Goal: Complete application form: Complete application form

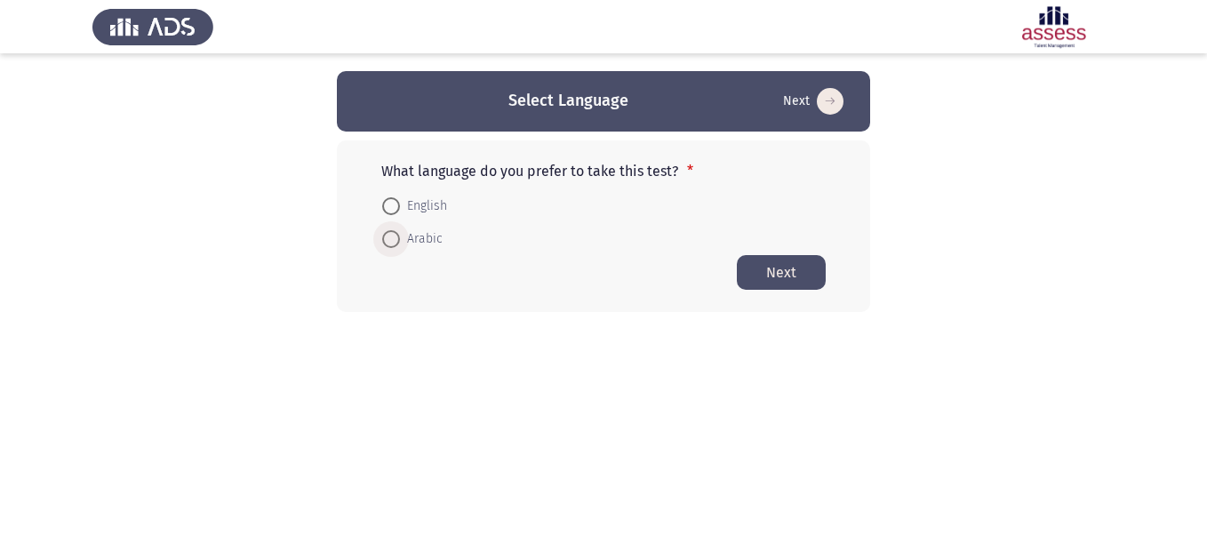
click at [387, 244] on span at bounding box center [391, 239] width 18 height 18
click at [387, 244] on input "Arabic" at bounding box center [391, 239] width 18 height 18
radio input "true"
click at [783, 275] on button "Next" at bounding box center [781, 271] width 89 height 35
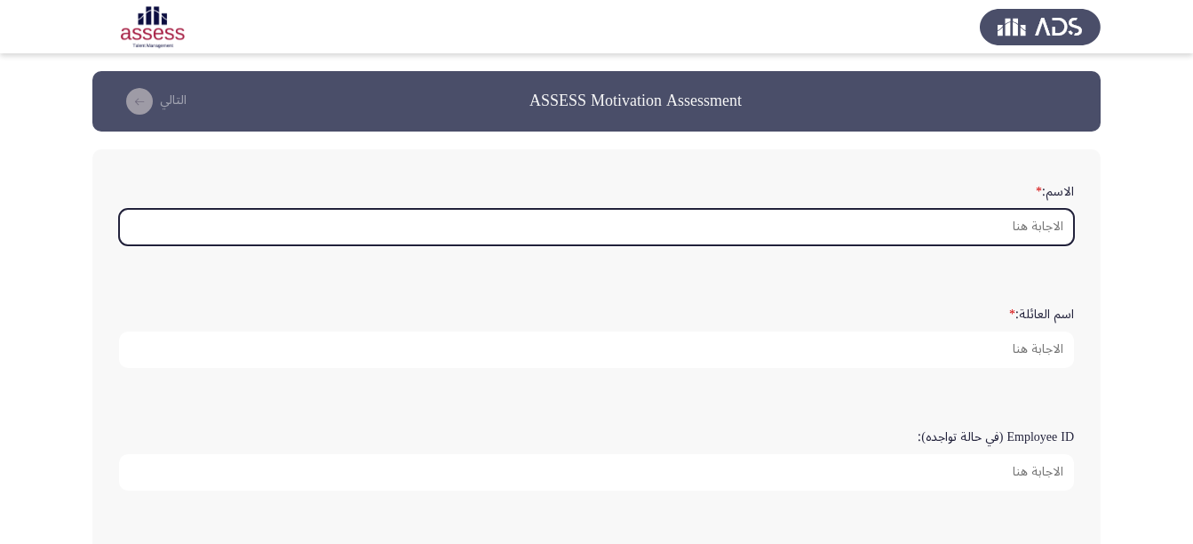
click at [1013, 237] on input "الاسم: *" at bounding box center [596, 227] width 955 height 36
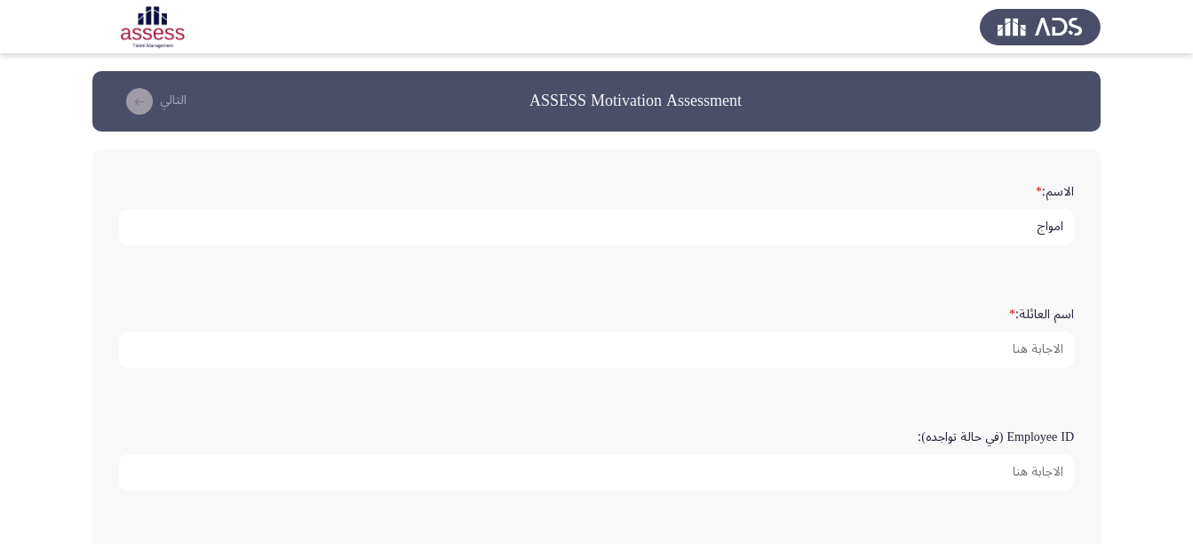
type input "امواج"
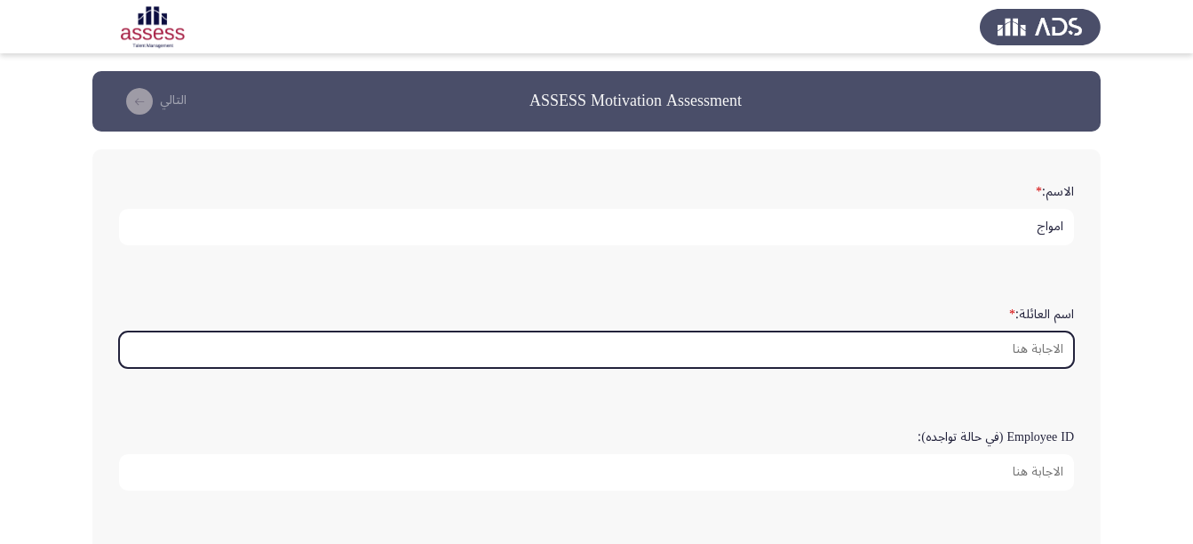
click at [1035, 353] on input "اسم العائلة: *" at bounding box center [596, 349] width 955 height 36
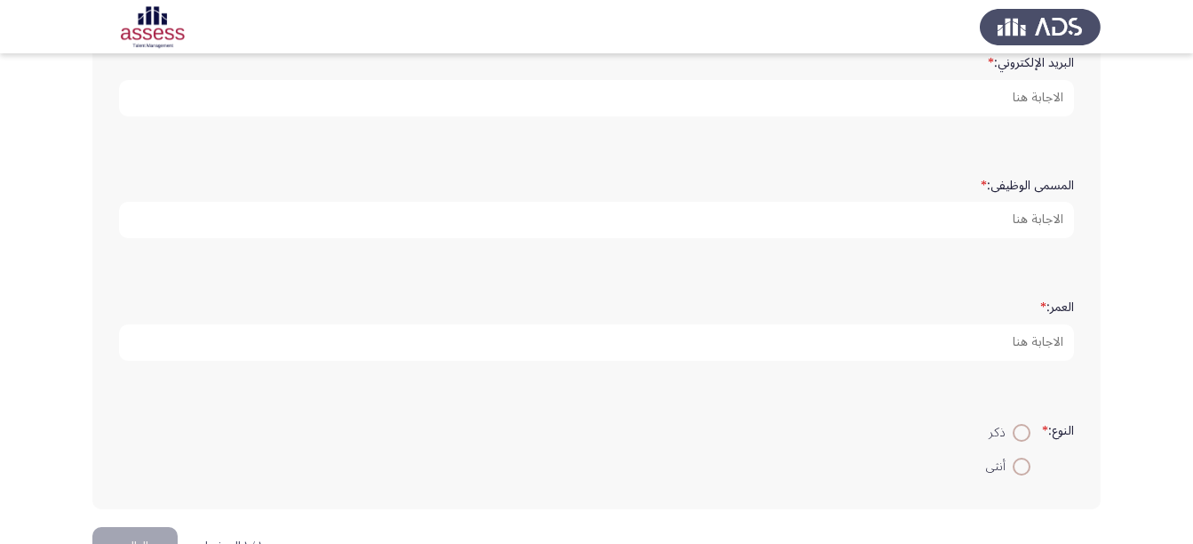
scroll to position [498, 0]
type input "العتيبي"
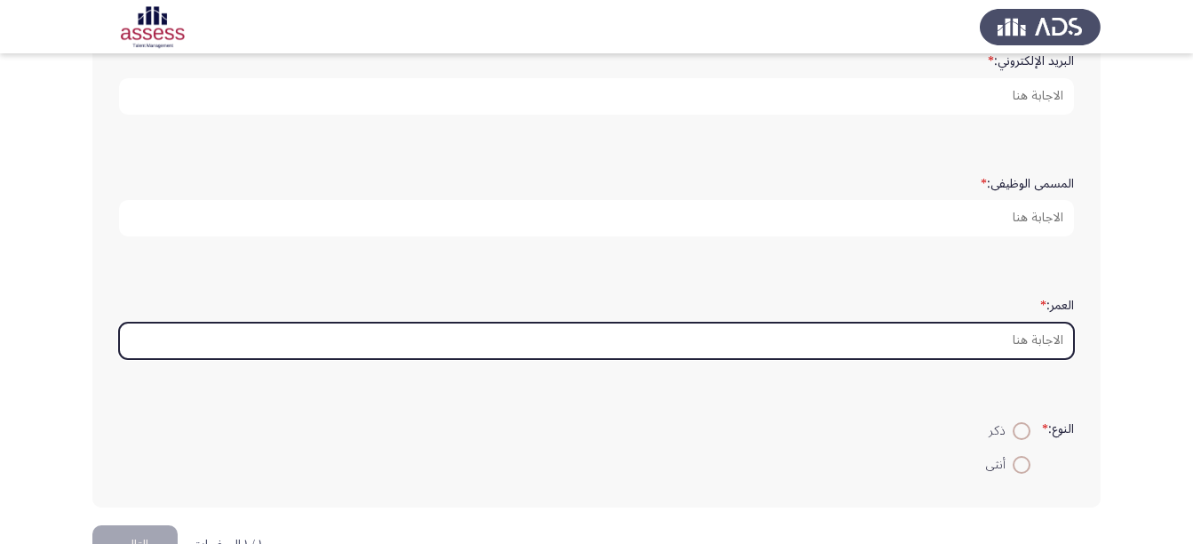
click at [1015, 347] on input "العمر: *" at bounding box center [596, 341] width 955 height 36
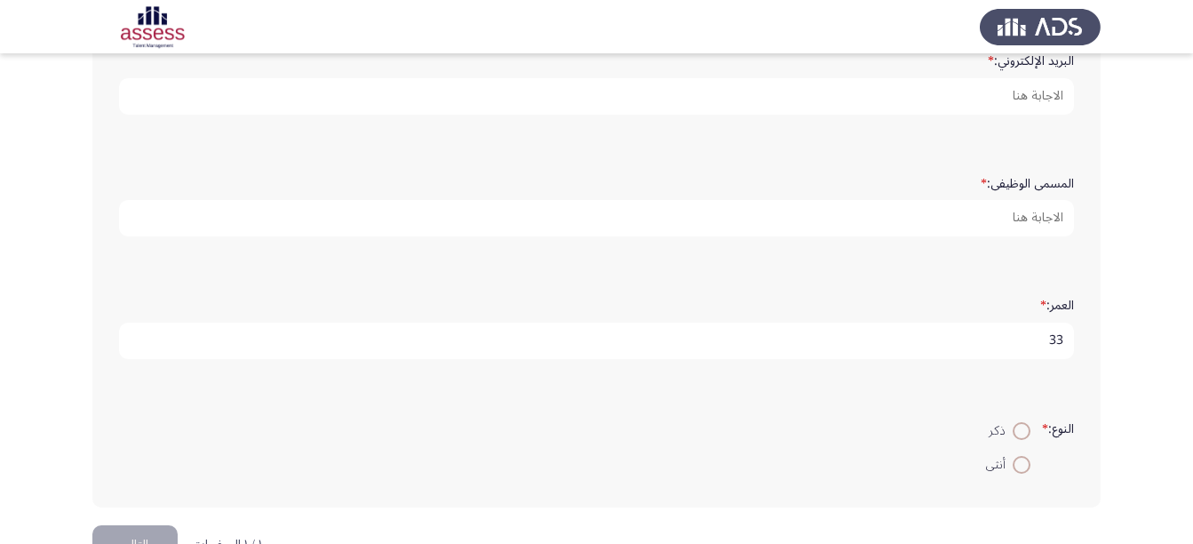
type input "33"
click at [1018, 470] on span at bounding box center [1022, 465] width 18 height 18
click at [1018, 470] on input "أنثى" at bounding box center [1022, 465] width 18 height 18
radio input "true"
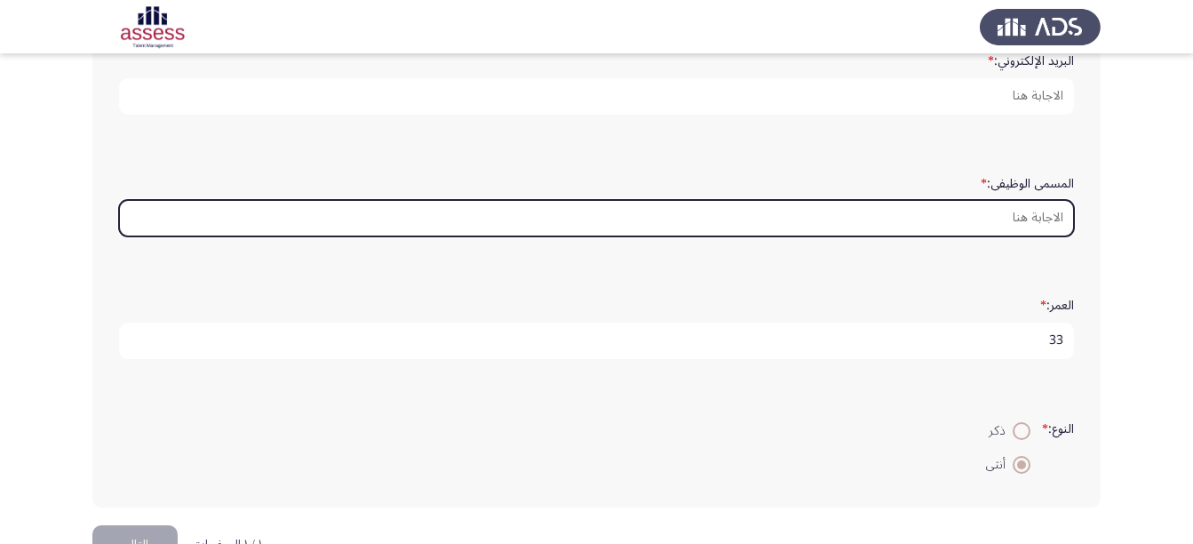
click at [1009, 208] on input "المسمى الوظيفى: *" at bounding box center [596, 218] width 955 height 36
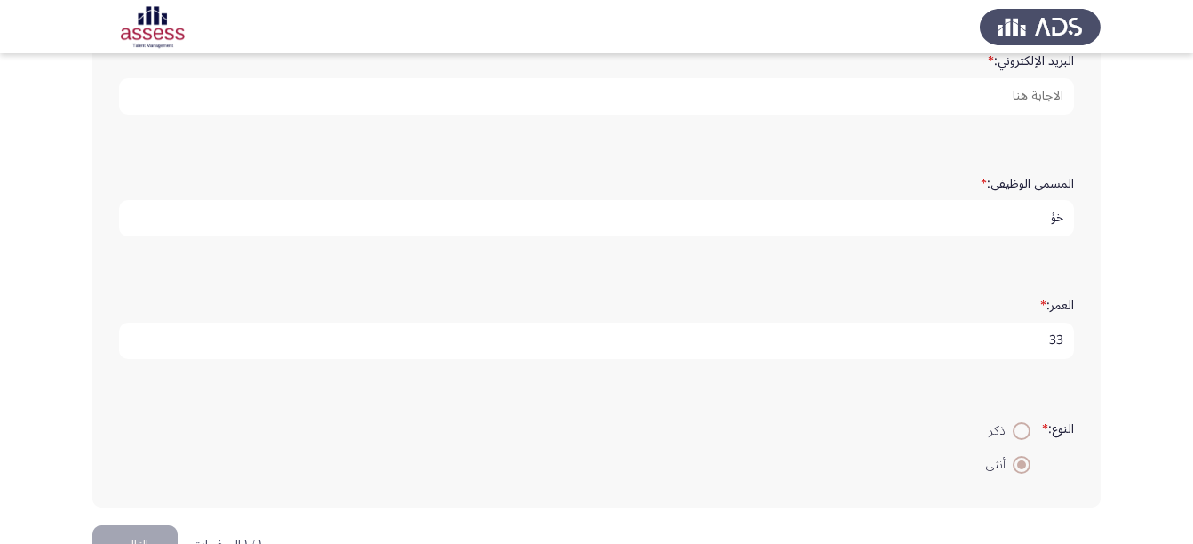
type input "خ"
type input "OCC acting Director"
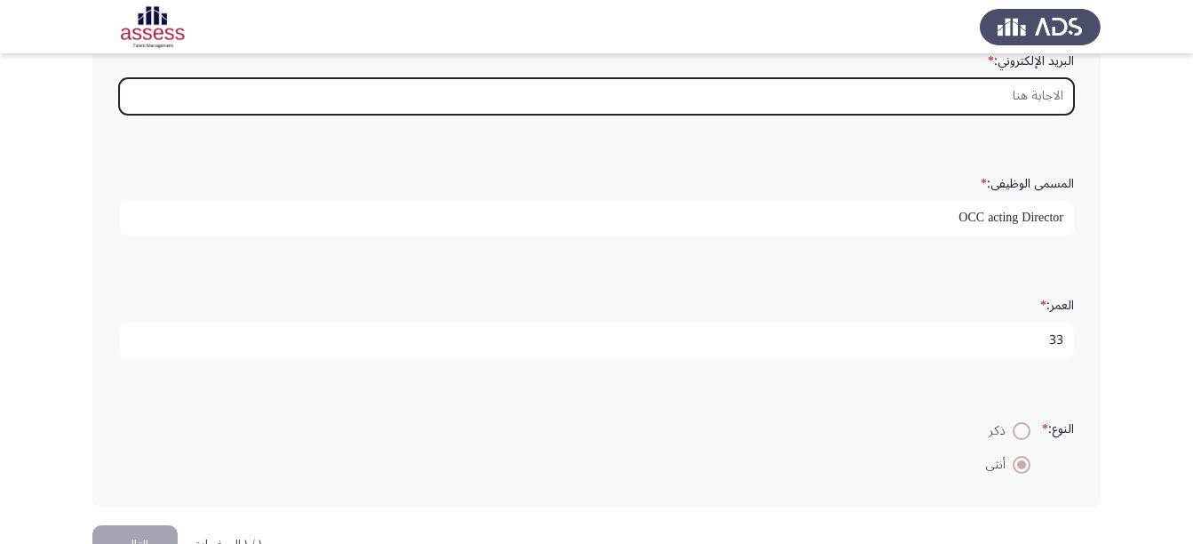
click at [1033, 103] on input "البريد الإلكتروني: *" at bounding box center [596, 96] width 955 height 36
click at [1007, 109] on input "البريد الإلكتروني: *" at bounding box center [596, 96] width 955 height 36
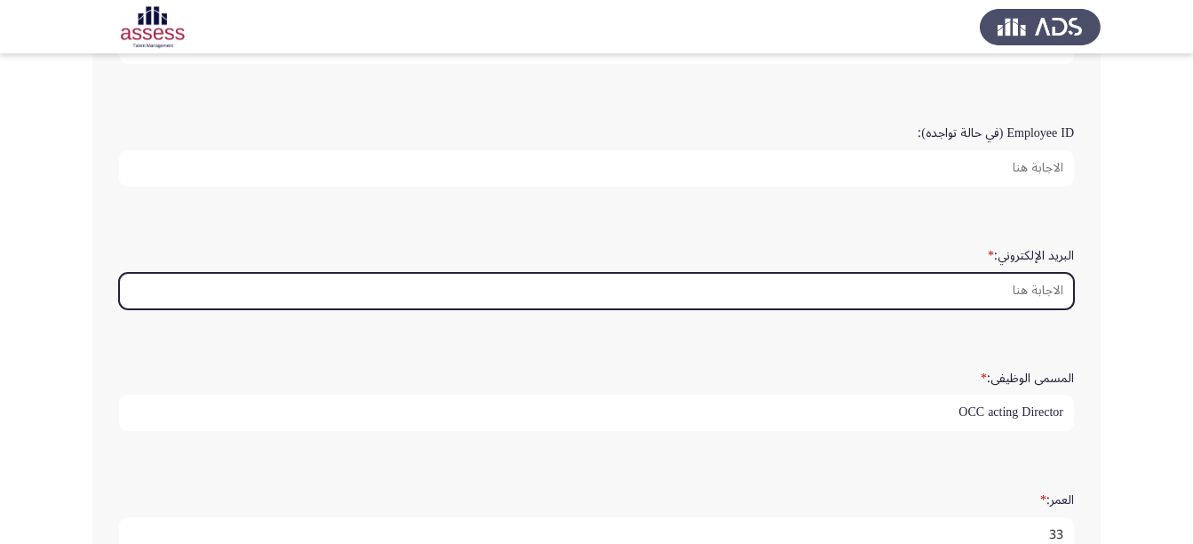
scroll to position [299, 0]
click at [780, 303] on input "البريد الإلكتروني: *" at bounding box center [596, 295] width 955 height 36
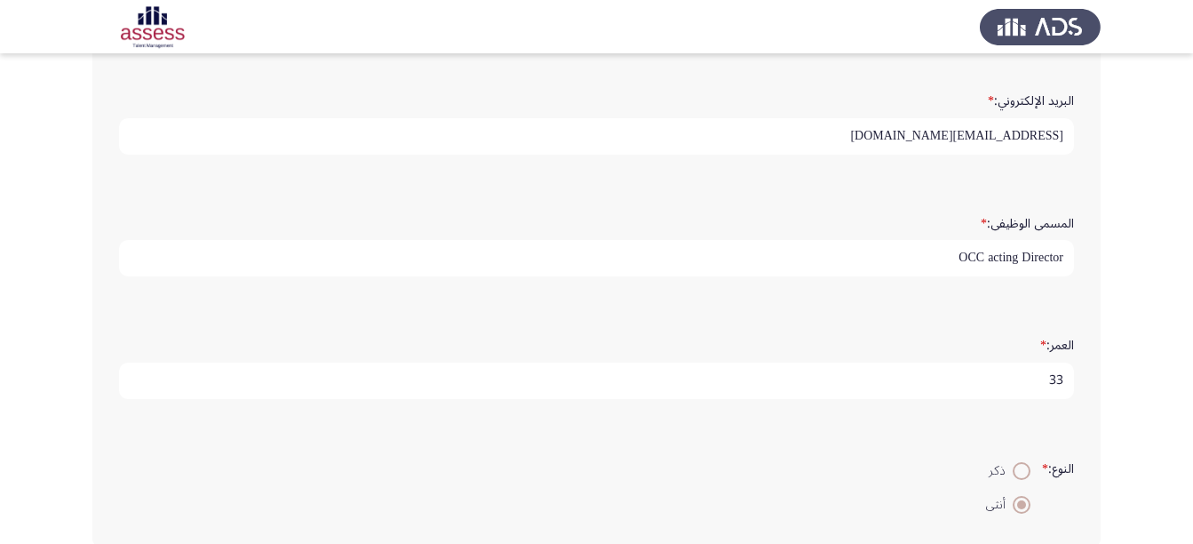
scroll to position [551, 0]
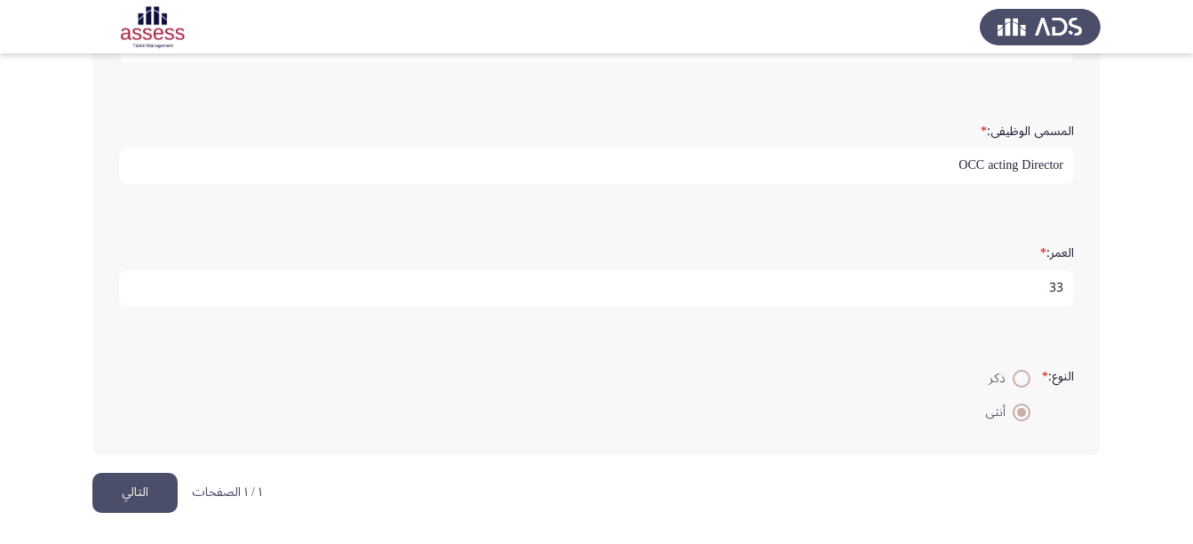
type input "[EMAIL_ADDRESS][DOMAIN_NAME]"
click at [148, 500] on button "التالي" at bounding box center [134, 493] width 85 height 40
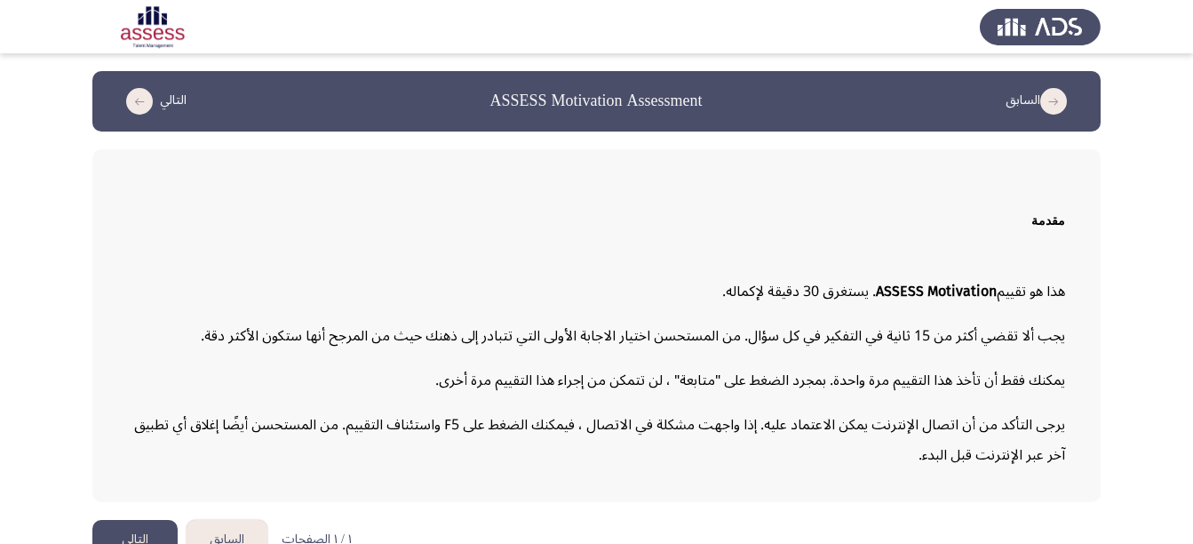
scroll to position [34, 0]
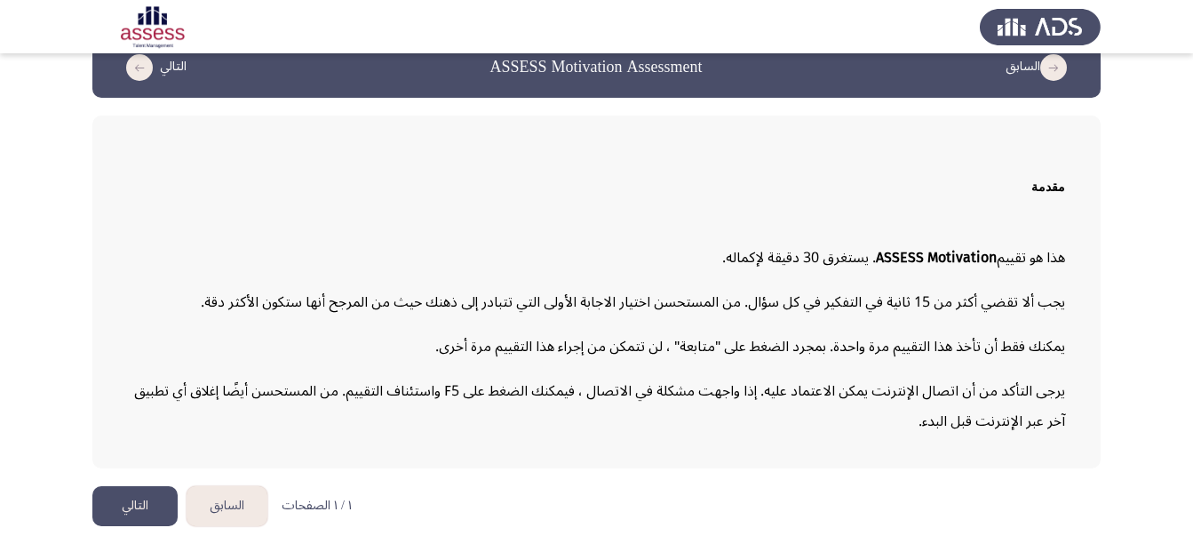
click at [809, 394] on p "يرجى التأكد من أن اتصال الإنترنت يمكن الاعتماد عليه. إذا واجهت مشكلة في الاتصال…" at bounding box center [596, 406] width 937 height 60
click at [129, 503] on button "التالي" at bounding box center [134, 506] width 85 height 40
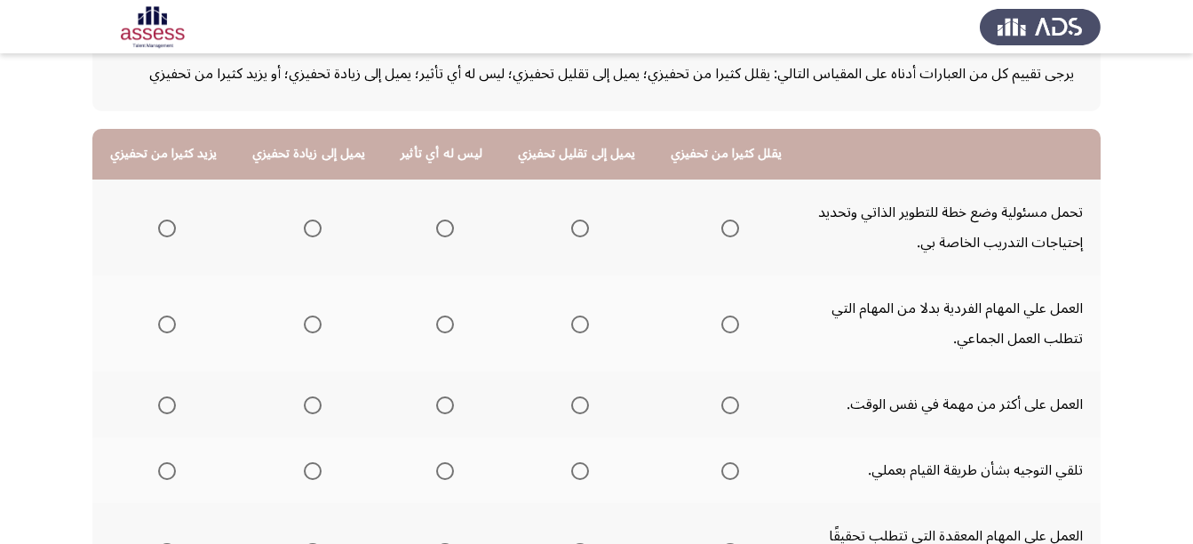
scroll to position [115, 0]
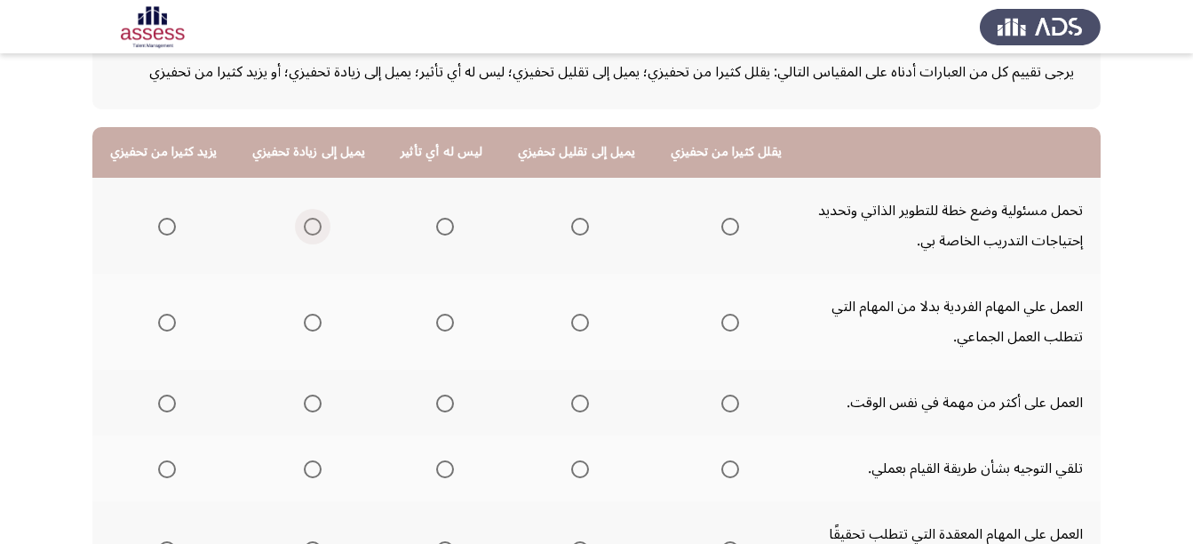
click at [313, 223] on span "Select an option" at bounding box center [313, 227] width 18 height 18
click at [313, 223] on input "Select an option" at bounding box center [313, 227] width 18 height 18
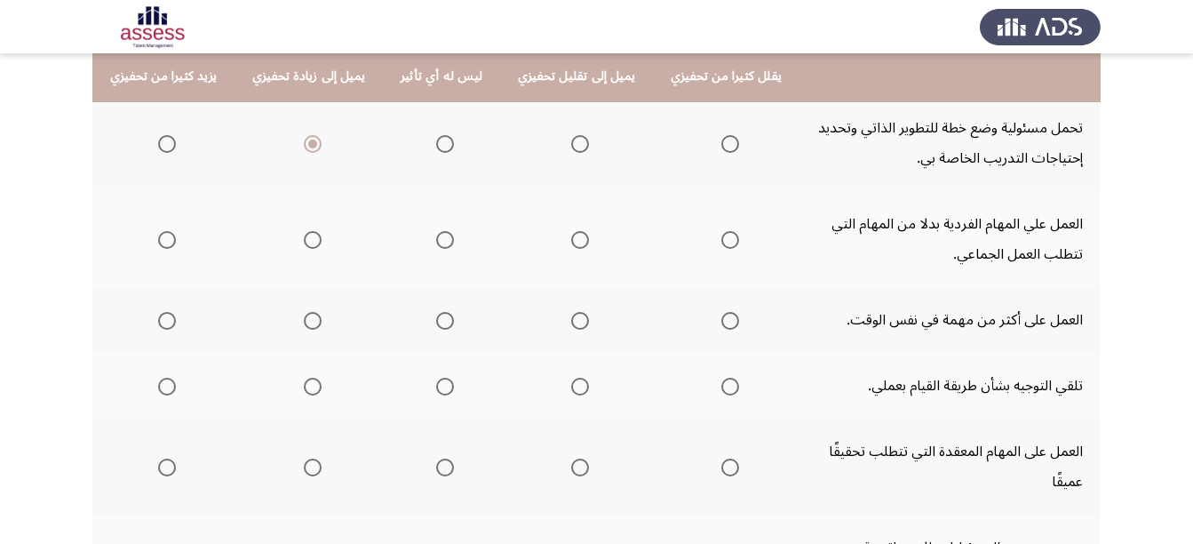
scroll to position [194, 0]
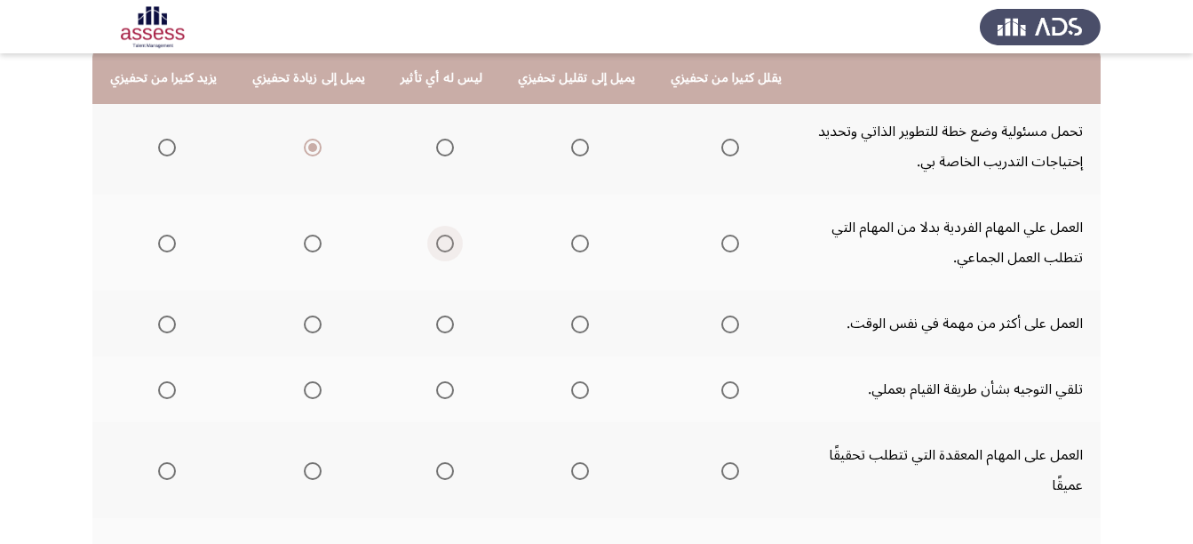
click at [441, 238] on span "Select an option" at bounding box center [445, 244] width 18 height 18
click at [441, 238] on input "Select an option" at bounding box center [445, 244] width 18 height 18
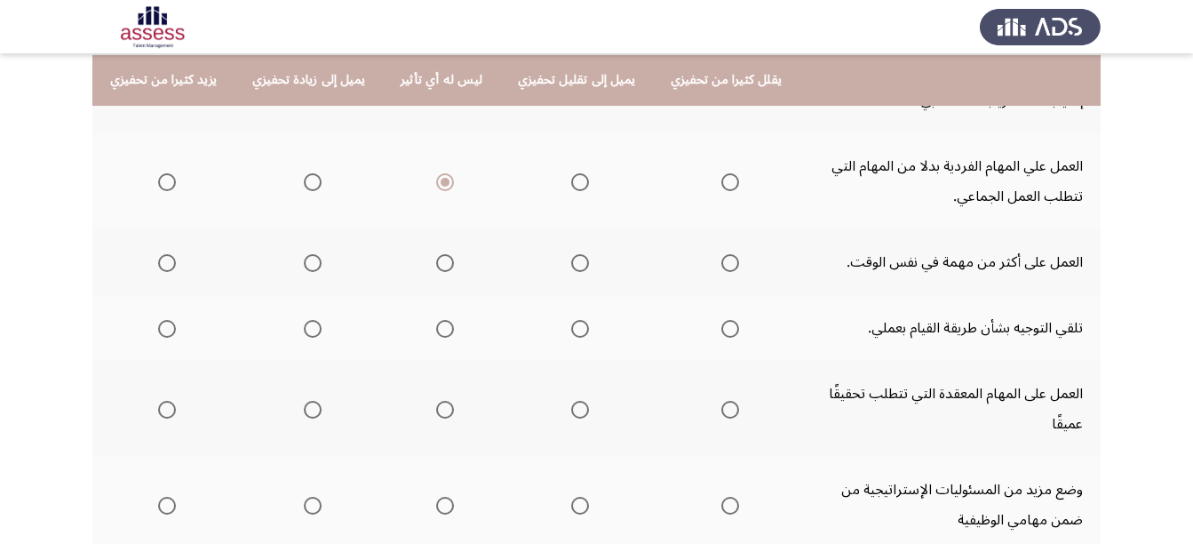
scroll to position [257, 0]
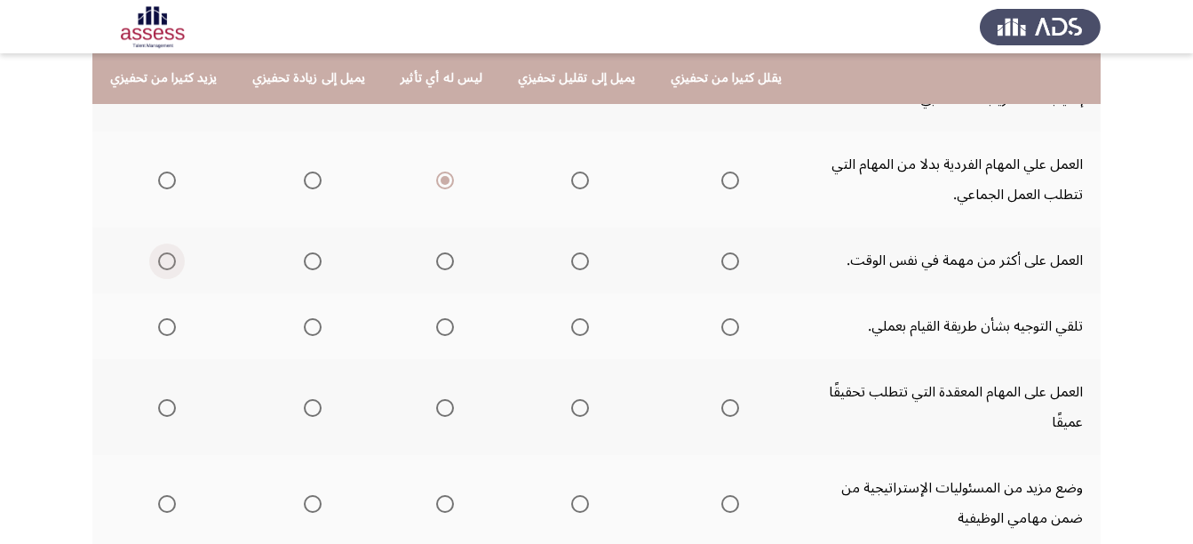
click at [172, 259] on span "Select an option" at bounding box center [167, 261] width 18 height 18
click at [172, 259] on input "Select an option" at bounding box center [167, 261] width 18 height 18
click at [571, 330] on span "Select an option" at bounding box center [580, 327] width 18 height 18
click at [571, 330] on input "Select an option" at bounding box center [580, 327] width 18 height 18
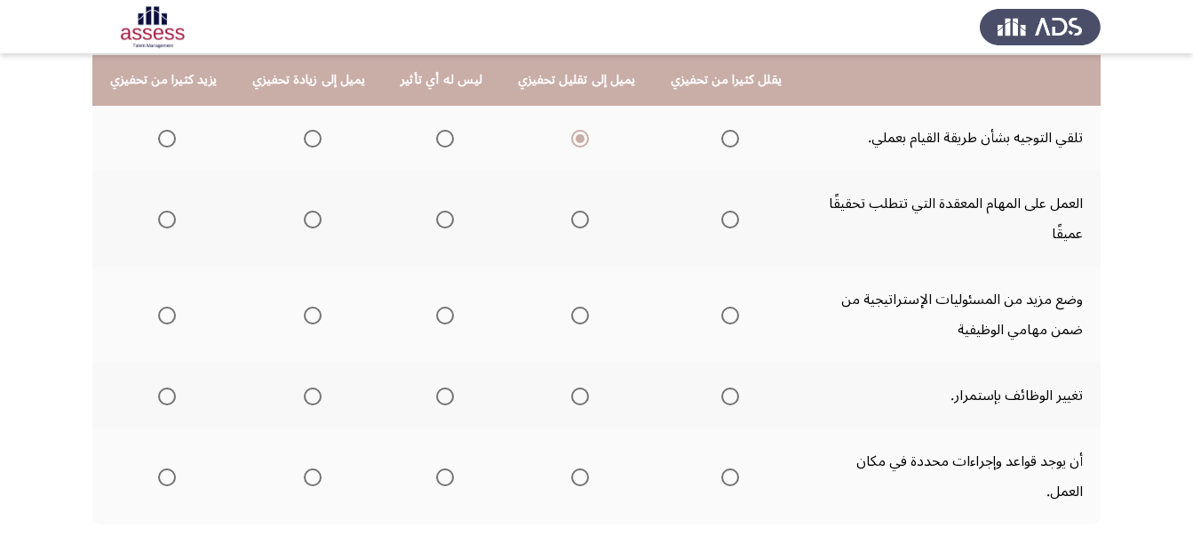
scroll to position [447, 0]
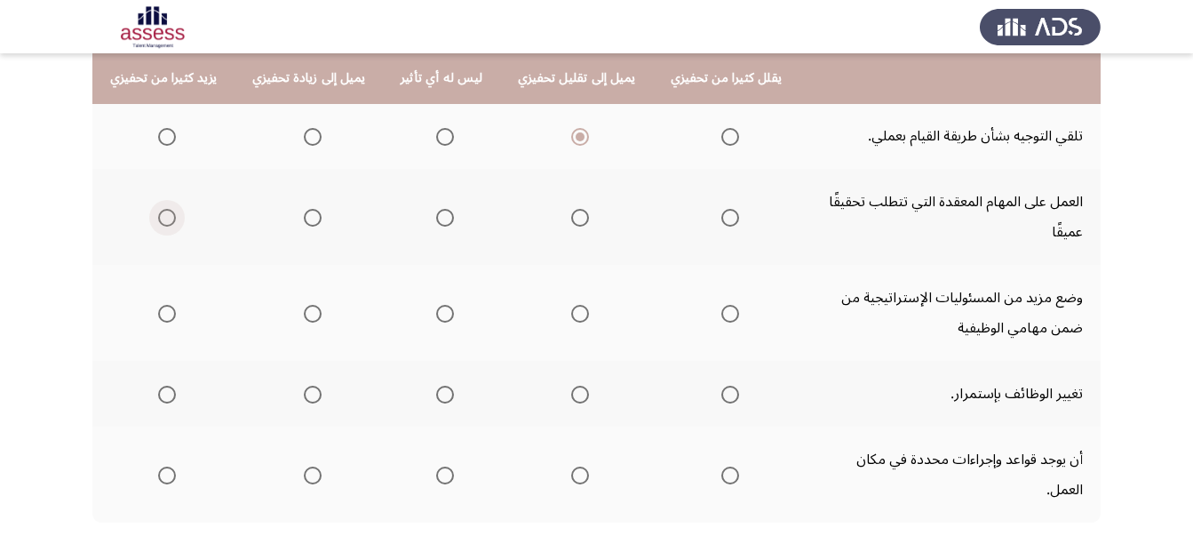
click at [167, 209] on span "Select an option" at bounding box center [167, 218] width 18 height 18
click at [167, 209] on input "Select an option" at bounding box center [167, 218] width 18 height 18
drag, startPoint x: 1190, startPoint y: 353, endPoint x: 1189, endPoint y: 392, distance: 39.1
click at [1189, 392] on app-assessment-container "السابق ASSESS Motivation Assessment التالي يرجى تقييم كل من العبارات أدناه على …" at bounding box center [596, 100] width 1193 height 952
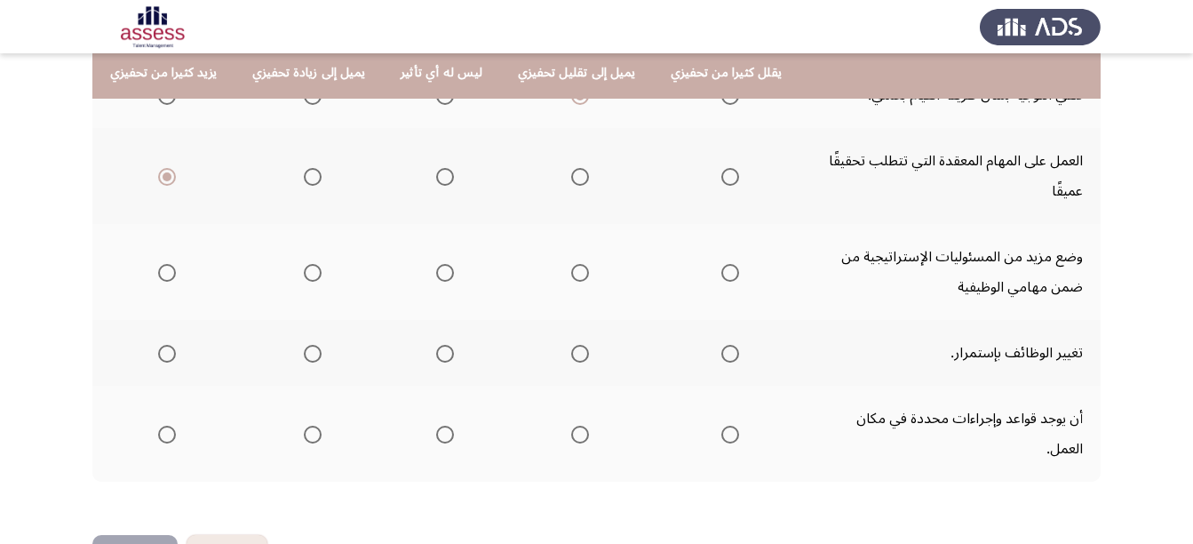
scroll to position [490, 0]
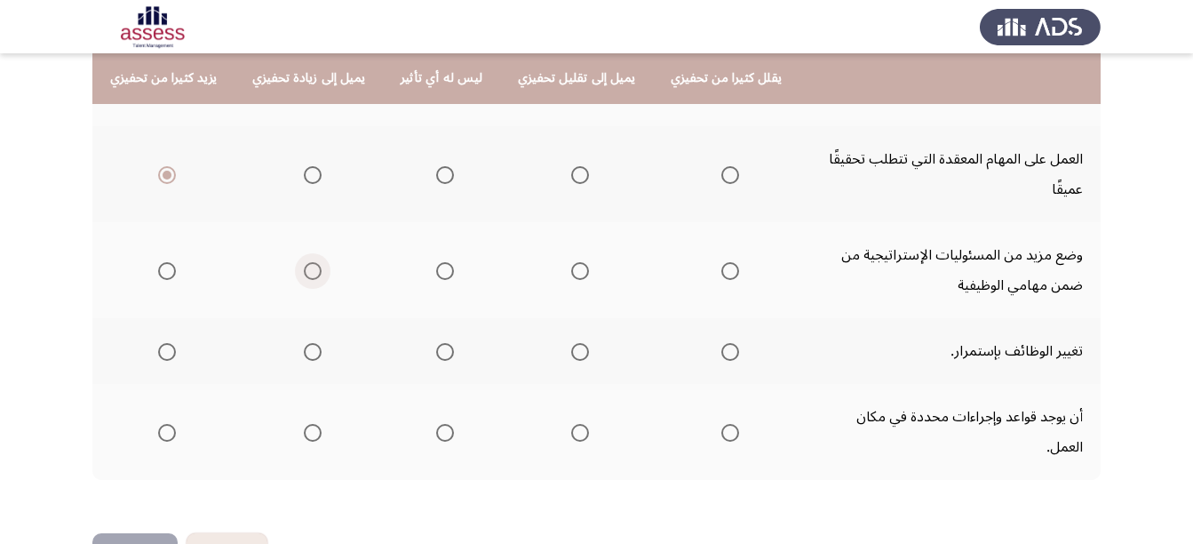
click at [311, 276] on span "Select an option" at bounding box center [313, 271] width 18 height 18
click at [311, 276] on input "Select an option" at bounding box center [313, 271] width 18 height 18
click at [571, 350] on span "Select an option" at bounding box center [580, 352] width 18 height 18
click at [571, 350] on input "Select an option" at bounding box center [580, 352] width 18 height 18
click at [1143, 420] on app-assessment-container "السابق ASSESS Motivation Assessment التالي يرجى تقييم كل من العبارات أدناه على …" at bounding box center [596, 57] width 1193 height 952
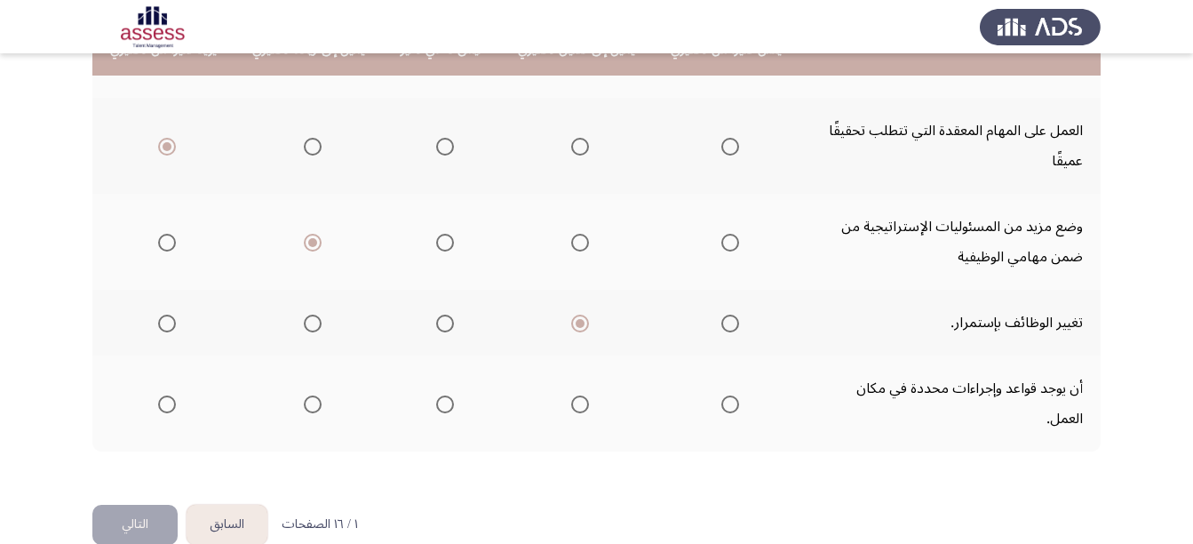
scroll to position [520, 0]
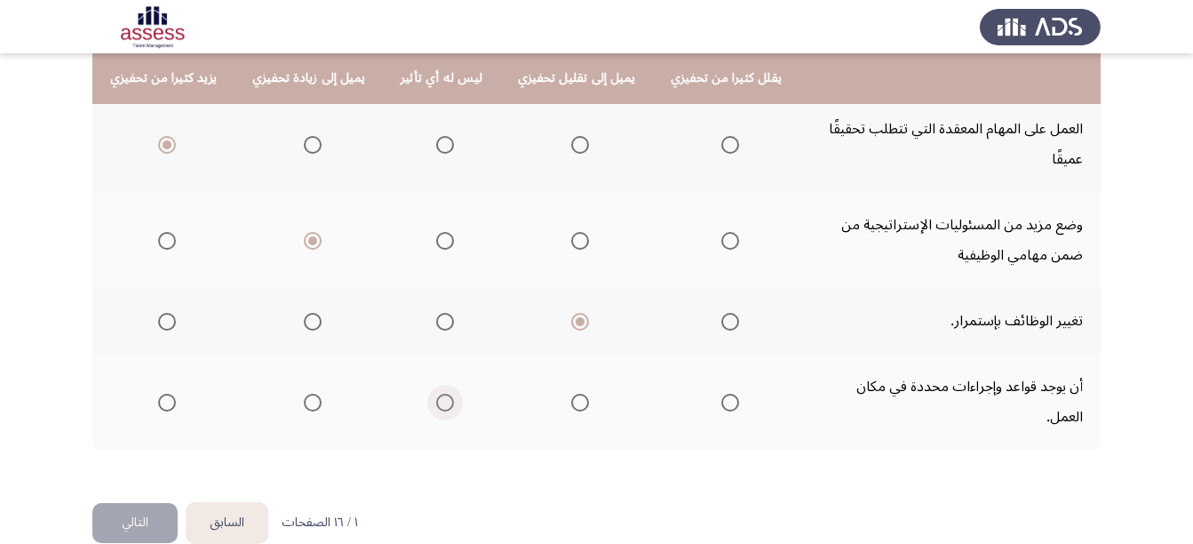
click at [437, 394] on span "Select an option" at bounding box center [445, 403] width 18 height 18
click at [437, 394] on input "Select an option" at bounding box center [445, 403] width 18 height 18
click at [148, 503] on button "التالي" at bounding box center [134, 523] width 85 height 40
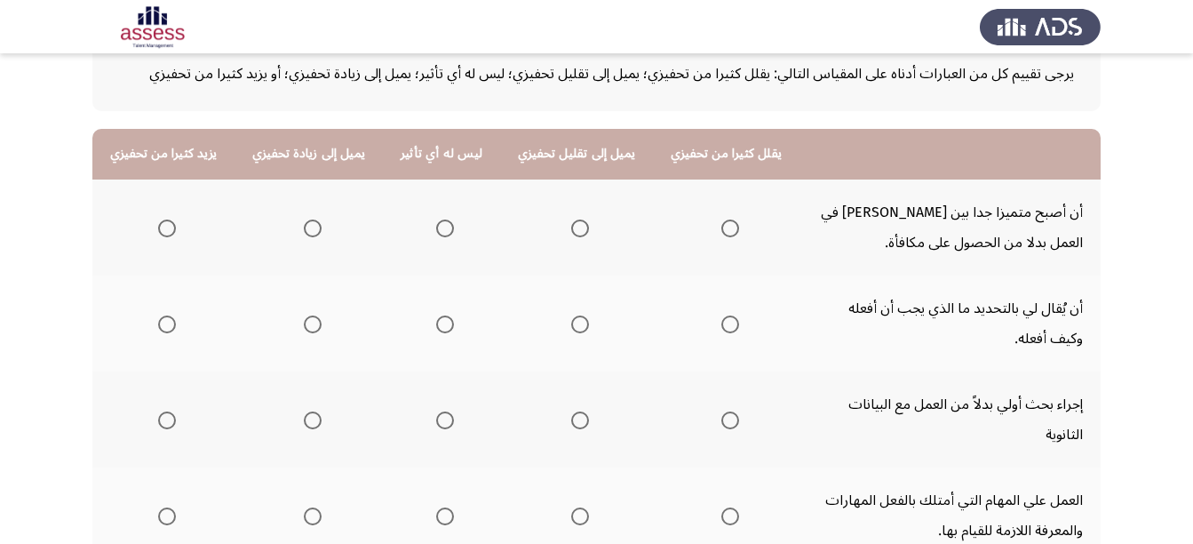
scroll to position [119, 0]
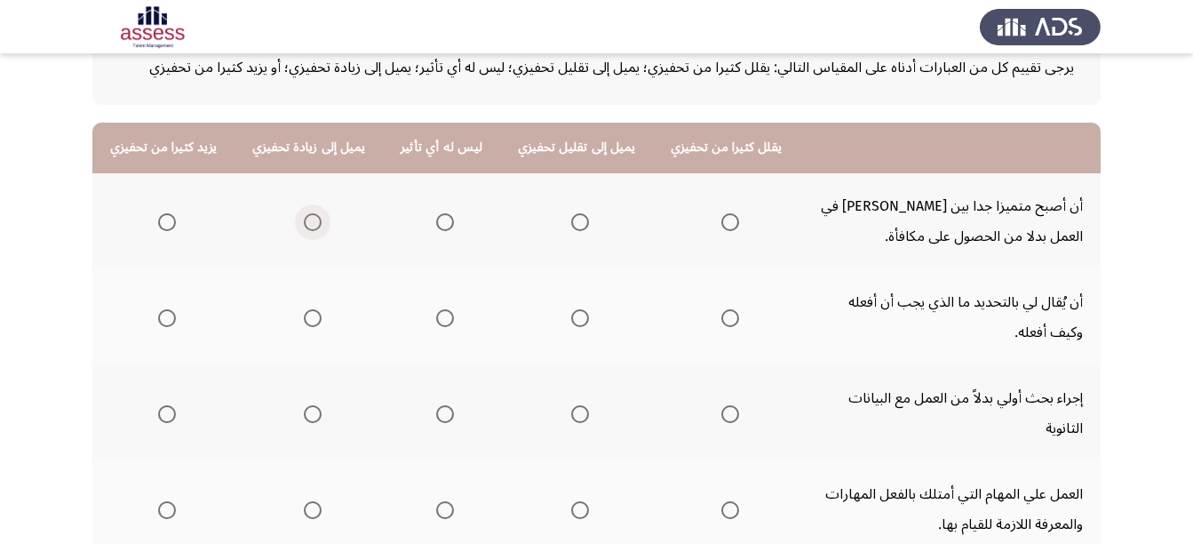
click at [307, 220] on span "Select an option" at bounding box center [313, 222] width 18 height 18
click at [307, 220] on input "Select an option" at bounding box center [313, 222] width 18 height 18
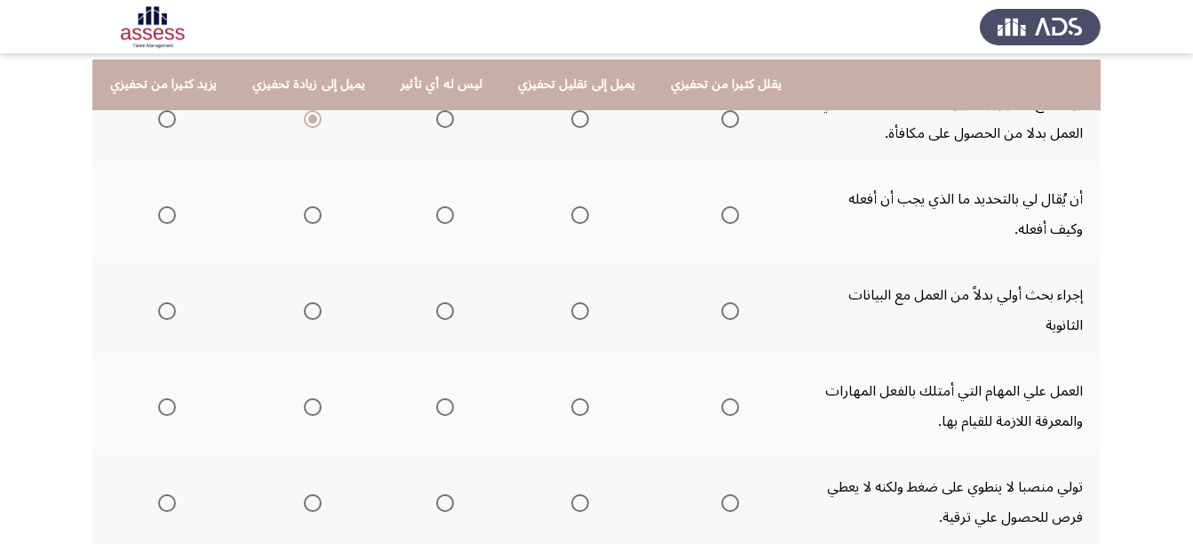
scroll to position [233, 0]
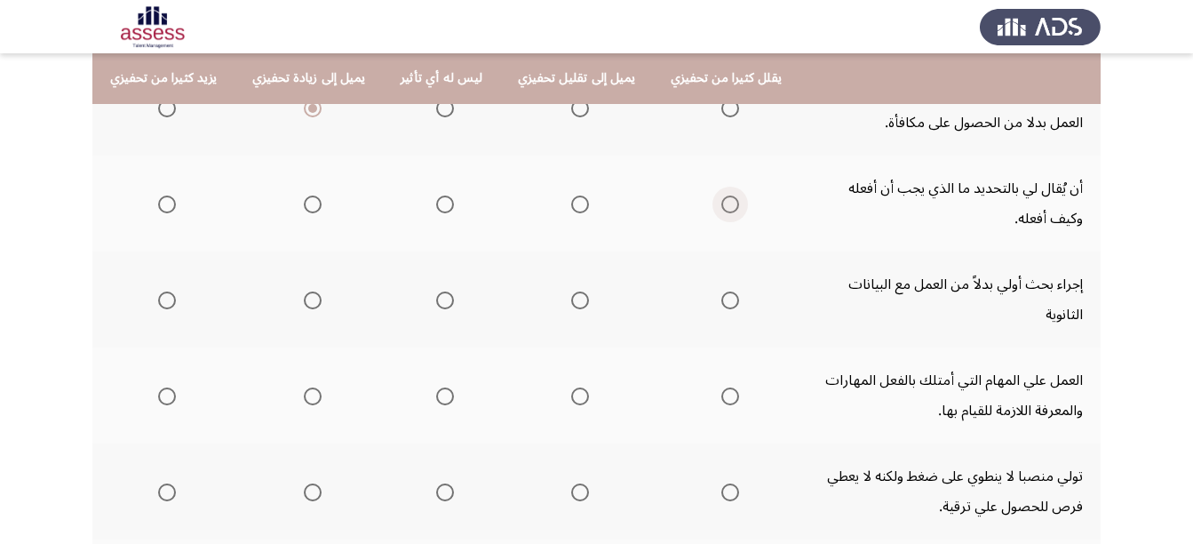
click at [722, 208] on span "Select an option" at bounding box center [731, 204] width 18 height 18
click at [722, 208] on input "Select an option" at bounding box center [731, 204] width 18 height 18
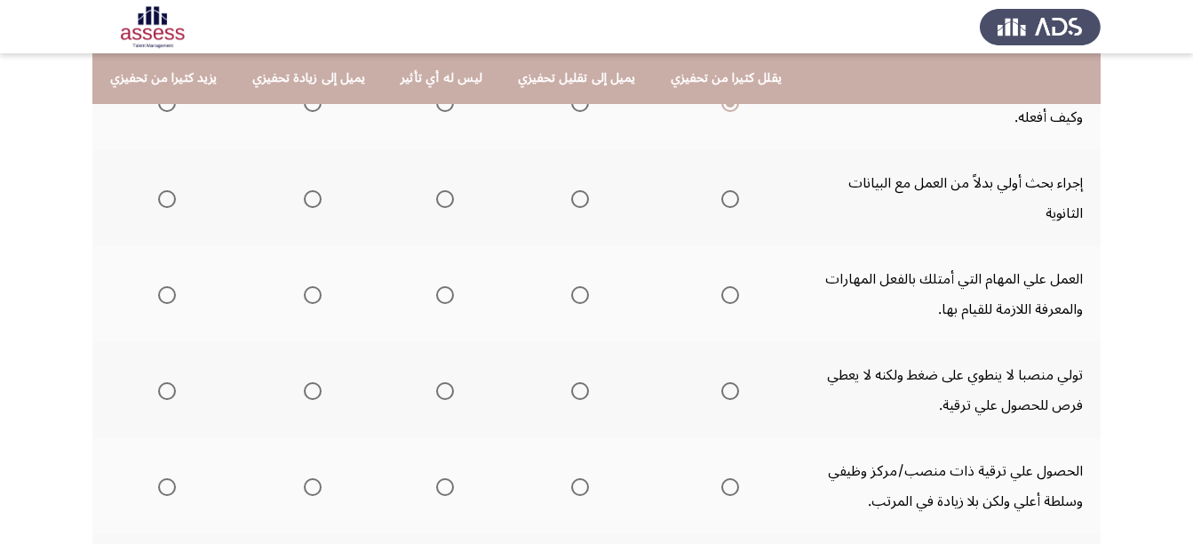
scroll to position [336, 0]
click at [1162, 311] on app-assessment-container "السابق ASSESS Motivation Assessment التالي يرجى تقييم كل من العبارات أدناه على …" at bounding box center [596, 256] width 1193 height 1042
click at [311, 188] on span "Select an option" at bounding box center [313, 197] width 18 height 18
click at [311, 188] on input "Select an option" at bounding box center [313, 197] width 18 height 18
click at [168, 284] on span "Select an option" at bounding box center [167, 293] width 18 height 18
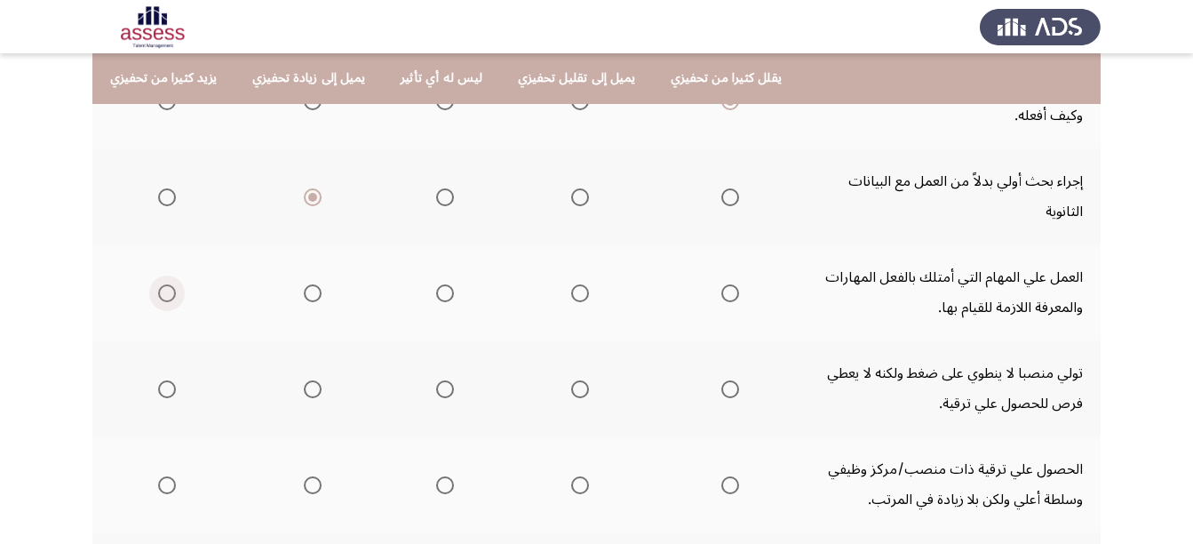
click at [168, 284] on input "Select an option" at bounding box center [167, 293] width 18 height 18
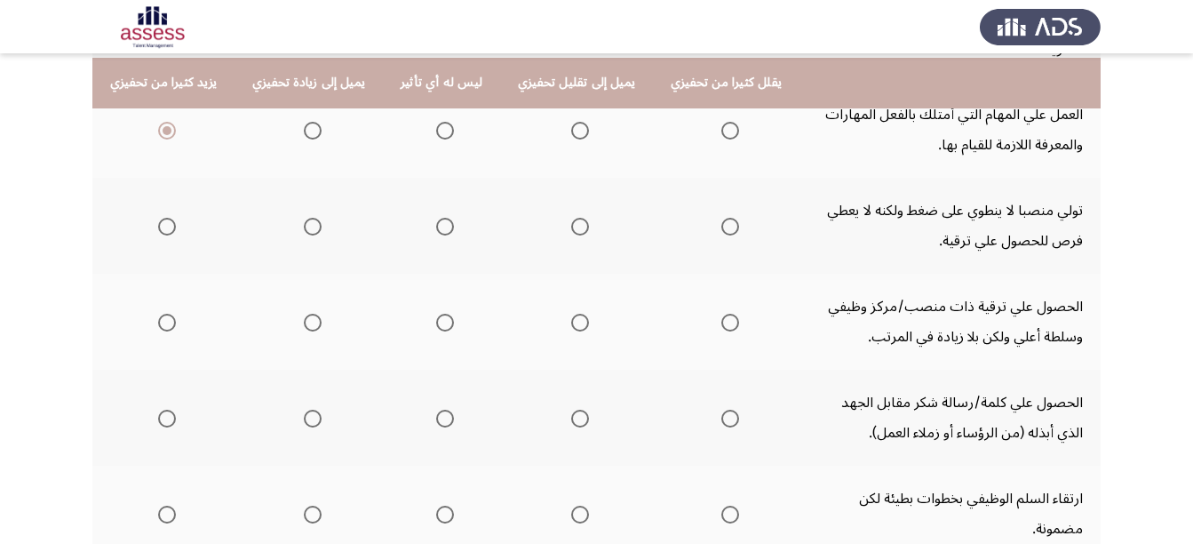
scroll to position [503, 0]
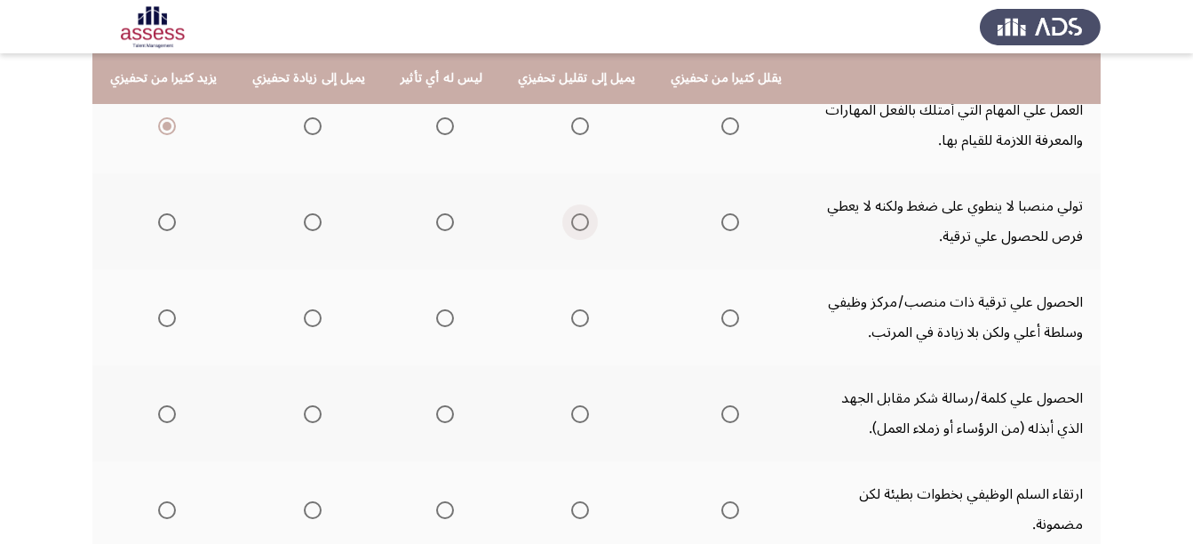
click at [571, 213] on span "Select an option" at bounding box center [580, 222] width 18 height 18
click at [571, 213] on input "Select an option" at bounding box center [580, 222] width 18 height 18
drag, startPoint x: 1186, startPoint y: 310, endPoint x: 1186, endPoint y: 332, distance: 22.2
click at [1186, 332] on app-assessment-container "السابق ASSESS Motivation Assessment التالي يرجى تقييم كل من العبارات أدناه على …" at bounding box center [596, 89] width 1193 height 1042
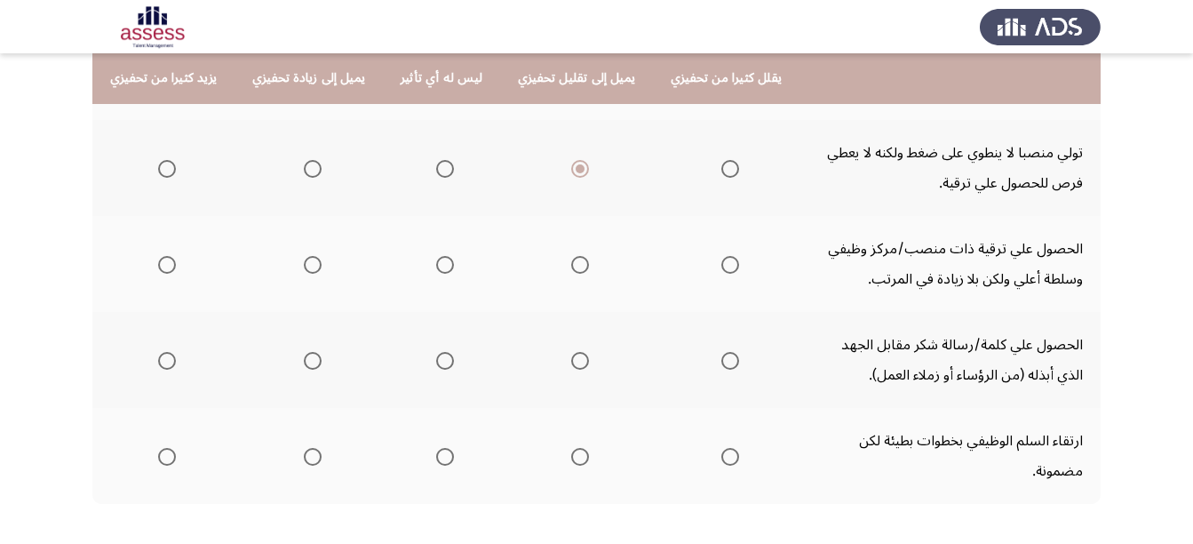
scroll to position [580, 0]
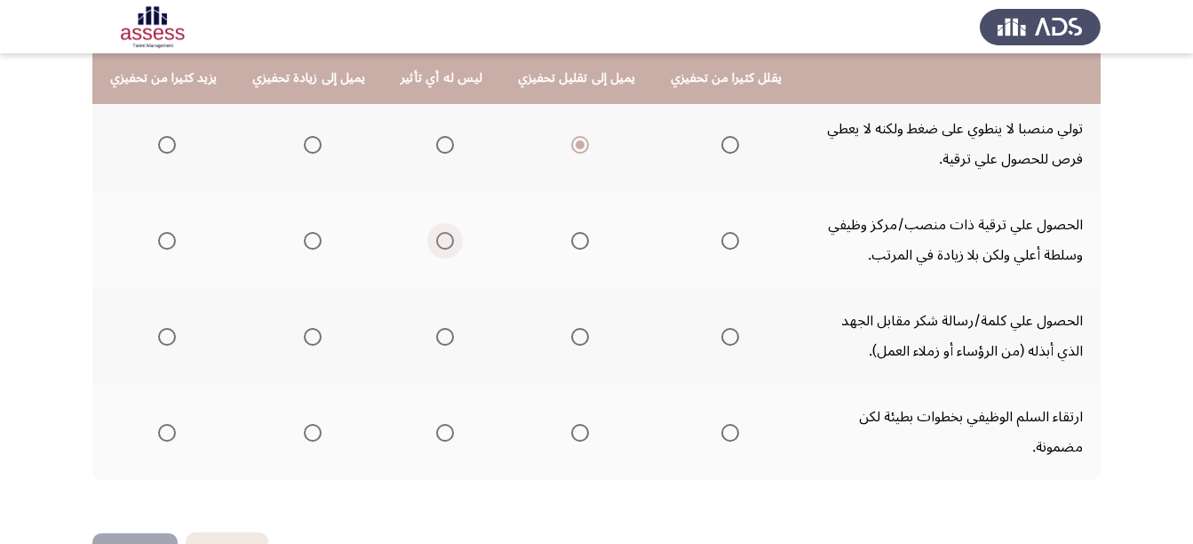
click at [436, 232] on span "Select an option" at bounding box center [445, 241] width 18 height 18
click at [436, 232] on input "Select an option" at bounding box center [445, 241] width 18 height 18
click at [309, 328] on span "Select an option" at bounding box center [313, 337] width 18 height 18
click at [309, 328] on input "Select an option" at bounding box center [313, 337] width 18 height 18
click at [311, 424] on span "Select an option" at bounding box center [313, 433] width 18 height 18
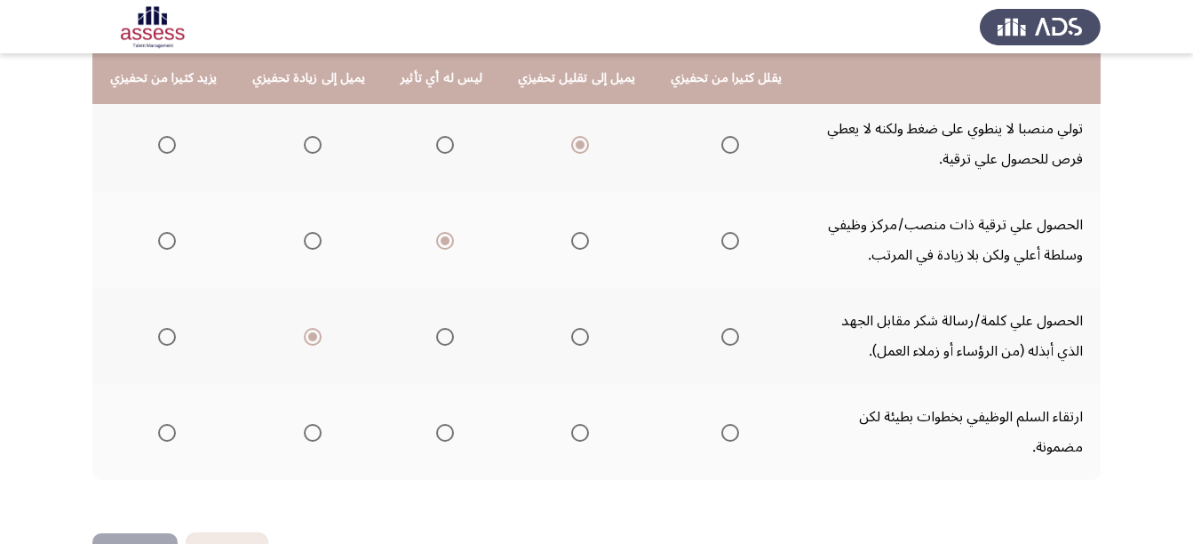
click at [311, 424] on input "Select an option" at bounding box center [313, 433] width 18 height 18
click at [117, 533] on button "التالي" at bounding box center [134, 553] width 85 height 40
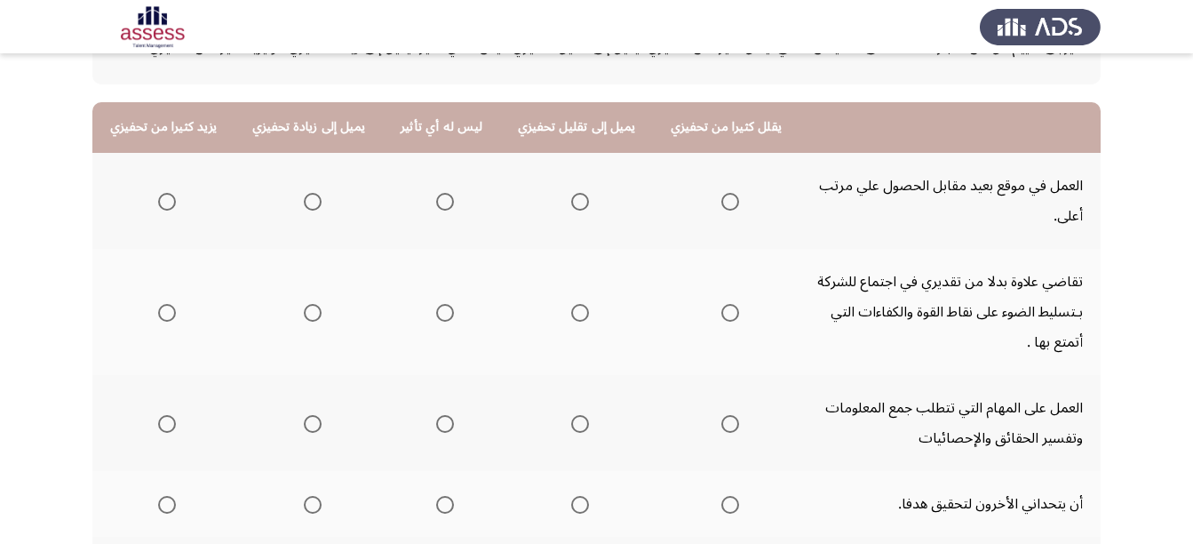
scroll to position [141, 0]
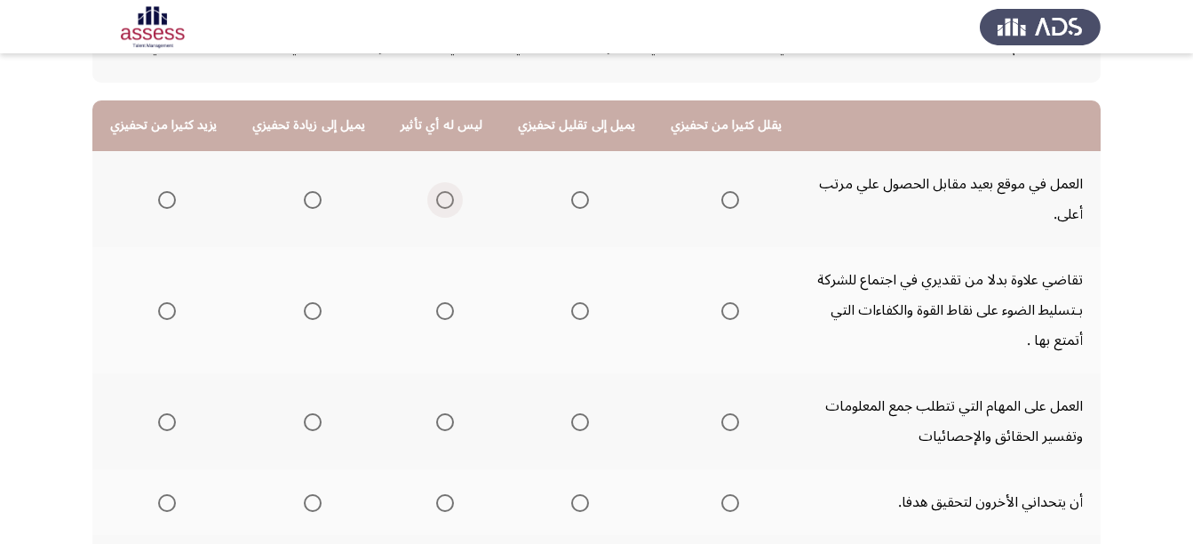
click at [436, 198] on span "Select an option" at bounding box center [445, 200] width 18 height 18
click at [436, 198] on input "Select an option" at bounding box center [445, 200] width 18 height 18
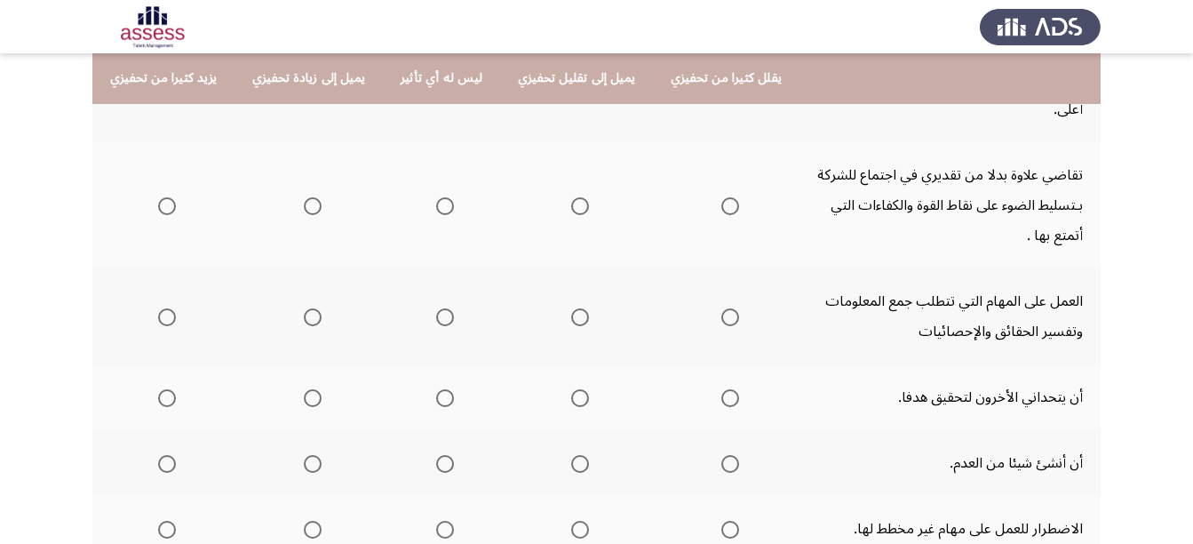
scroll to position [249, 0]
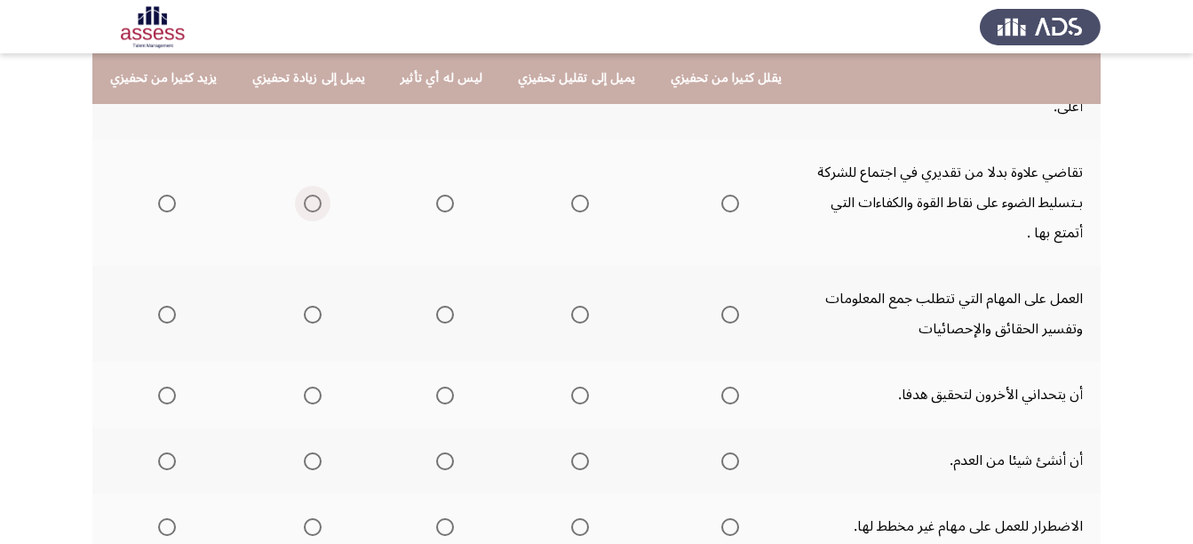
click at [309, 199] on span "Select an option" at bounding box center [313, 204] width 18 height 18
click at [309, 199] on input "Select an option" at bounding box center [313, 204] width 18 height 18
click at [169, 320] on span "Select an option" at bounding box center [167, 315] width 18 height 18
click at [169, 320] on input "Select an option" at bounding box center [167, 315] width 18 height 18
click at [307, 399] on span "Select an option" at bounding box center [313, 396] width 18 height 18
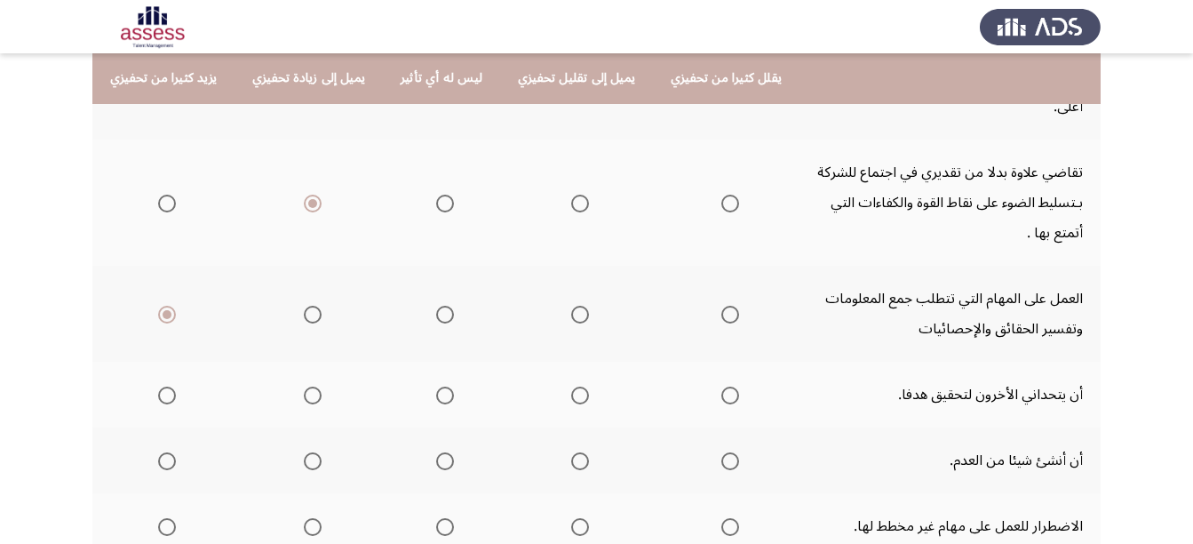
click at [307, 399] on input "Select an option" at bounding box center [313, 396] width 18 height 18
click at [158, 456] on span "Select an option" at bounding box center [167, 461] width 18 height 18
click at [158, 456] on input "Select an option" at bounding box center [167, 461] width 18 height 18
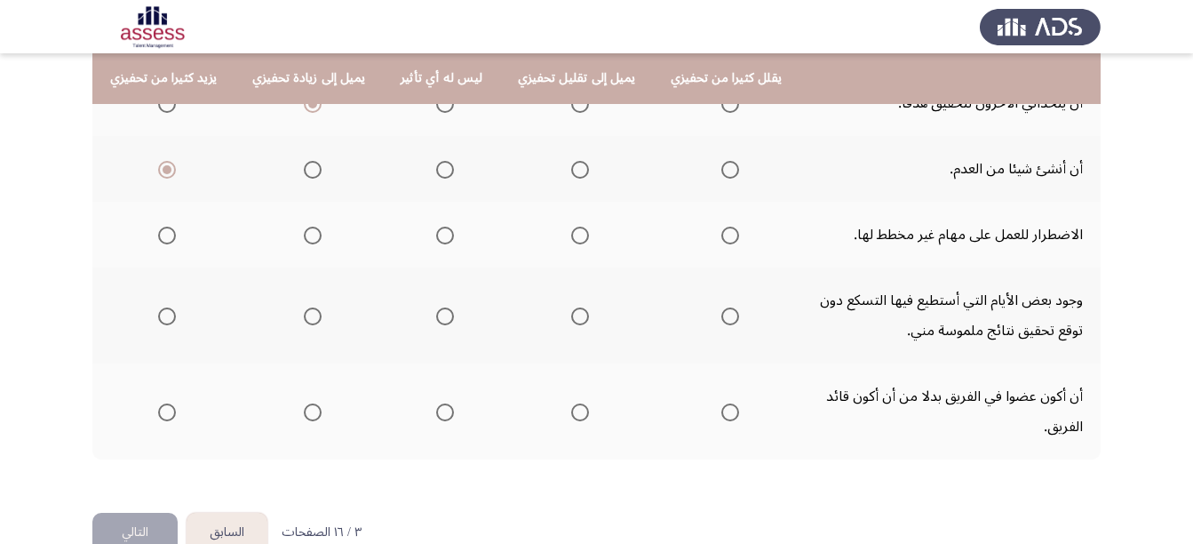
scroll to position [546, 0]
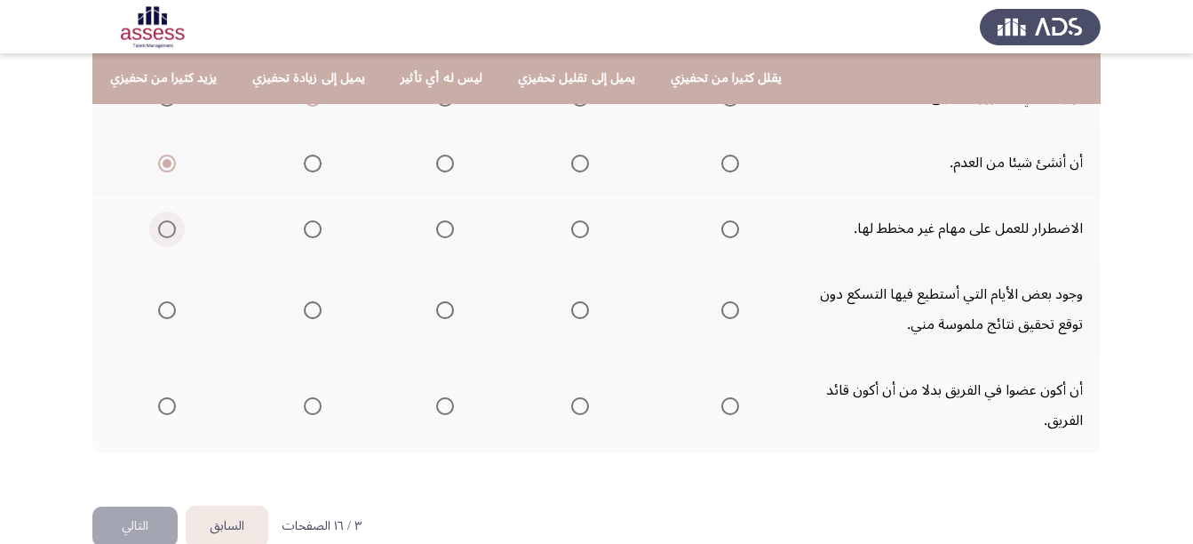
click at [167, 230] on span "Select an option" at bounding box center [167, 229] width 18 height 18
click at [167, 230] on input "Select an option" at bounding box center [167, 229] width 18 height 18
click at [714, 307] on label "Select an option" at bounding box center [726, 310] width 25 height 18
click at [722, 307] on input "Select an option" at bounding box center [731, 310] width 18 height 18
click at [436, 411] on span "Select an option" at bounding box center [445, 406] width 18 height 18
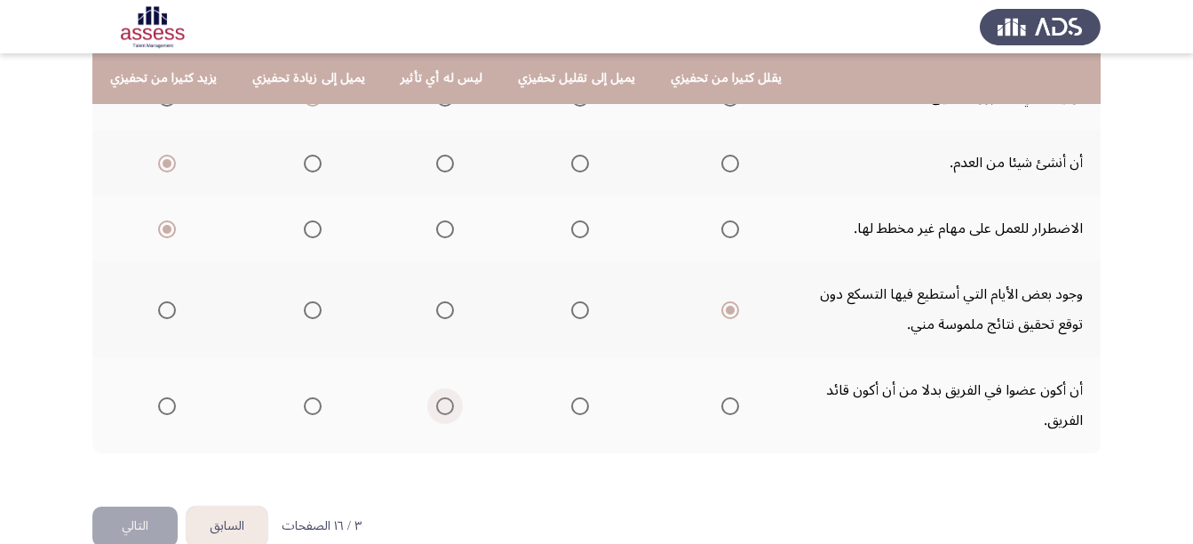
click at [436, 411] on input "Select an option" at bounding box center [445, 406] width 18 height 18
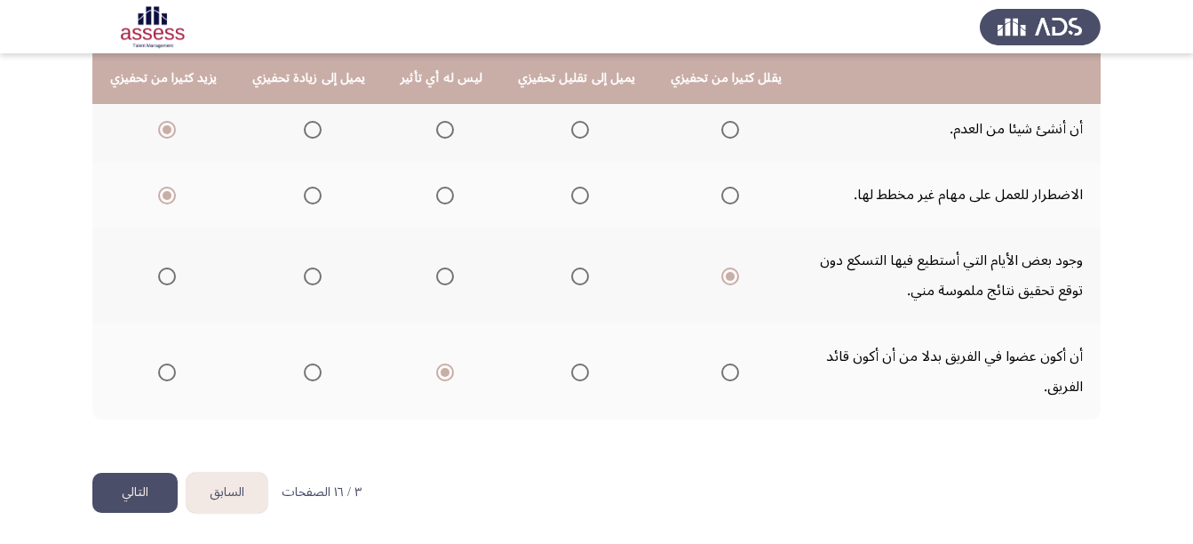
click at [132, 496] on button "التالي" at bounding box center [134, 493] width 85 height 40
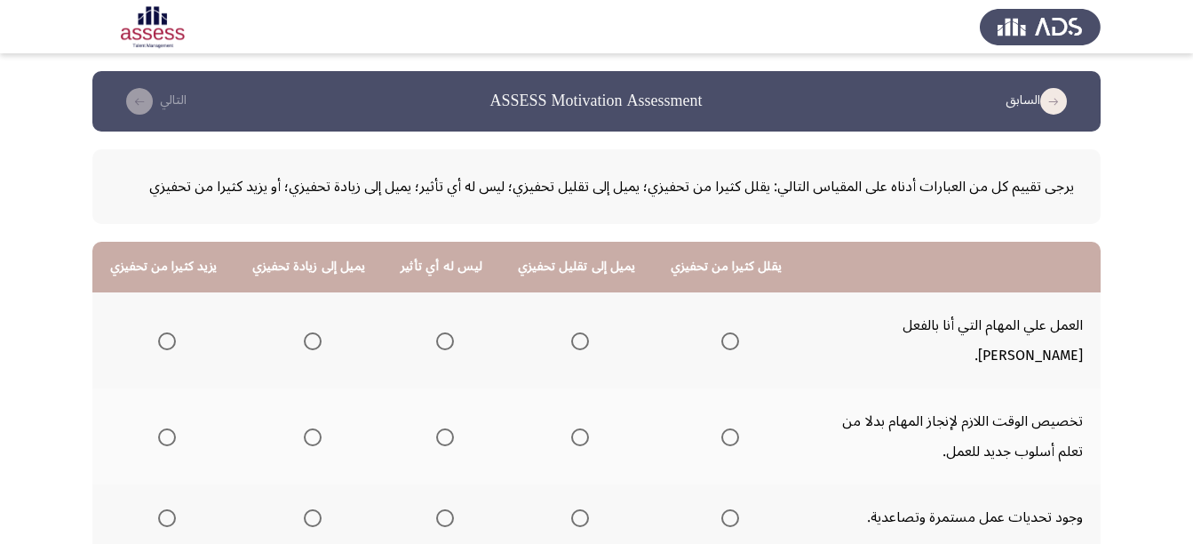
click at [312, 332] on span "Select an option" at bounding box center [313, 341] width 18 height 18
click at [312, 332] on input "Select an option" at bounding box center [313, 341] width 18 height 18
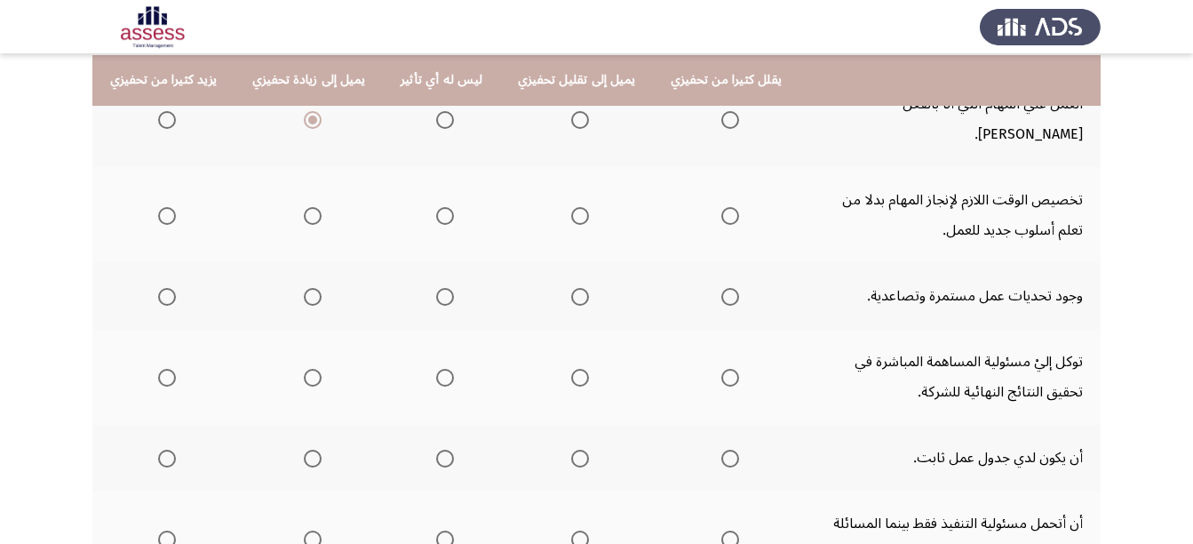
scroll to position [223, 0]
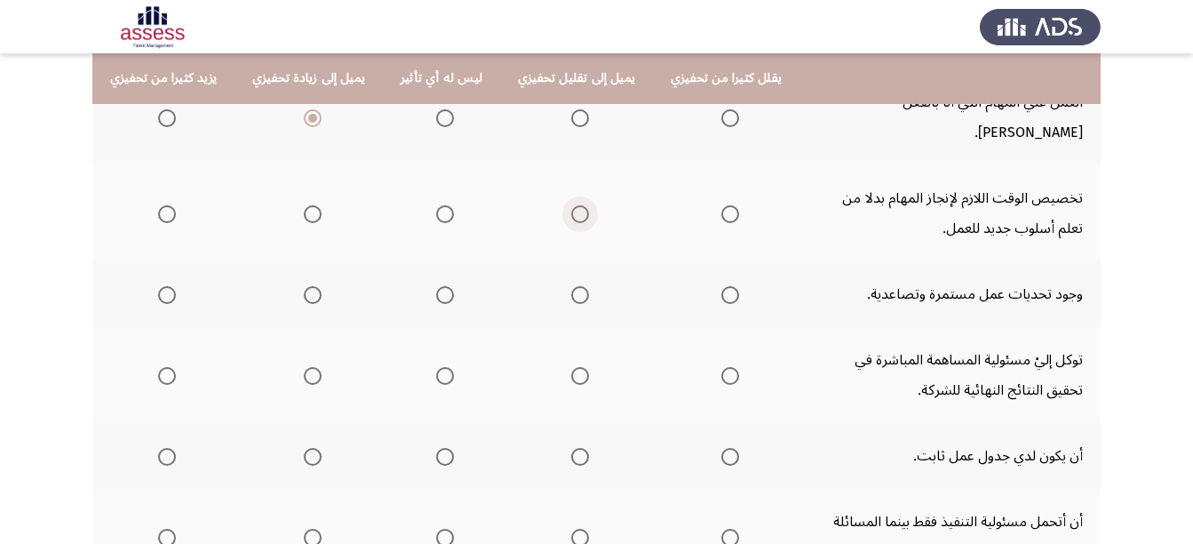
click at [571, 205] on span "Select an option" at bounding box center [580, 214] width 18 height 18
click at [571, 205] on input "Select an option" at bounding box center [580, 214] width 18 height 18
click at [155, 286] on label "Select an option" at bounding box center [163, 295] width 25 height 18
click at [158, 286] on input "Select an option" at bounding box center [167, 295] width 18 height 18
click at [167, 367] on span "Select an option" at bounding box center [167, 376] width 18 height 18
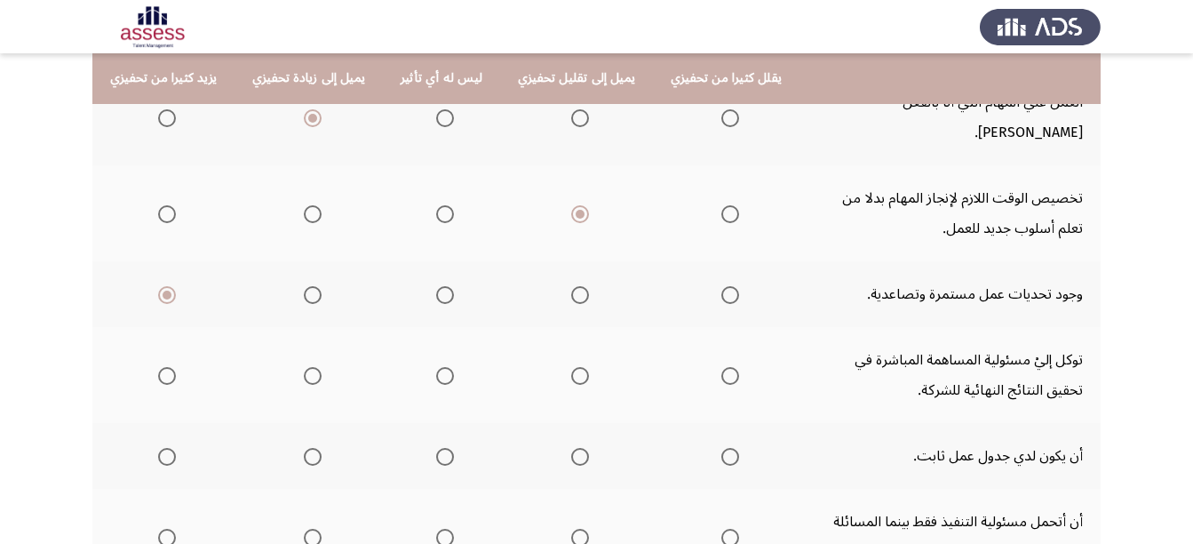
click at [167, 367] on input "Select an option" at bounding box center [167, 376] width 18 height 18
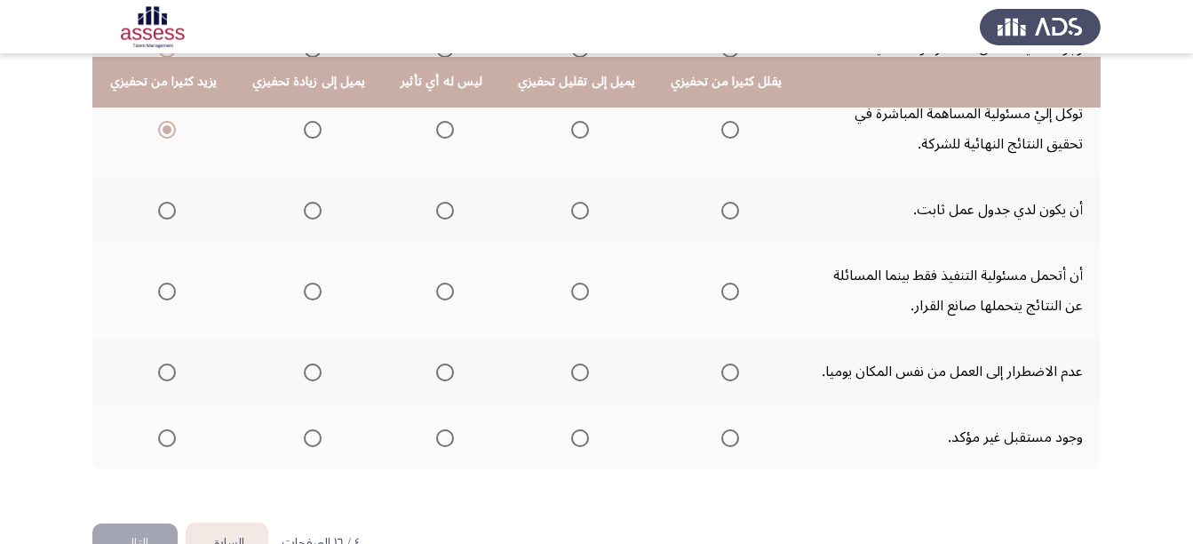
scroll to position [475, 0]
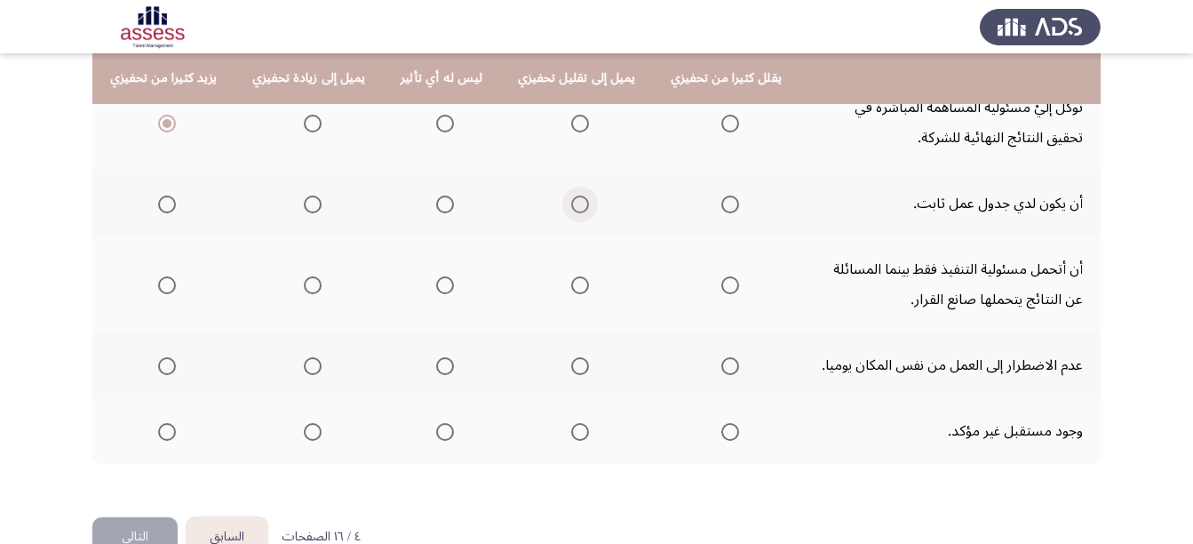
click at [571, 195] on span "Select an option" at bounding box center [580, 204] width 18 height 18
click at [571, 195] on input "Select an option" at bounding box center [580, 204] width 18 height 18
click at [571, 276] on span "Select an option" at bounding box center [580, 285] width 18 height 18
click at [571, 276] on input "Select an option" at bounding box center [580, 285] width 18 height 18
click at [436, 357] on span "Select an option" at bounding box center [445, 366] width 18 height 18
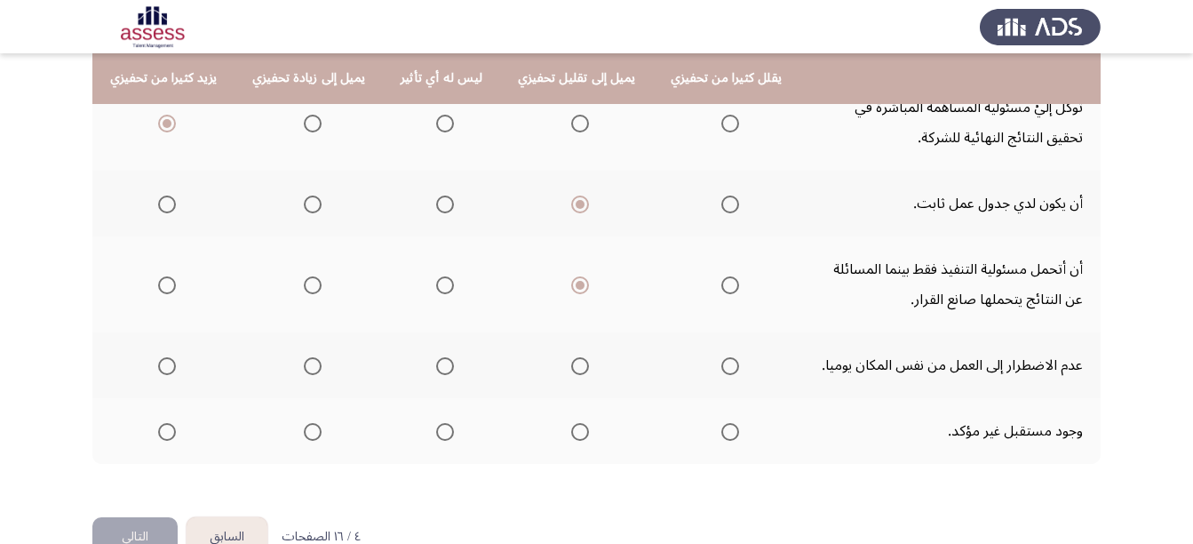
click at [436, 357] on input "Select an option" at bounding box center [445, 366] width 18 height 18
click at [436, 423] on span "Select an option" at bounding box center [445, 432] width 18 height 18
click at [436, 423] on input "Select an option" at bounding box center [445, 432] width 18 height 18
click at [116, 517] on button "التالي" at bounding box center [134, 537] width 85 height 40
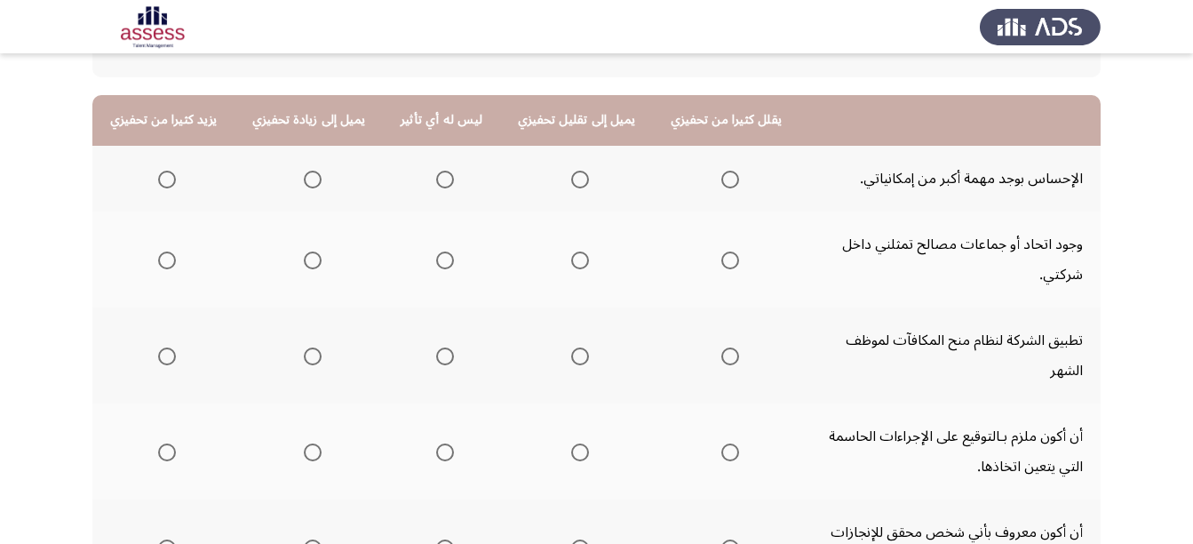
scroll to position [150, 0]
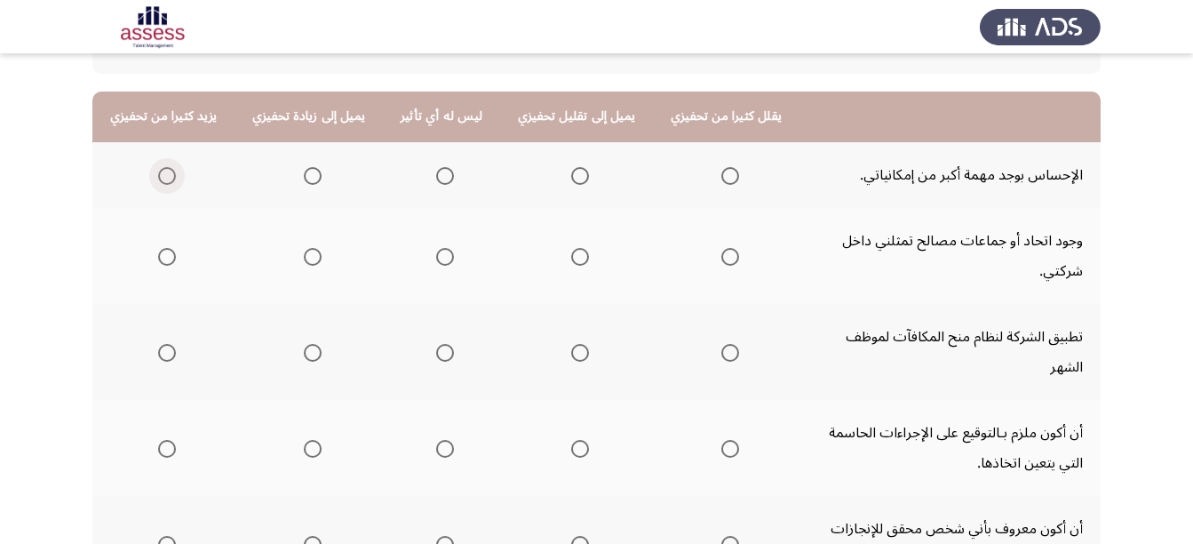
click at [166, 179] on span "Select an option" at bounding box center [167, 176] width 18 height 18
click at [166, 179] on input "Select an option" at bounding box center [167, 176] width 18 height 18
click at [436, 248] on span "Select an option" at bounding box center [445, 257] width 18 height 18
click at [436, 248] on input "Select an option" at bounding box center [445, 257] width 18 height 18
click at [310, 344] on span "Select an option" at bounding box center [313, 353] width 18 height 18
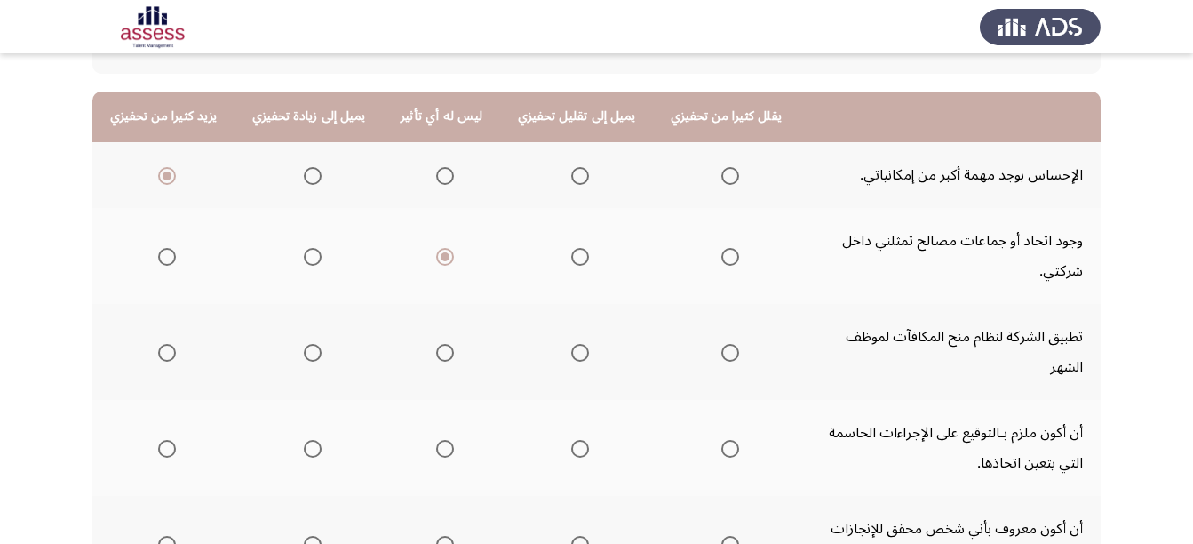
click at [310, 344] on input "Select an option" at bounding box center [313, 353] width 18 height 18
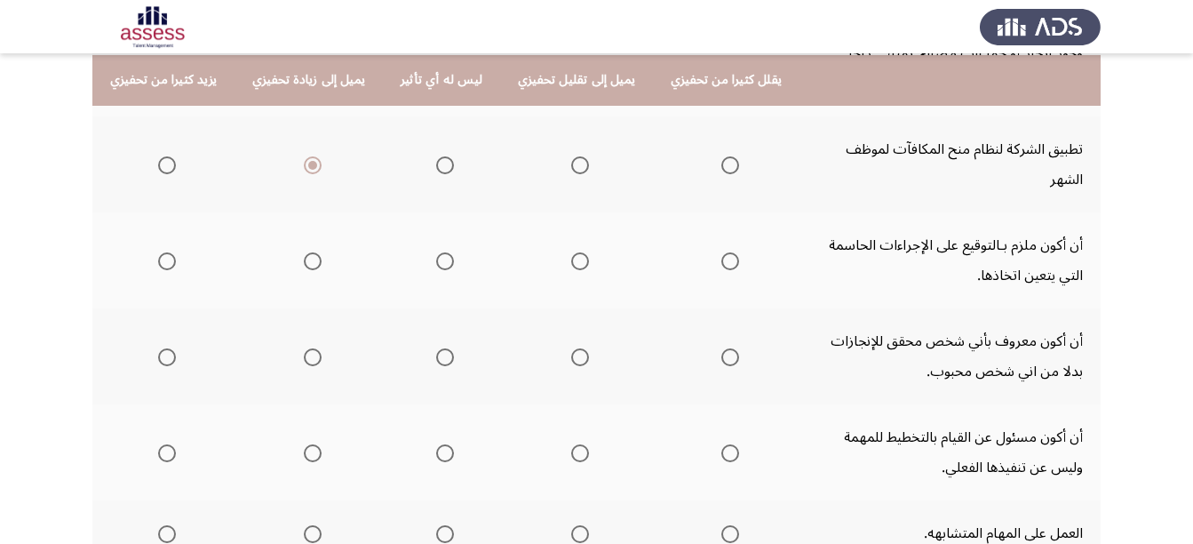
scroll to position [339, 0]
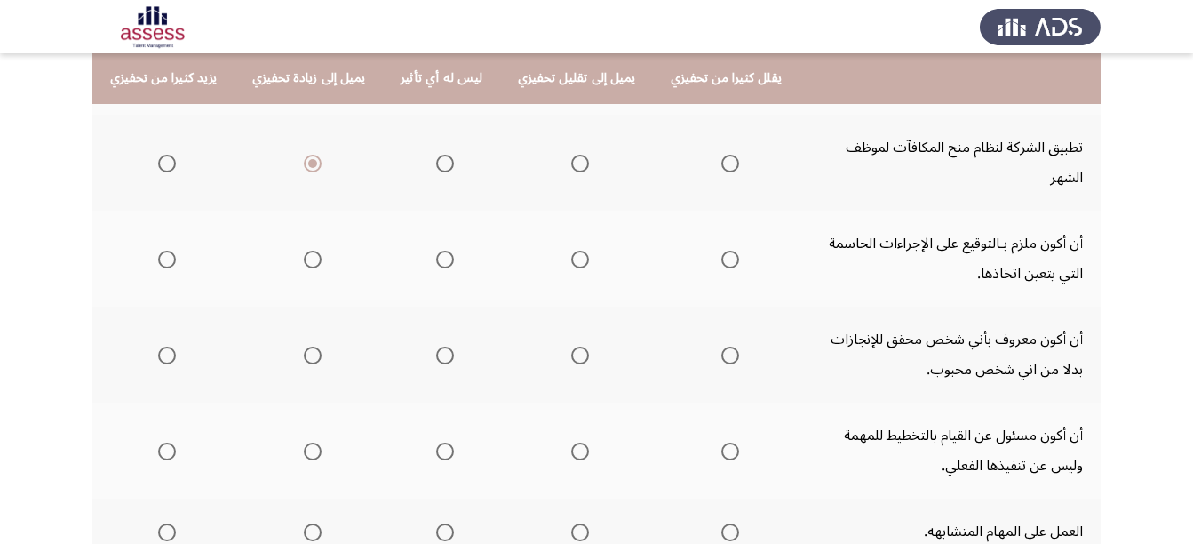
click at [309, 251] on span "Select an option" at bounding box center [313, 260] width 18 height 18
click at [309, 251] on input "Select an option" at bounding box center [313, 260] width 18 height 18
click at [167, 347] on span "Select an option" at bounding box center [167, 356] width 18 height 18
click at [167, 347] on input "Select an option" at bounding box center [167, 356] width 18 height 18
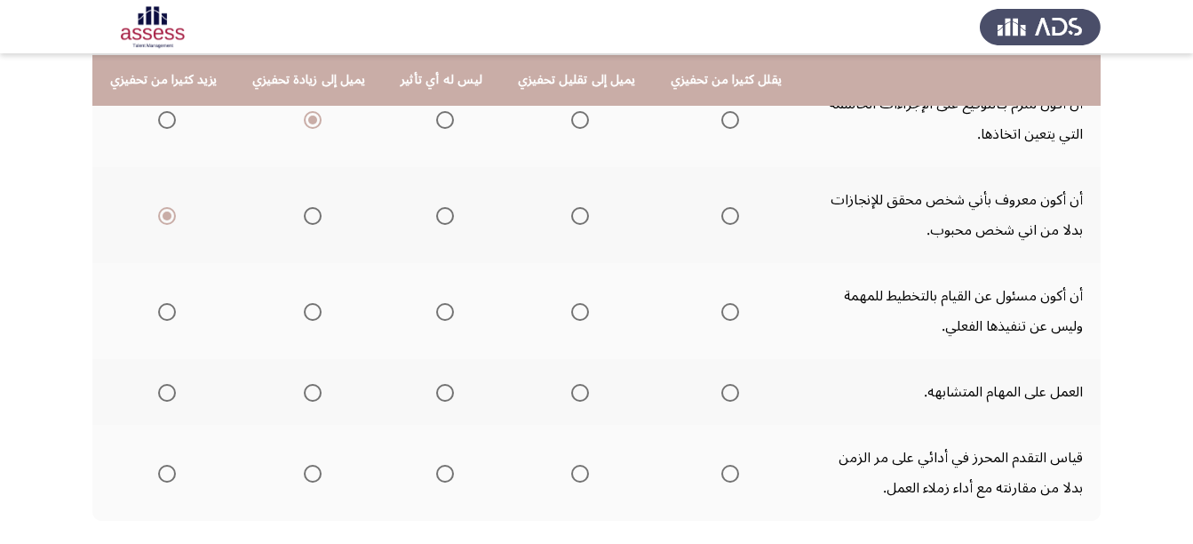
scroll to position [476, 0]
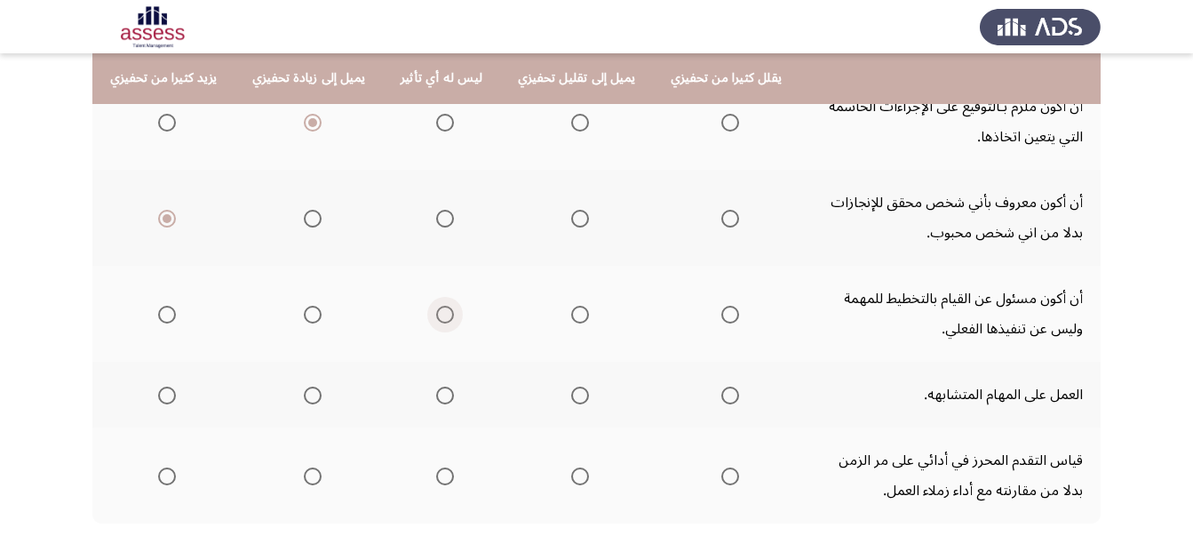
click at [436, 306] on span "Select an option" at bounding box center [445, 315] width 18 height 18
click at [436, 306] on input "Select an option" at bounding box center [445, 315] width 18 height 18
click at [436, 387] on span "Select an option" at bounding box center [445, 396] width 18 height 18
click at [436, 387] on input "Select an option" at bounding box center [445, 396] width 18 height 18
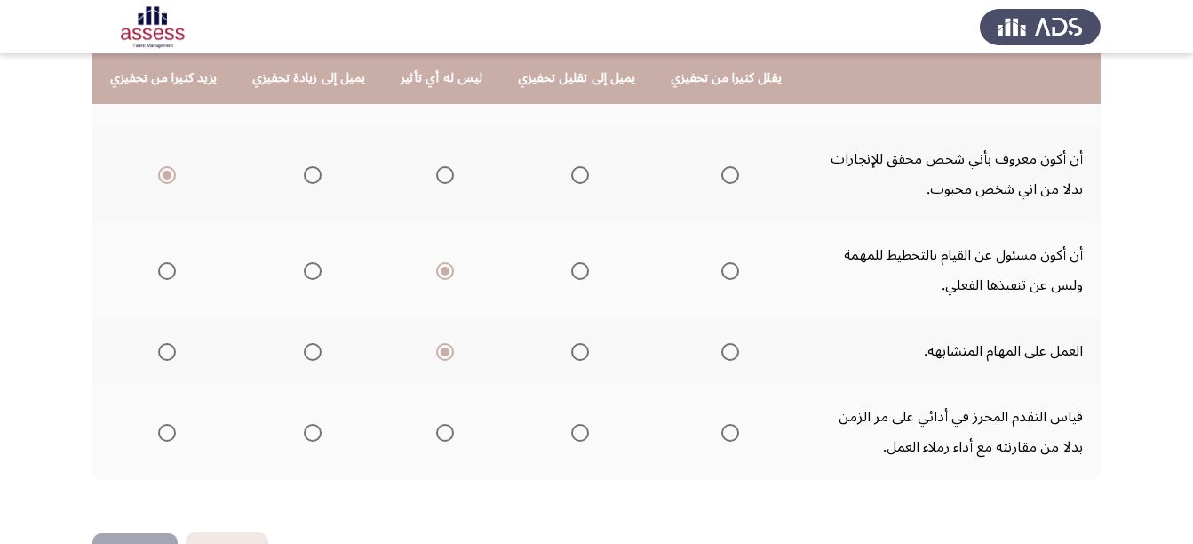
click at [158, 424] on span "Select an option" at bounding box center [167, 433] width 18 height 18
click at [158, 424] on input "Select an option" at bounding box center [167, 433] width 18 height 18
click at [140, 533] on button "التالي" at bounding box center [134, 553] width 85 height 40
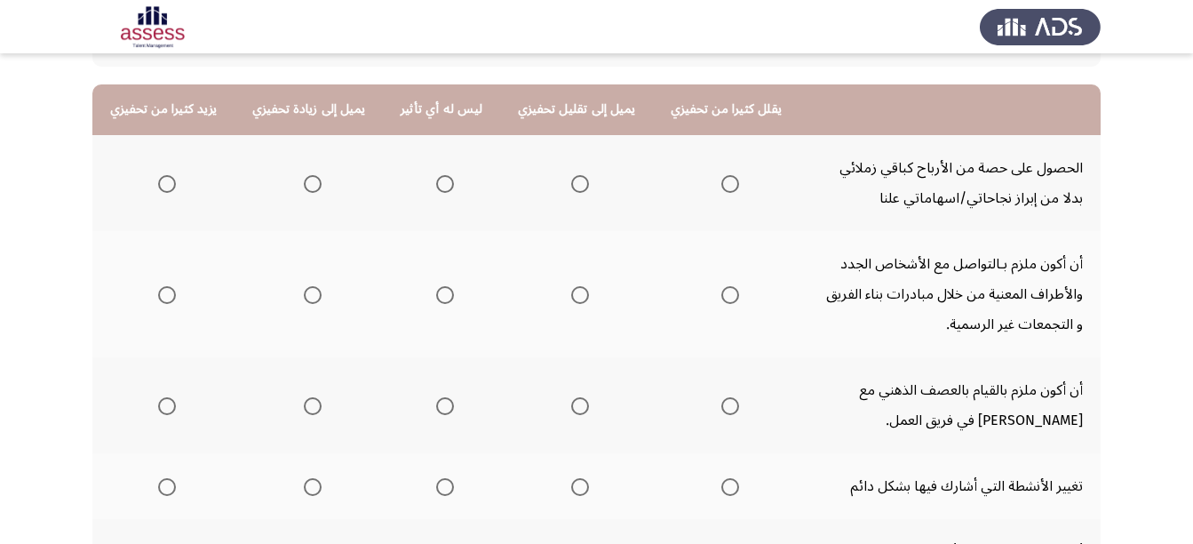
scroll to position [159, 0]
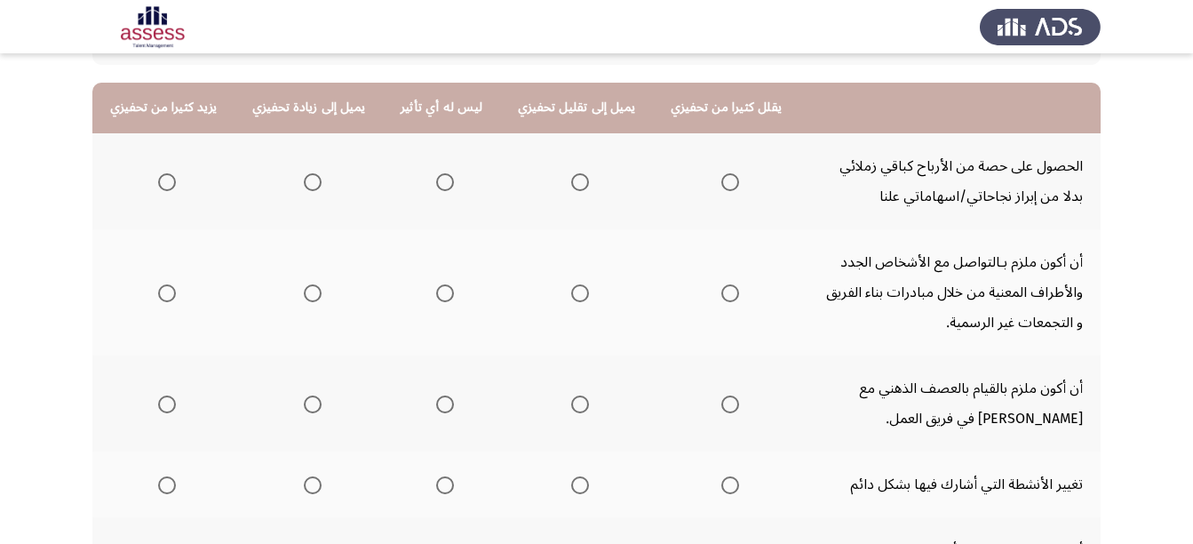
click at [304, 180] on span "Select an option" at bounding box center [313, 182] width 18 height 18
click at [304, 180] on input "Select an option" at bounding box center [313, 182] width 18 height 18
click at [312, 291] on span "Select an option" at bounding box center [313, 293] width 18 height 18
click at [312, 291] on input "Select an option" at bounding box center [313, 293] width 18 height 18
click at [315, 411] on span "Select an option" at bounding box center [313, 404] width 18 height 18
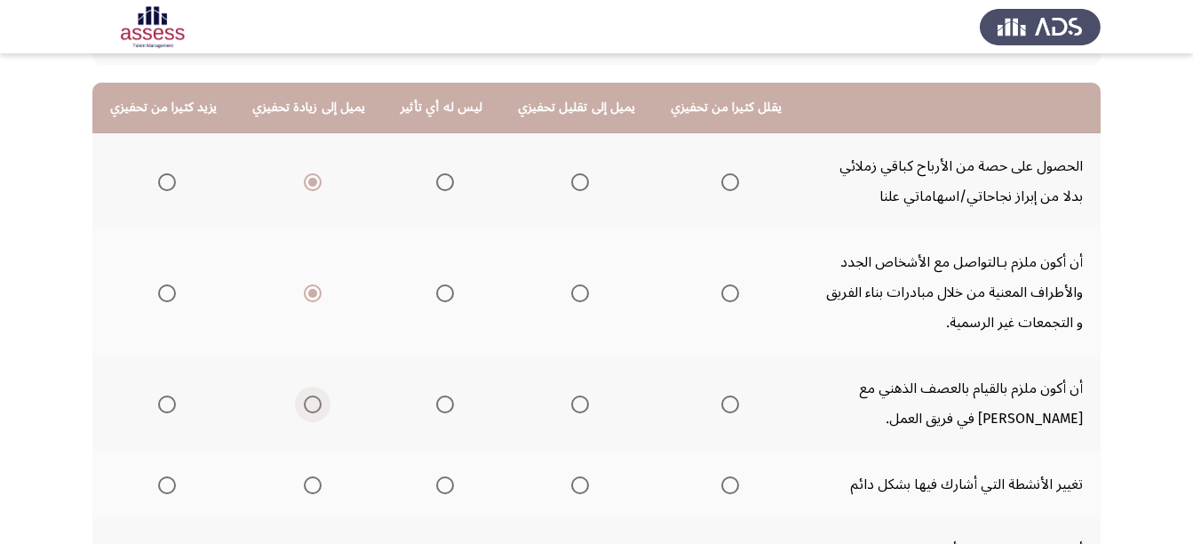
click at [315, 411] on input "Select an option" at bounding box center [313, 404] width 18 height 18
click at [304, 487] on span "Select an option" at bounding box center [313, 485] width 18 height 18
click at [304, 487] on input "Select an option" at bounding box center [313, 485] width 18 height 18
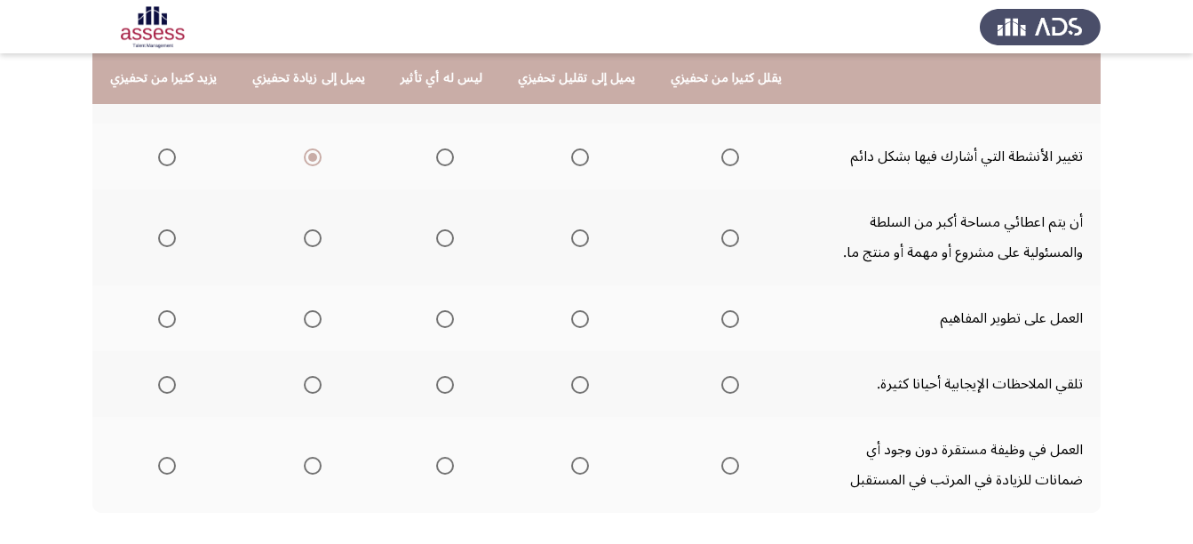
scroll to position [490, 0]
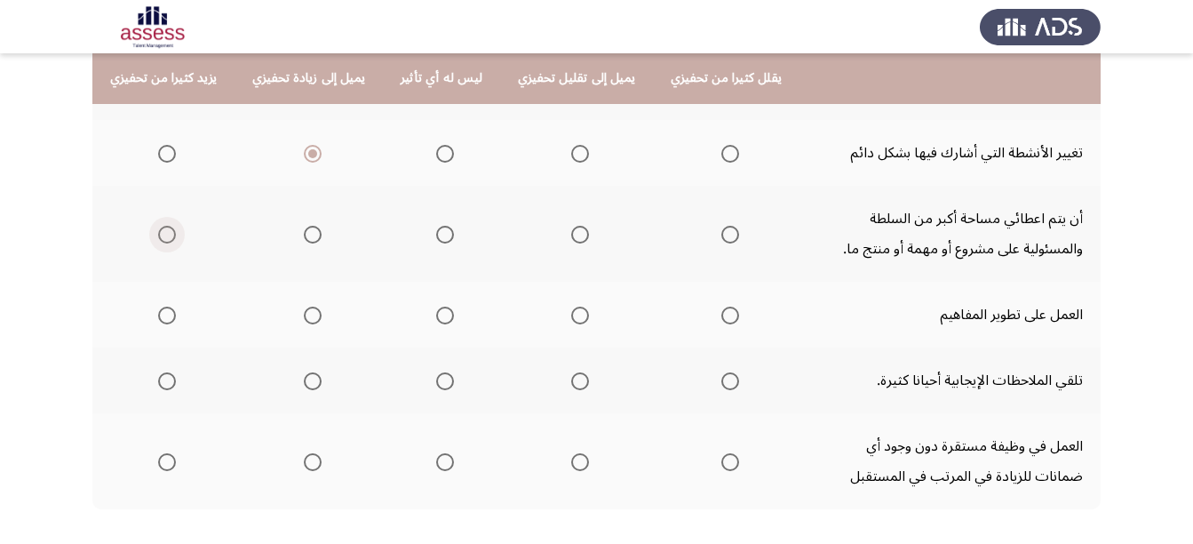
click at [162, 230] on span "Select an option" at bounding box center [167, 235] width 18 height 18
click at [162, 230] on input "Select an option" at bounding box center [167, 235] width 18 height 18
click at [304, 319] on span "Select an option" at bounding box center [313, 316] width 18 height 18
click at [304, 319] on input "Select an option" at bounding box center [313, 316] width 18 height 18
click at [304, 379] on span "Select an option" at bounding box center [313, 381] width 18 height 18
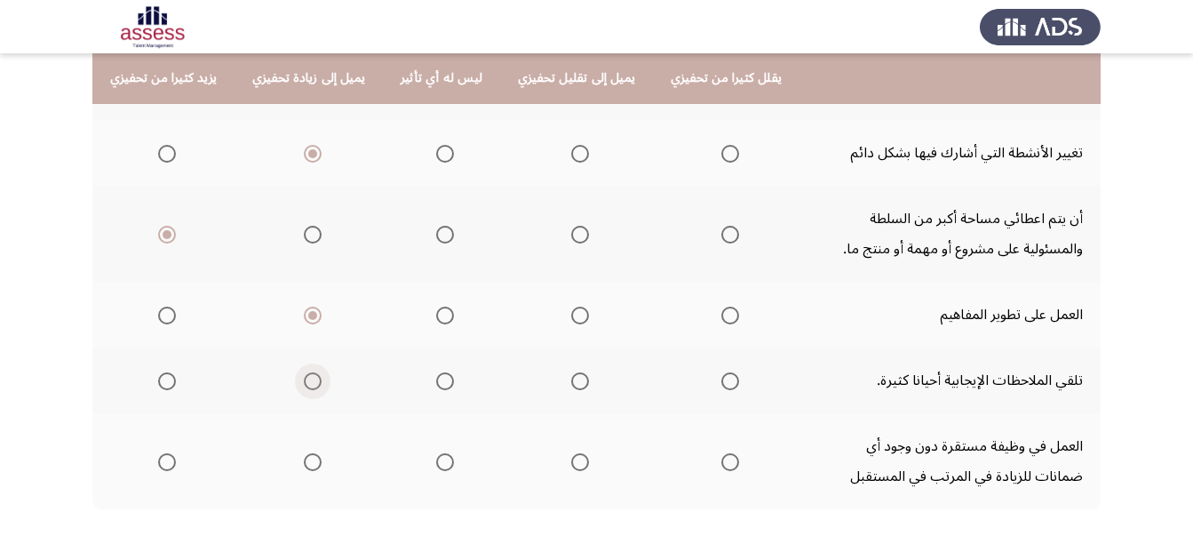
click at [304, 379] on input "Select an option" at bounding box center [313, 381] width 18 height 18
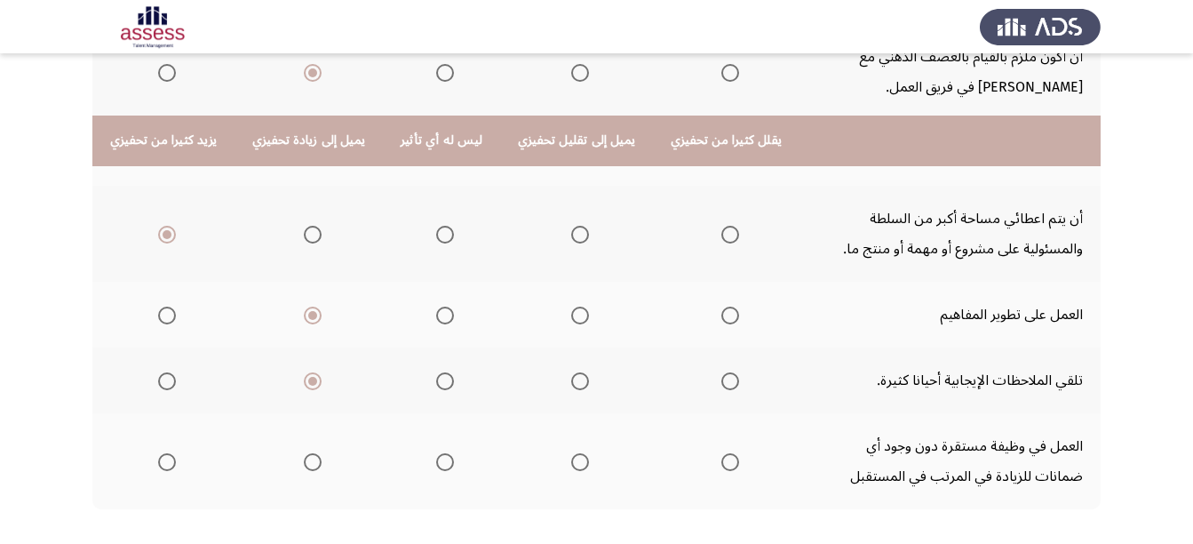
scroll to position [580, 0]
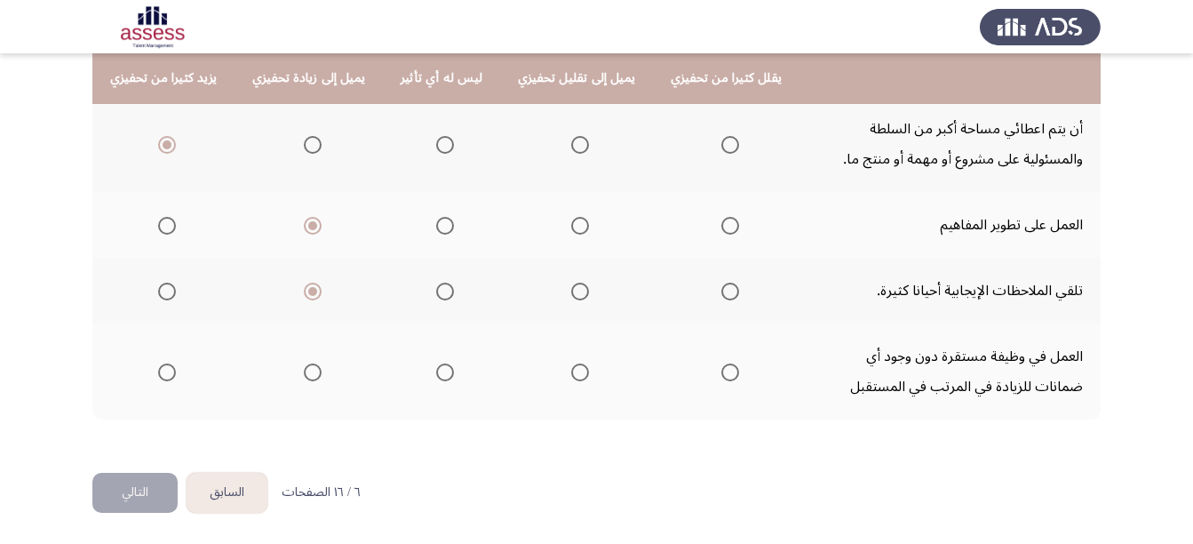
click at [436, 370] on span "Select an option" at bounding box center [445, 372] width 18 height 18
click at [436, 370] on input "Select an option" at bounding box center [445, 372] width 18 height 18
click at [144, 481] on button "التالي" at bounding box center [134, 493] width 85 height 40
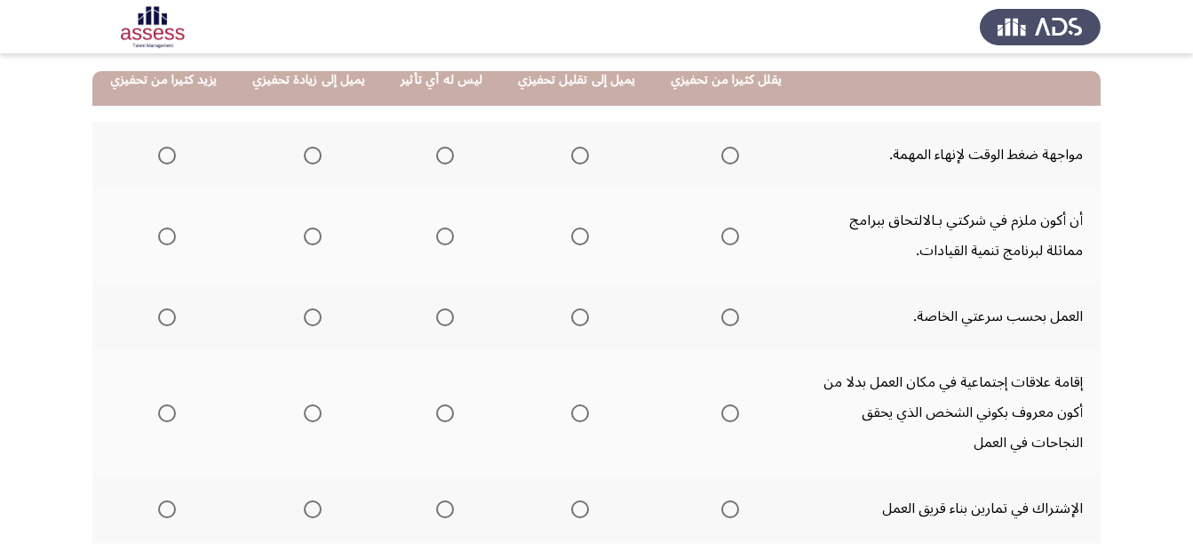
scroll to position [172, 0]
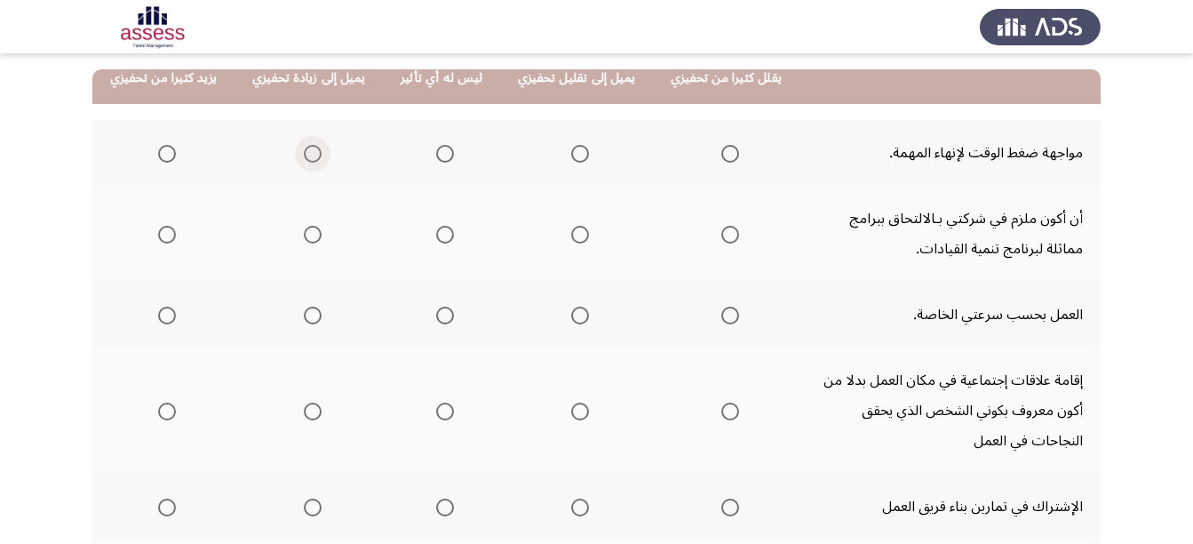
click at [313, 152] on span "Select an option" at bounding box center [313, 154] width 18 height 18
click at [313, 152] on input "Select an option" at bounding box center [313, 154] width 18 height 18
click at [304, 230] on span "Select an option" at bounding box center [313, 235] width 18 height 18
click at [304, 230] on input "Select an option" at bounding box center [313, 235] width 18 height 18
click at [309, 312] on span "Select an option" at bounding box center [313, 316] width 18 height 18
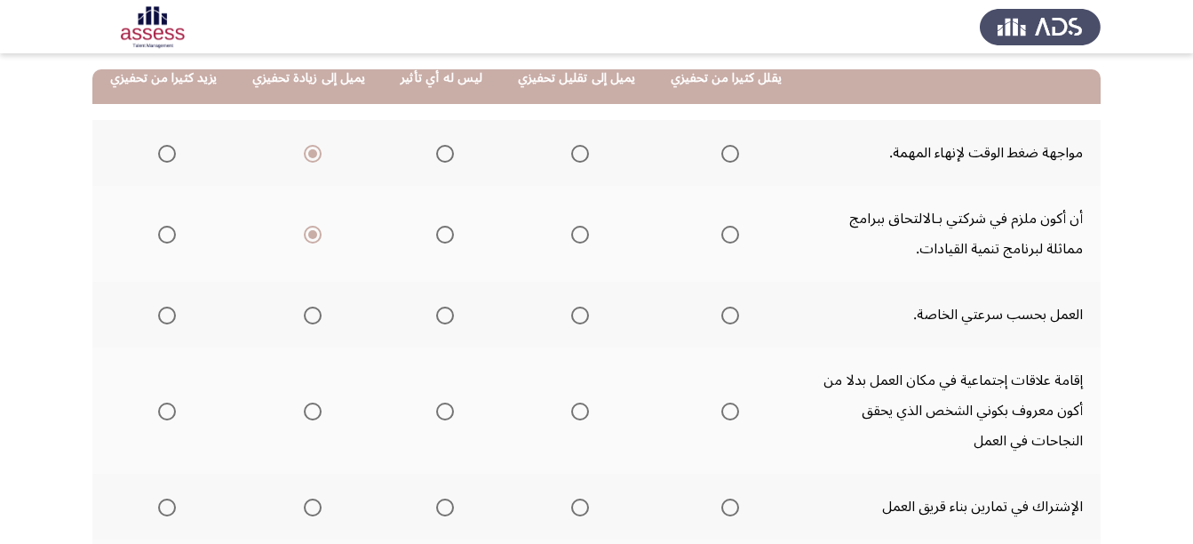
click at [309, 312] on input "Select an option" at bounding box center [313, 316] width 18 height 18
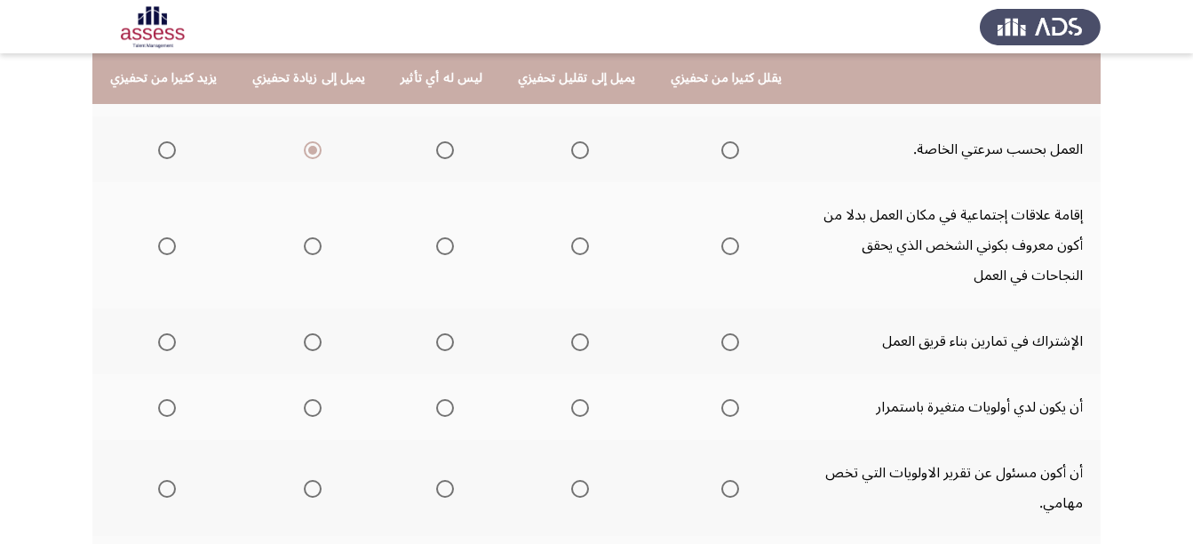
scroll to position [343, 0]
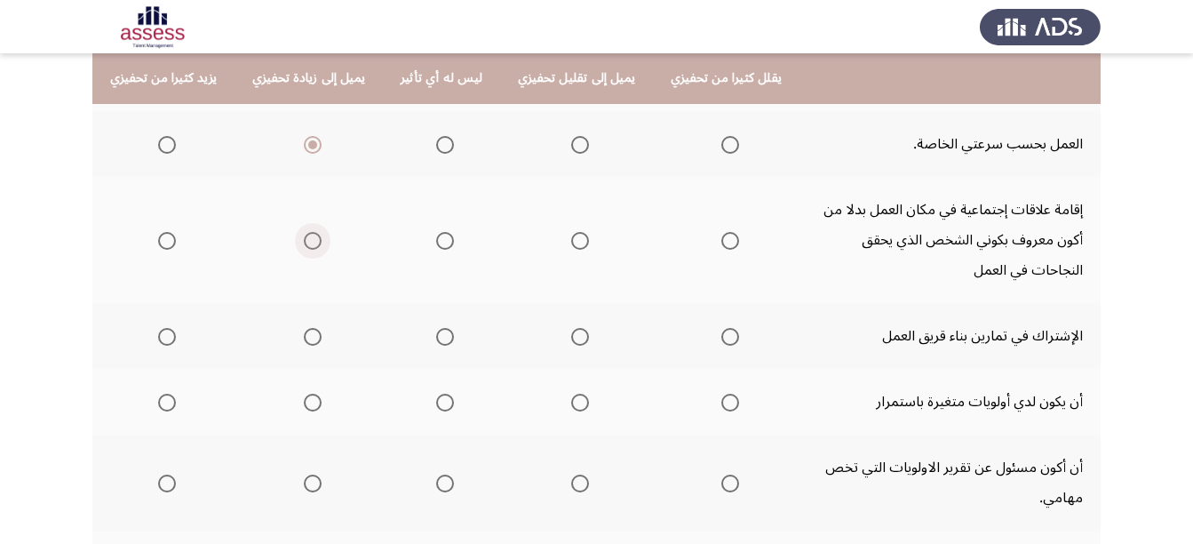
click at [312, 246] on span "Select an option" at bounding box center [313, 241] width 18 height 18
click at [312, 246] on input "Select an option" at bounding box center [313, 241] width 18 height 18
click at [436, 343] on span "Select an option" at bounding box center [445, 337] width 18 height 18
click at [436, 343] on input "Select an option" at bounding box center [445, 337] width 18 height 18
click at [307, 403] on span "Select an option" at bounding box center [313, 403] width 18 height 18
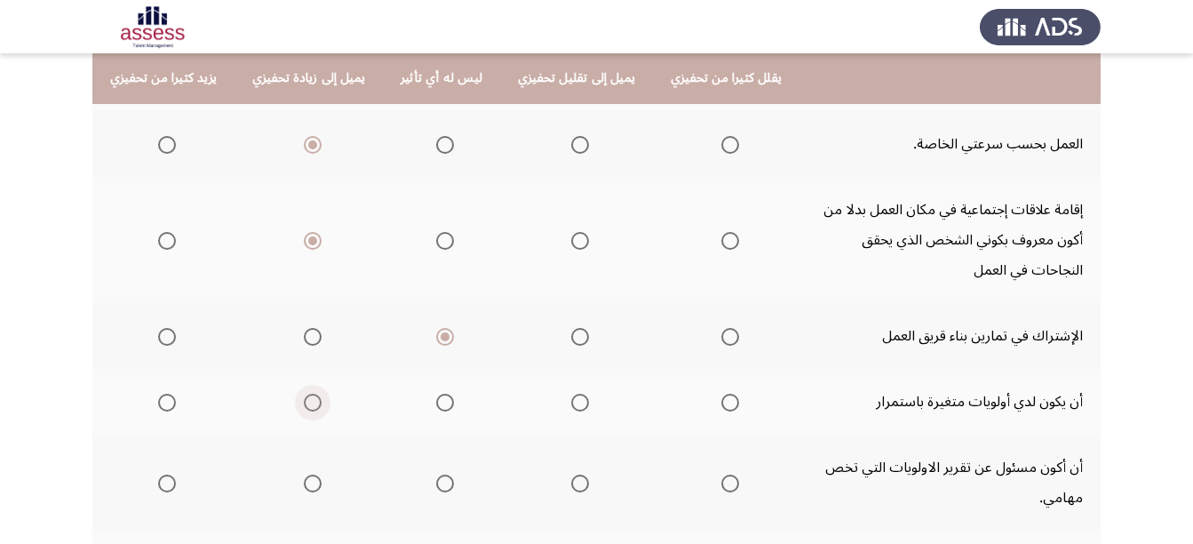
click at [307, 403] on input "Select an option" at bounding box center [313, 403] width 18 height 18
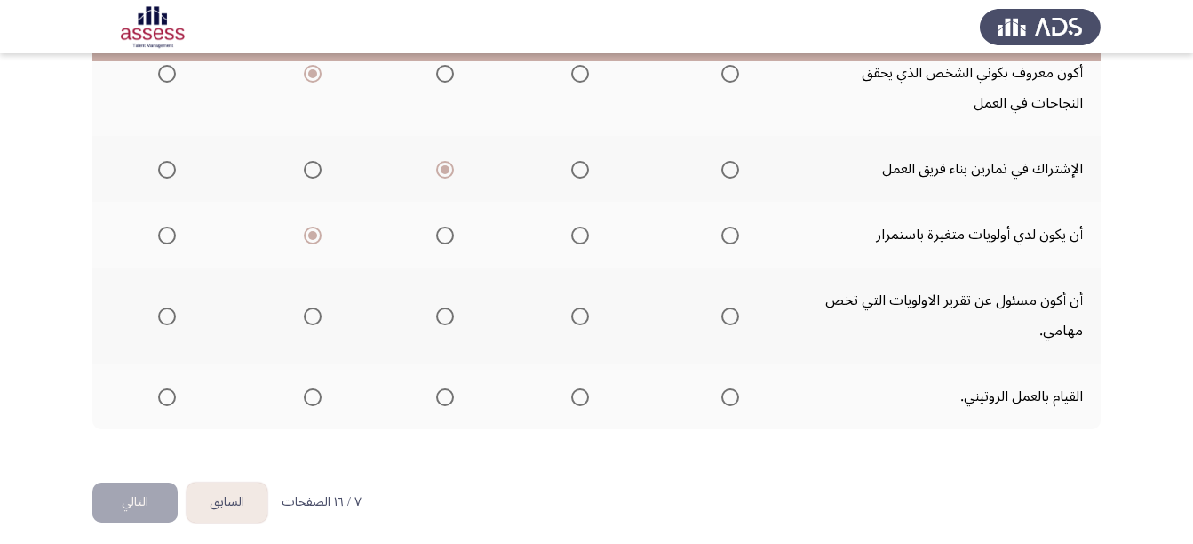
scroll to position [520, 0]
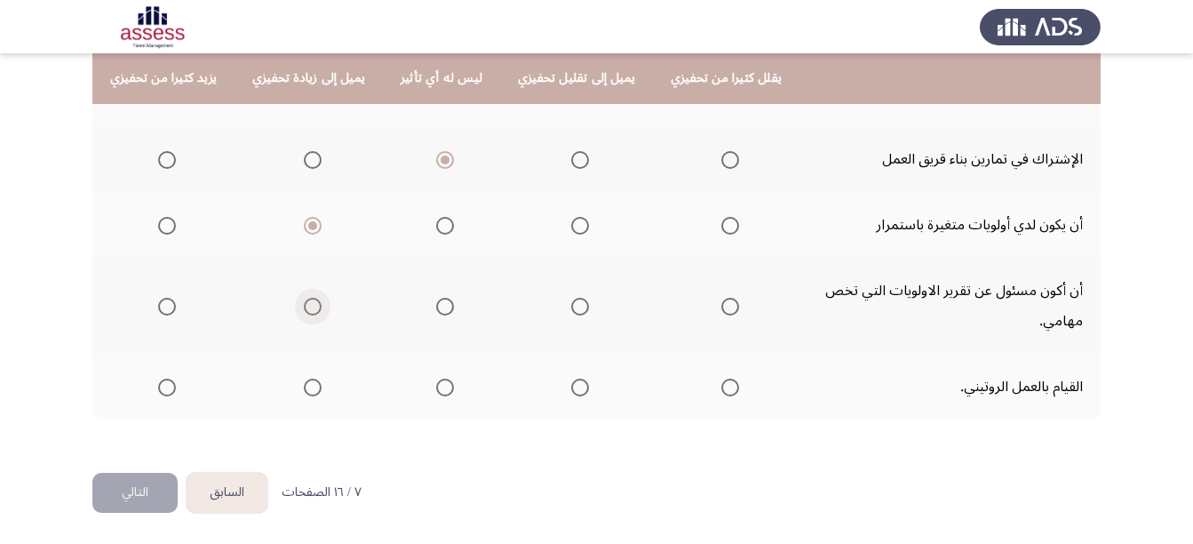
click at [307, 310] on span "Select an option" at bounding box center [313, 307] width 18 height 18
click at [307, 310] on input "Select an option" at bounding box center [313, 307] width 18 height 18
click at [571, 395] on span "Select an option" at bounding box center [580, 388] width 18 height 18
click at [571, 395] on input "Select an option" at bounding box center [580, 388] width 18 height 18
click at [127, 493] on button "التالي" at bounding box center [134, 493] width 85 height 40
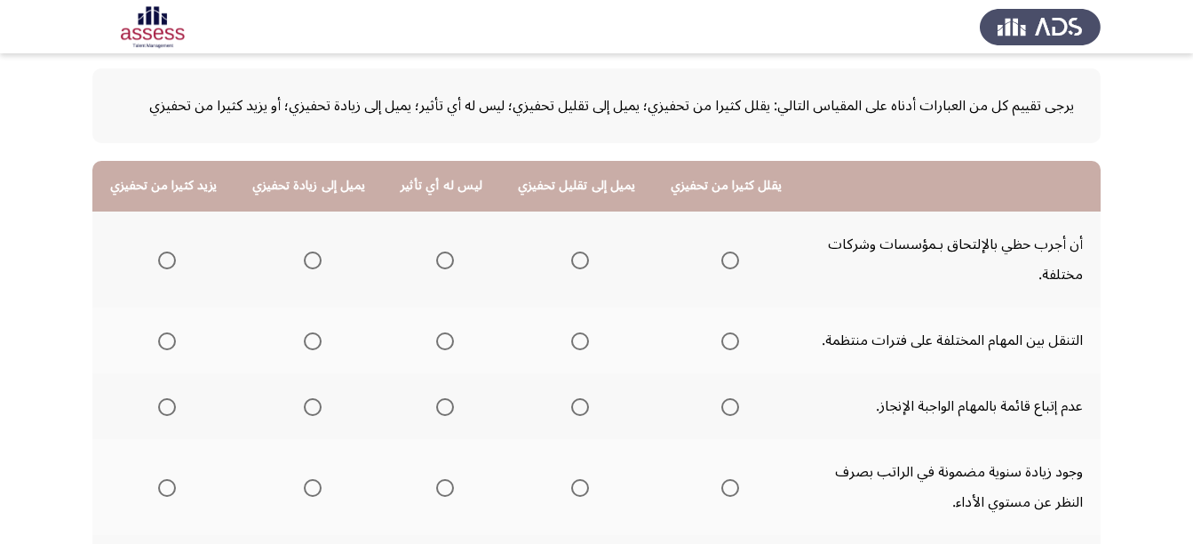
scroll to position [85, 0]
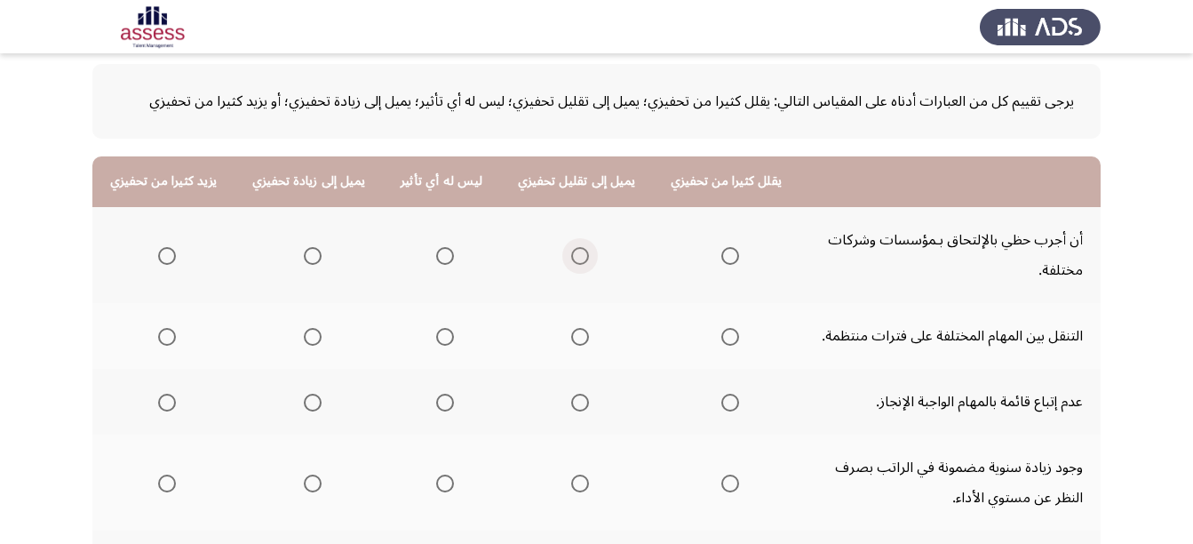
click at [571, 258] on span "Select an option" at bounding box center [580, 256] width 18 height 18
click at [571, 258] on input "Select an option" at bounding box center [580, 256] width 18 height 18
click at [436, 337] on span "Select an option" at bounding box center [445, 337] width 18 height 18
click at [436, 337] on input "Select an option" at bounding box center [445, 337] width 18 height 18
click at [436, 402] on span "Select an option" at bounding box center [445, 403] width 18 height 18
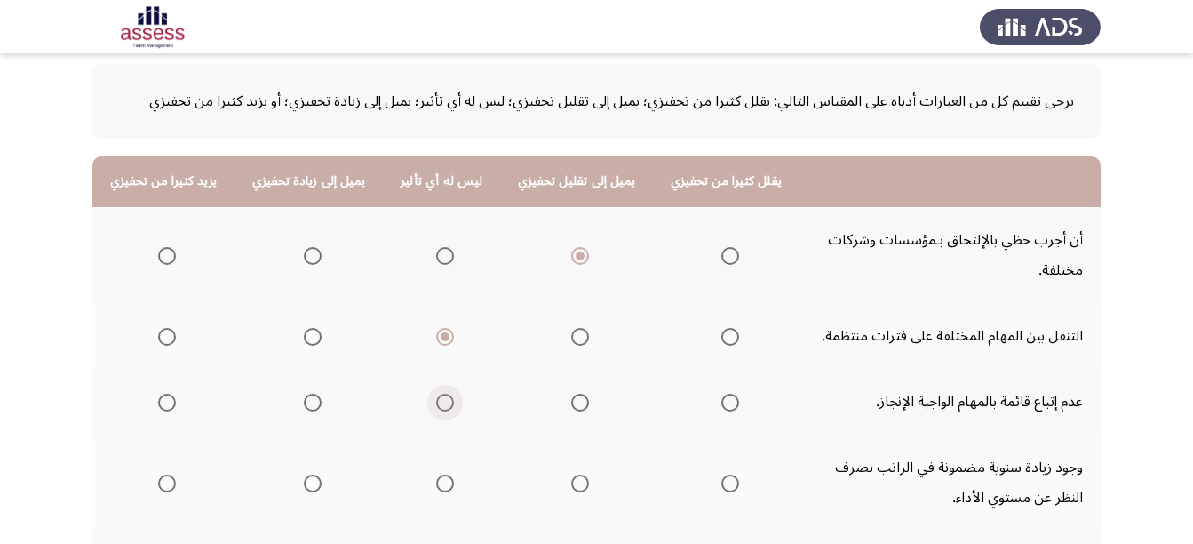
click at [436, 402] on input "Select an option" at bounding box center [445, 403] width 18 height 18
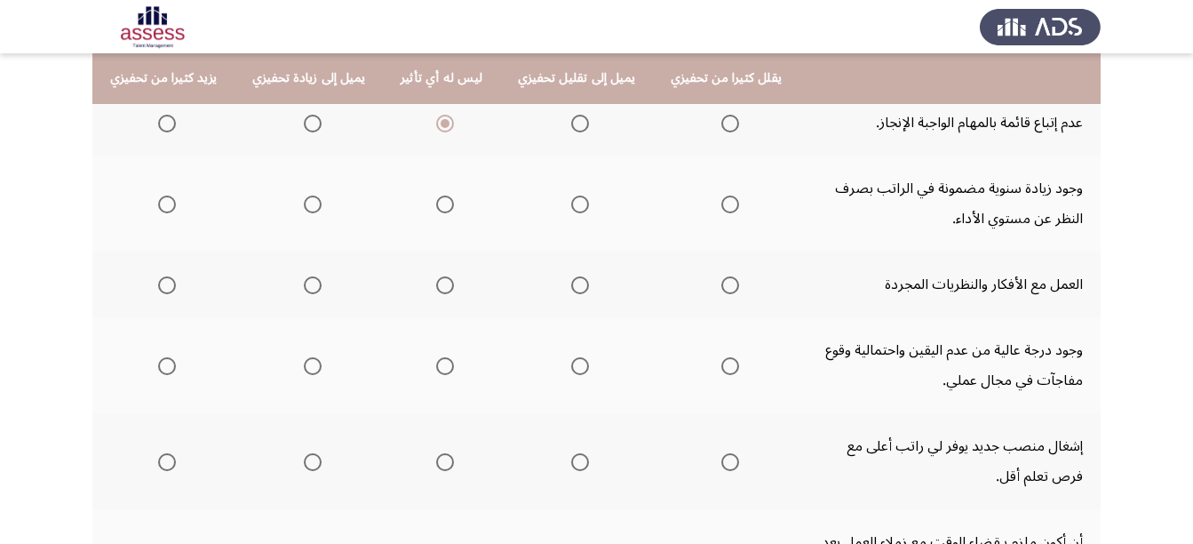
scroll to position [367, 0]
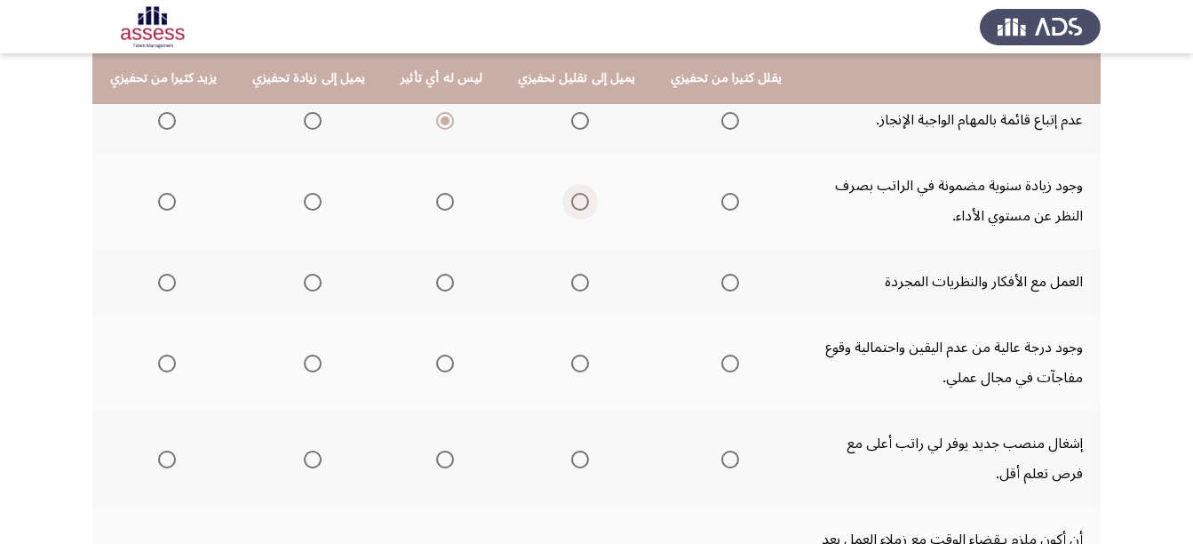
click at [571, 203] on span "Select an option" at bounding box center [580, 202] width 18 height 18
click at [571, 203] on input "Select an option" at bounding box center [580, 202] width 18 height 18
click at [171, 283] on span "Select an option" at bounding box center [167, 283] width 18 height 18
click at [171, 283] on input "Select an option" at bounding box center [167, 283] width 18 height 18
click at [304, 362] on span "Select an option" at bounding box center [313, 364] width 18 height 18
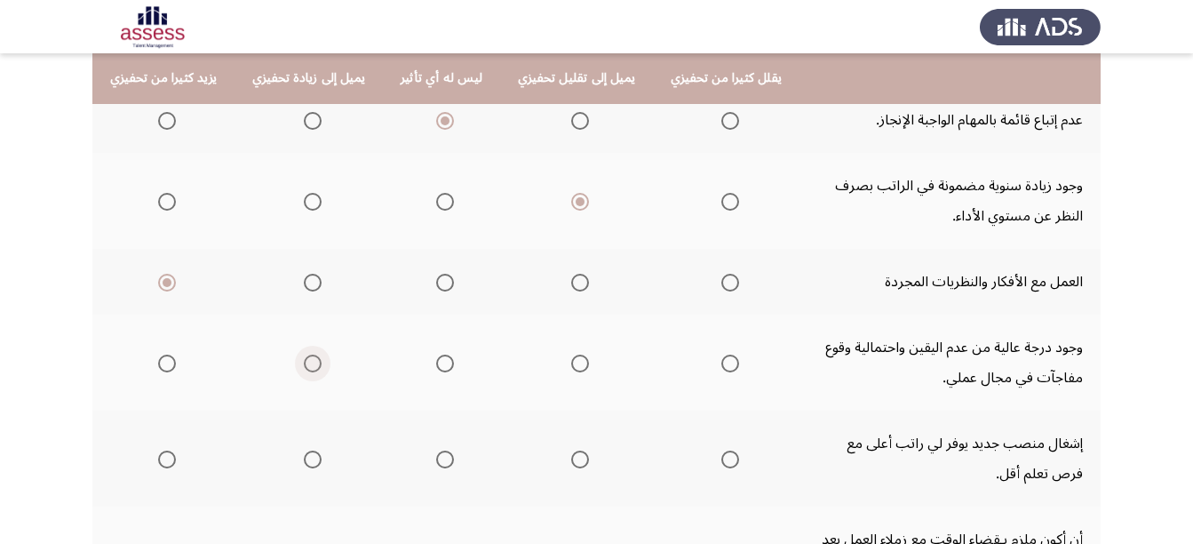
click at [304, 362] on input "Select an option" at bounding box center [313, 364] width 18 height 18
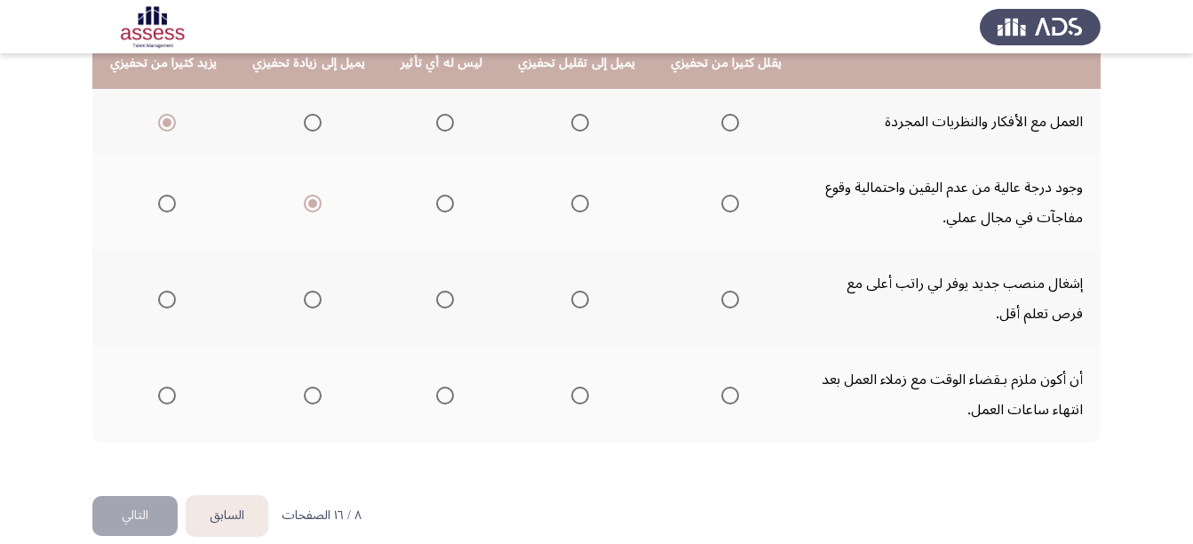
scroll to position [532, 0]
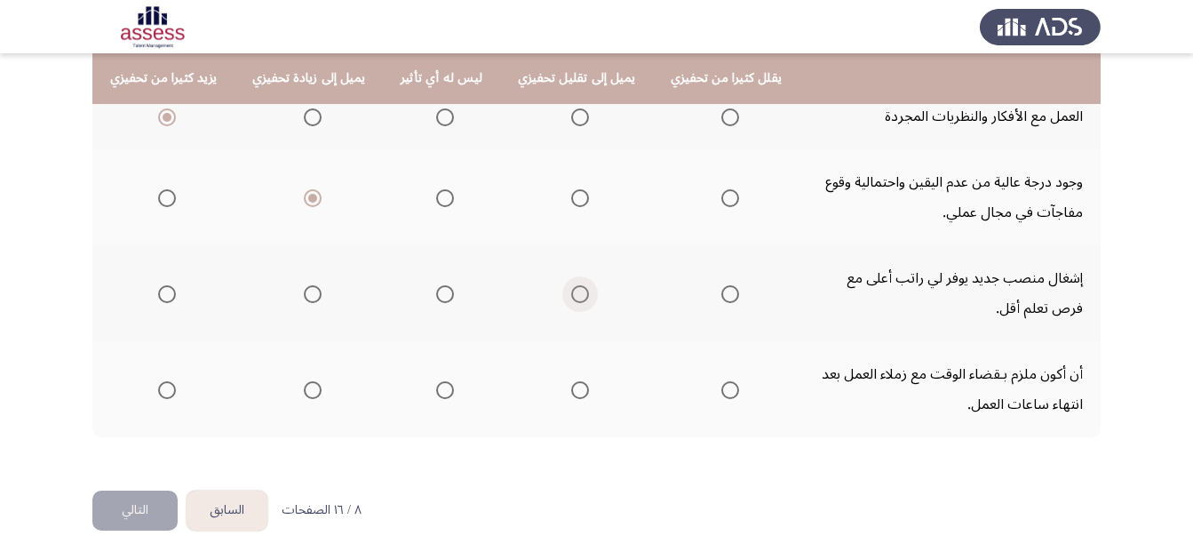
click at [571, 294] on span "Select an option" at bounding box center [580, 294] width 18 height 18
click at [571, 294] on input "Select an option" at bounding box center [580, 294] width 18 height 18
click at [436, 389] on span "Select an option" at bounding box center [445, 390] width 18 height 18
click at [436, 389] on input "Select an option" at bounding box center [445, 390] width 18 height 18
click at [140, 506] on button "التالي" at bounding box center [134, 510] width 85 height 40
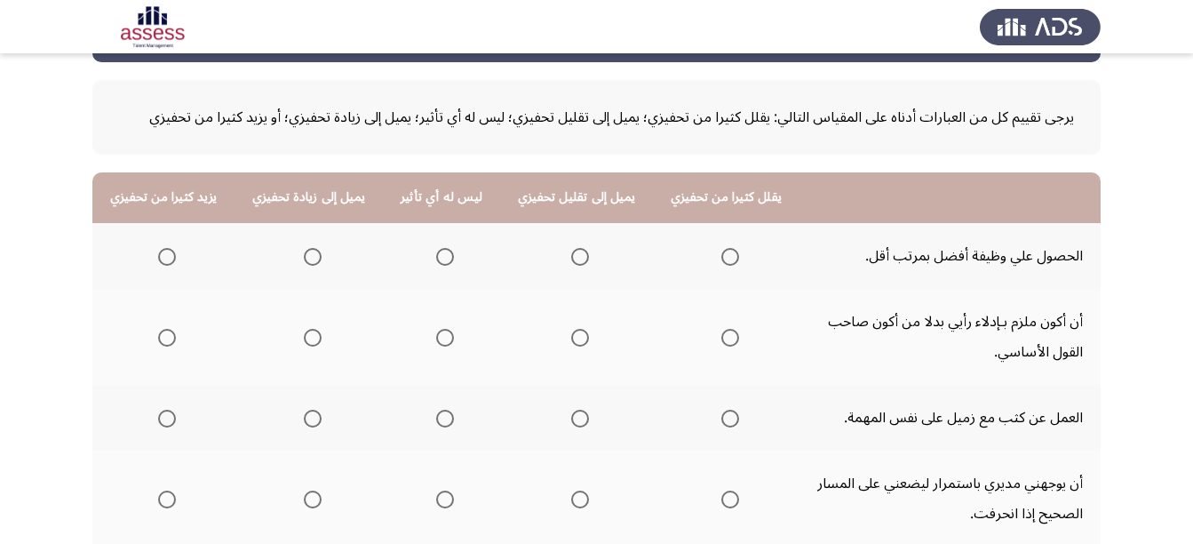
scroll to position [74, 0]
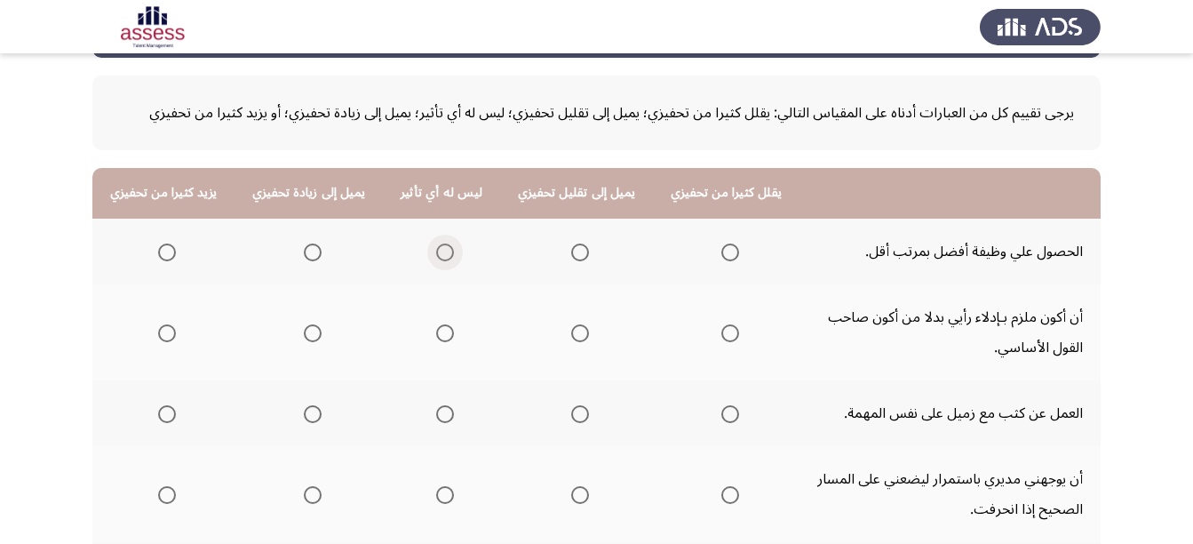
click at [436, 256] on span "Select an option" at bounding box center [445, 252] width 18 height 18
click at [436, 256] on input "Select an option" at bounding box center [445, 252] width 18 height 18
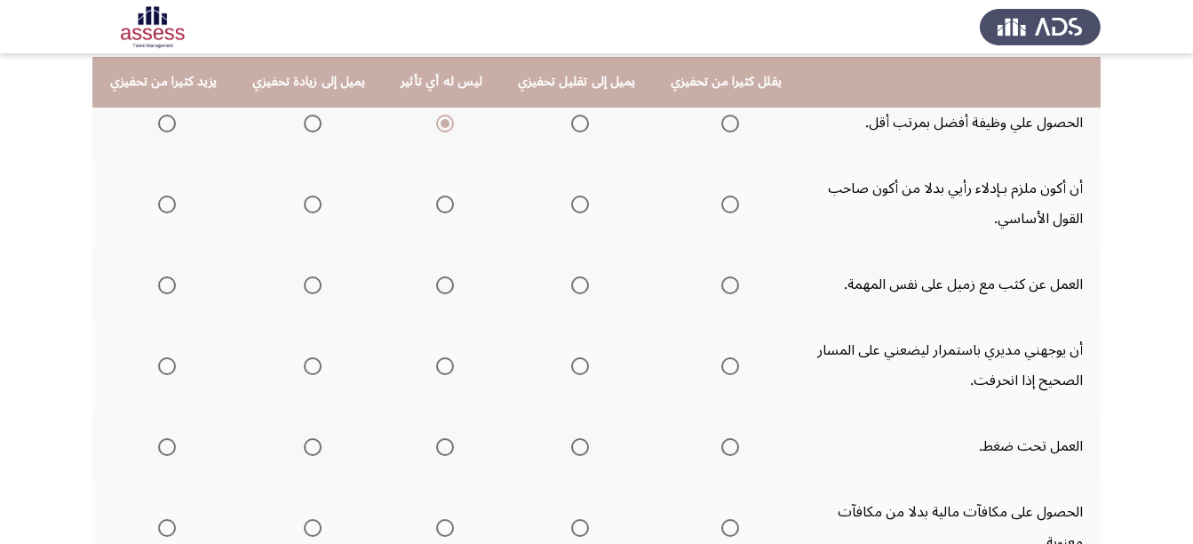
scroll to position [209, 0]
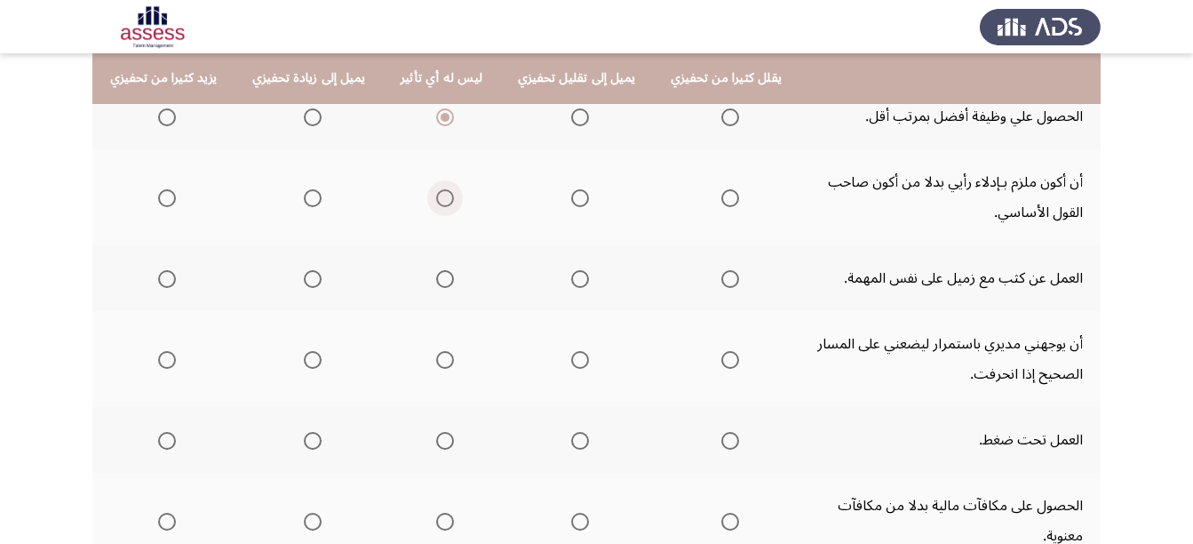
click at [440, 198] on span "Select an option" at bounding box center [445, 198] width 18 height 18
click at [440, 198] on input "Select an option" at bounding box center [445, 198] width 18 height 18
click at [309, 277] on span "Select an option" at bounding box center [313, 279] width 18 height 18
click at [309, 277] on input "Select an option" at bounding box center [313, 279] width 18 height 18
click at [571, 368] on span "Select an option" at bounding box center [580, 360] width 18 height 18
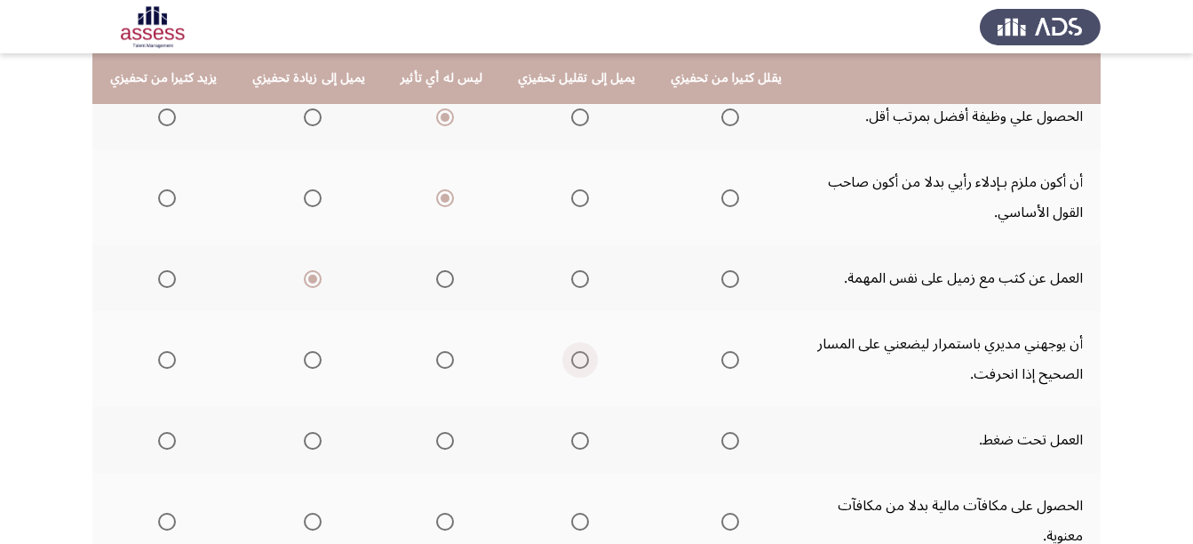
click at [571, 368] on input "Select an option" at bounding box center [580, 360] width 18 height 18
click at [170, 443] on span "Select an option" at bounding box center [167, 441] width 18 height 18
click at [170, 443] on input "Select an option" at bounding box center [167, 441] width 18 height 18
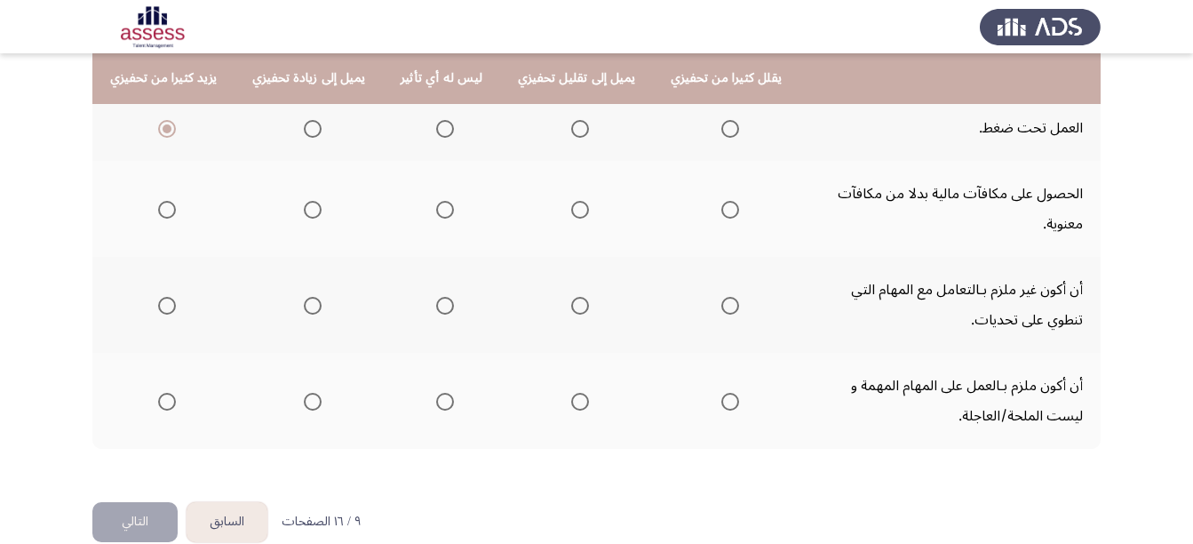
scroll to position [523, 0]
click at [305, 205] on span "Select an option" at bounding box center [313, 207] width 18 height 18
click at [305, 205] on input "Select an option" at bounding box center [313, 207] width 18 height 18
click at [571, 307] on span "Select an option" at bounding box center [580, 303] width 18 height 18
click at [571, 307] on input "Select an option" at bounding box center [580, 303] width 18 height 18
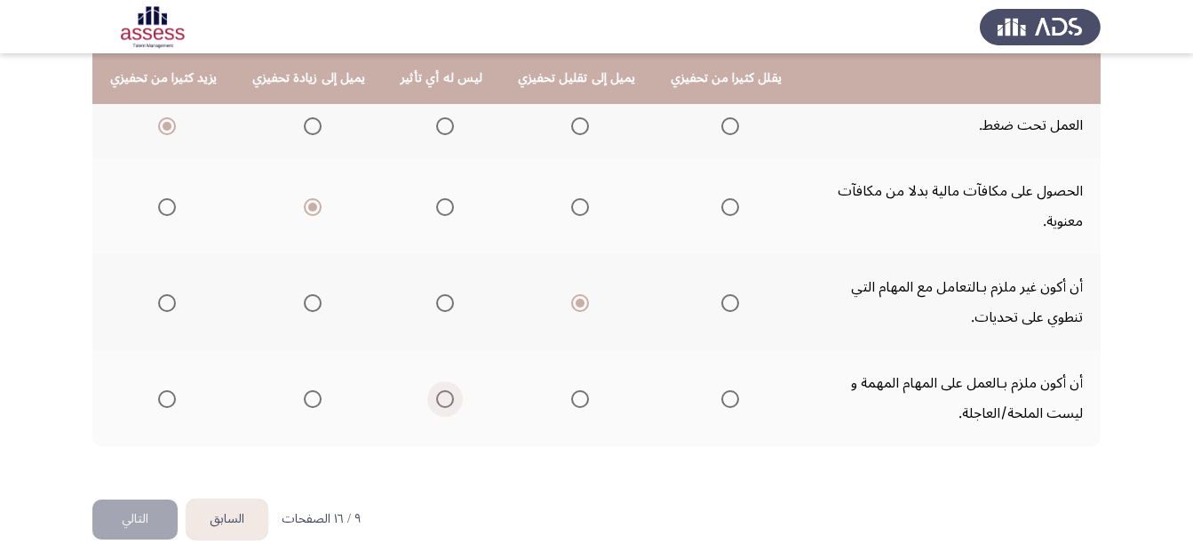
click at [436, 403] on span "Select an option" at bounding box center [445, 399] width 18 height 18
click at [436, 403] on input "Select an option" at bounding box center [445, 399] width 18 height 18
click at [146, 506] on button "التالي" at bounding box center [134, 519] width 85 height 40
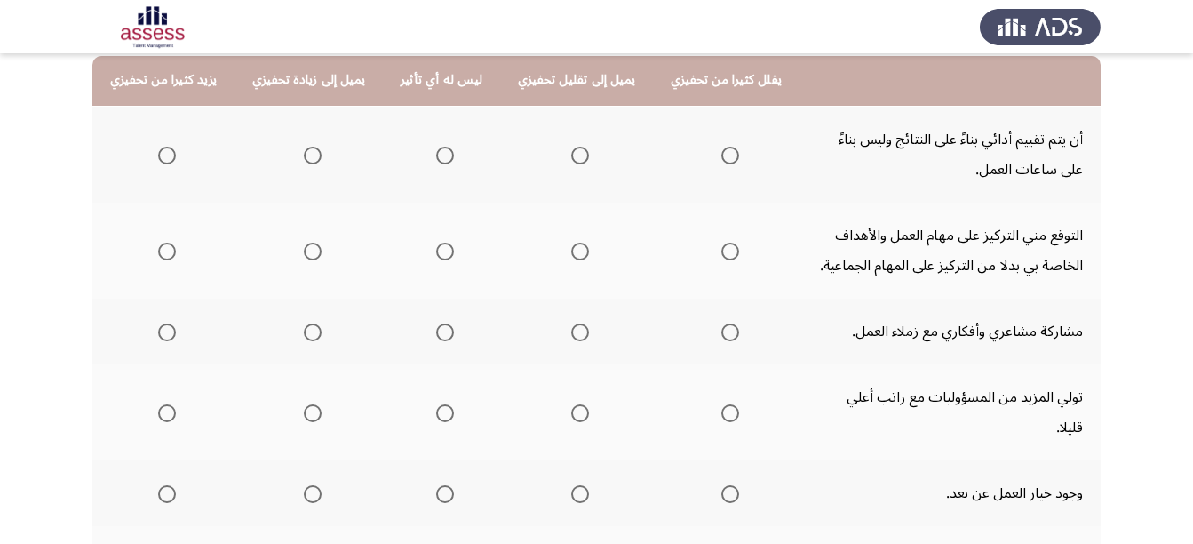
scroll to position [187, 0]
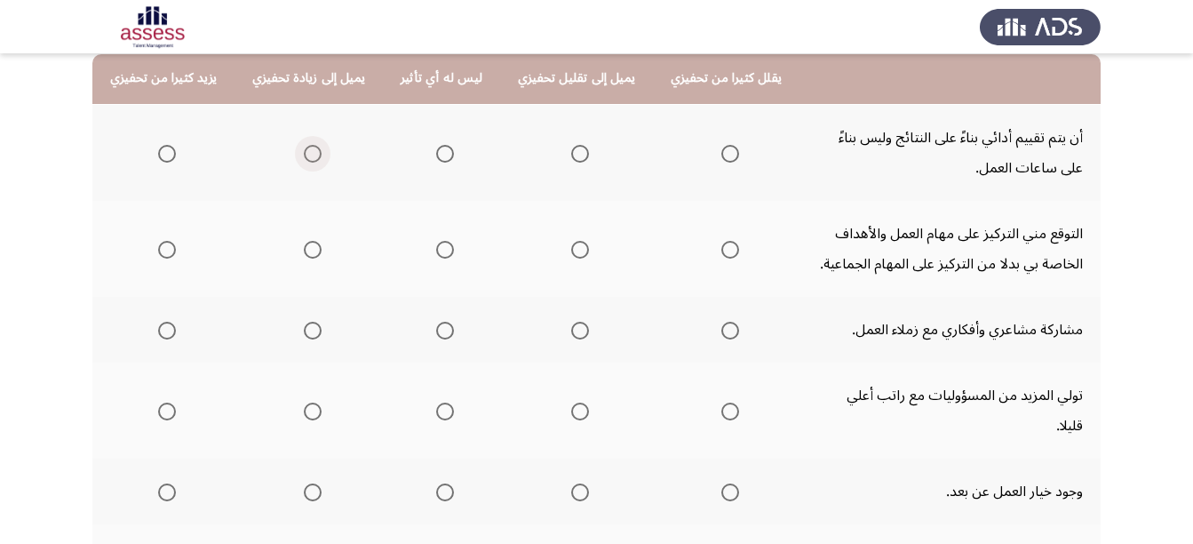
click at [309, 153] on span "Select an option" at bounding box center [313, 154] width 18 height 18
click at [309, 153] on input "Select an option" at bounding box center [313, 154] width 18 height 18
click at [439, 249] on span "Select an option" at bounding box center [445, 250] width 18 height 18
click at [439, 249] on input "Select an option" at bounding box center [445, 250] width 18 height 18
click at [164, 329] on span "Select an option" at bounding box center [167, 331] width 18 height 18
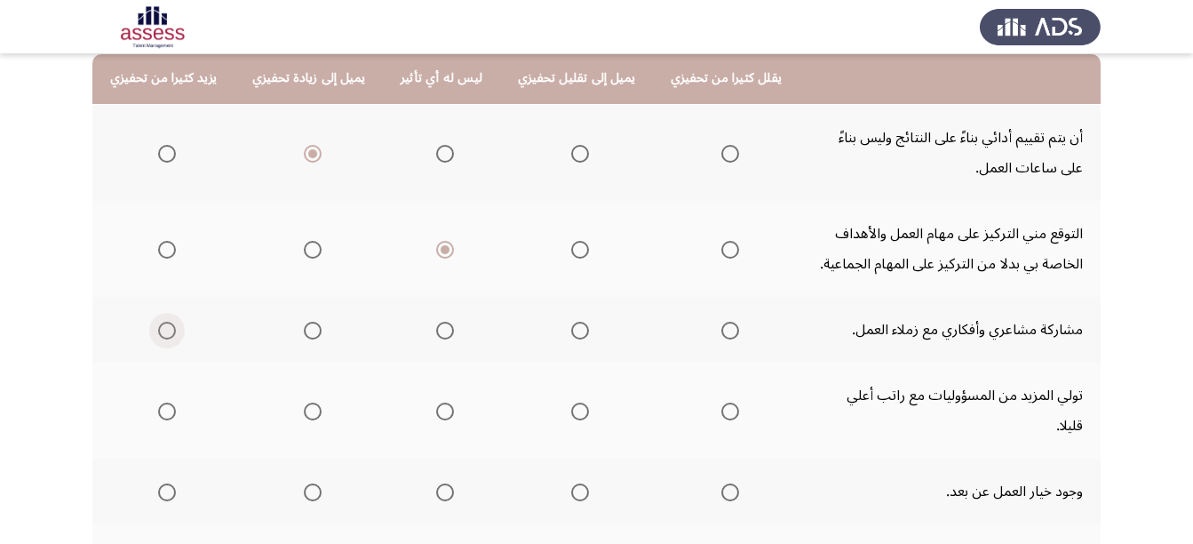
click at [164, 329] on input "Select an option" at bounding box center [167, 331] width 18 height 18
click at [304, 403] on span "Select an option" at bounding box center [313, 412] width 18 height 18
click at [304, 403] on input "Select an option" at bounding box center [313, 412] width 18 height 18
click at [443, 483] on span "Select an option" at bounding box center [445, 492] width 18 height 18
click at [443, 483] on input "Select an option" at bounding box center [445, 492] width 18 height 18
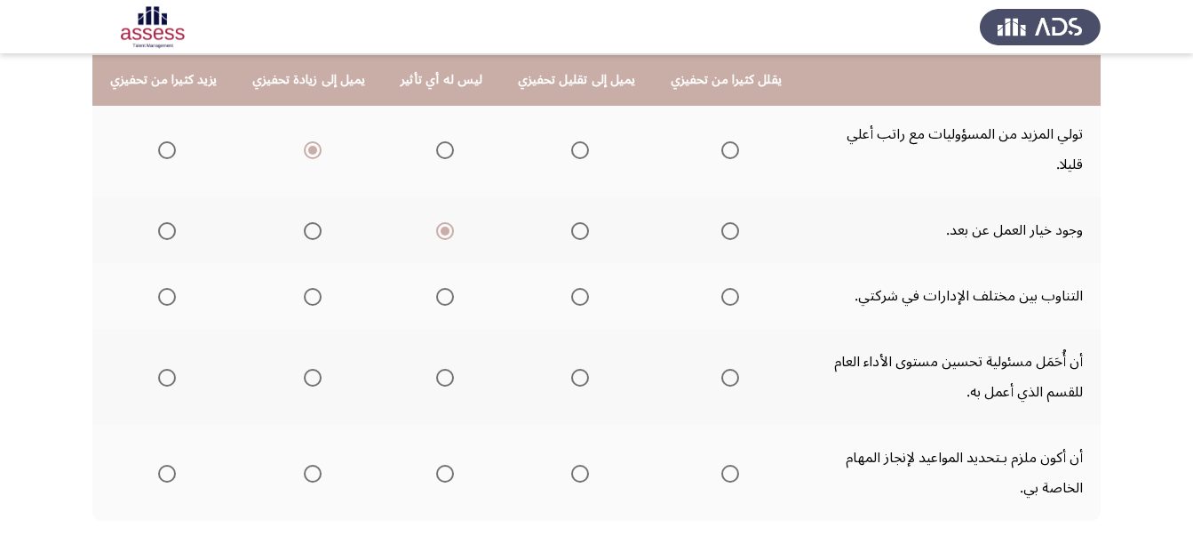
scroll to position [452, 0]
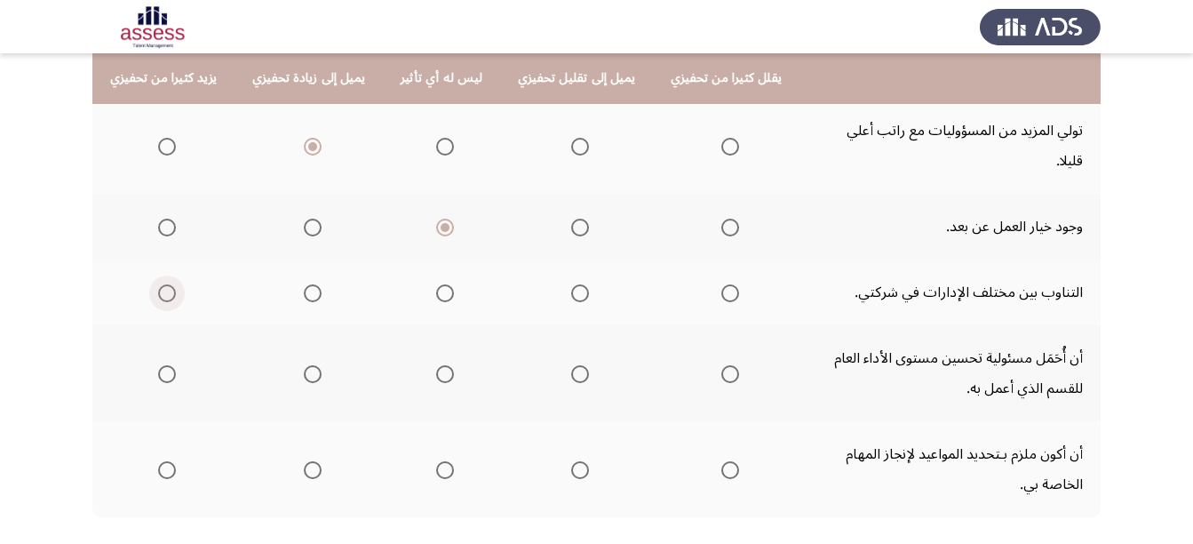
click at [171, 284] on span "Select an option" at bounding box center [167, 293] width 18 height 18
click at [171, 284] on input "Select an option" at bounding box center [167, 293] width 18 height 18
click at [171, 365] on span "Select an option" at bounding box center [167, 374] width 18 height 18
click at [171, 365] on input "Select an option" at bounding box center [167, 374] width 18 height 18
click at [161, 461] on span "Select an option" at bounding box center [167, 470] width 18 height 18
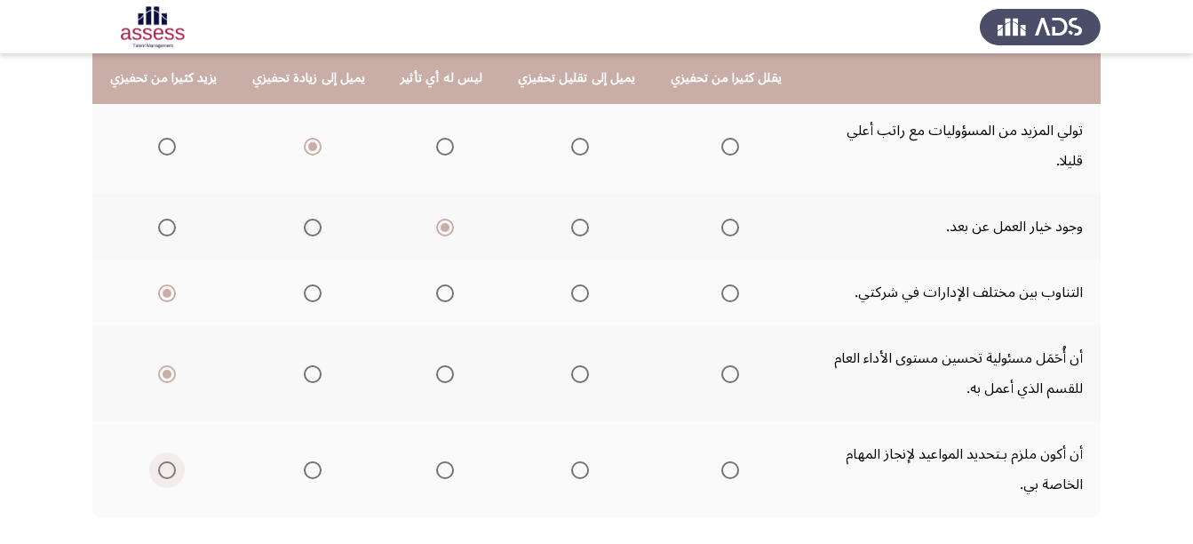
click at [161, 461] on input "Select an option" at bounding box center [167, 470] width 18 height 18
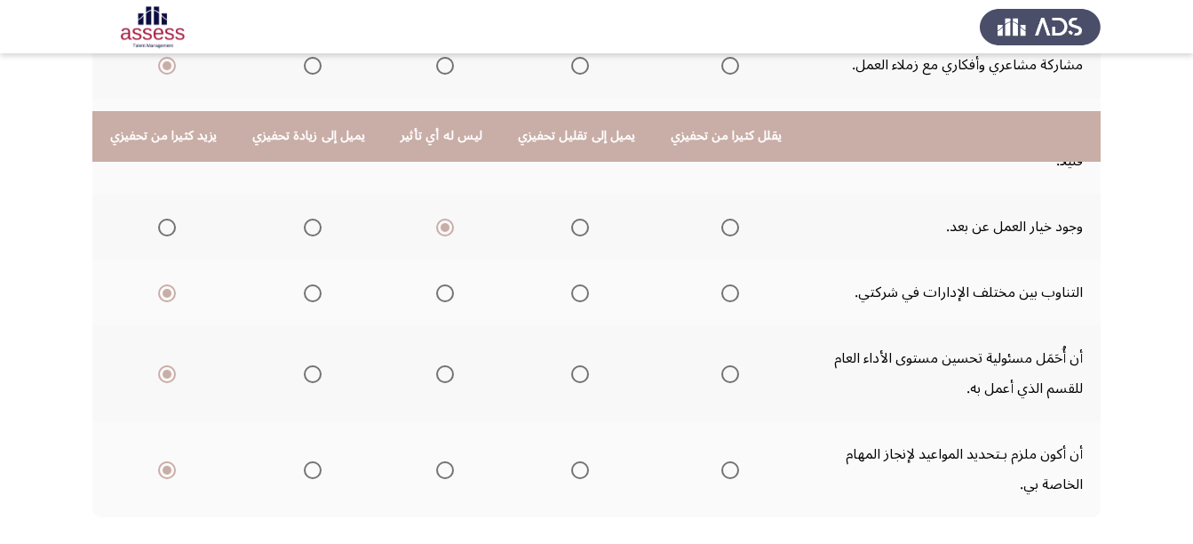
scroll to position [520, 0]
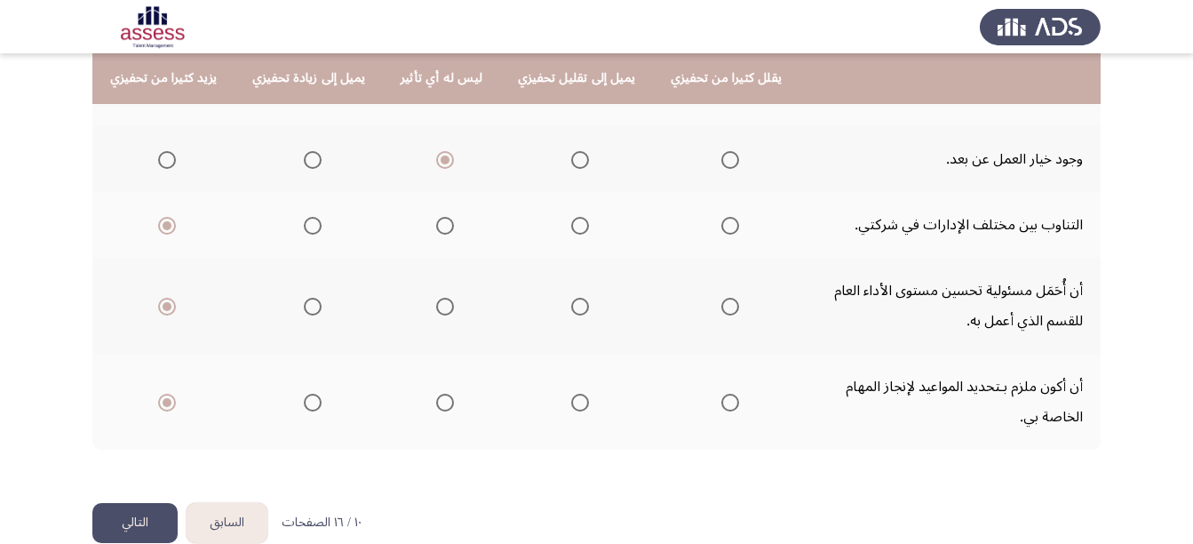
click at [131, 503] on button "التالي" at bounding box center [134, 523] width 85 height 40
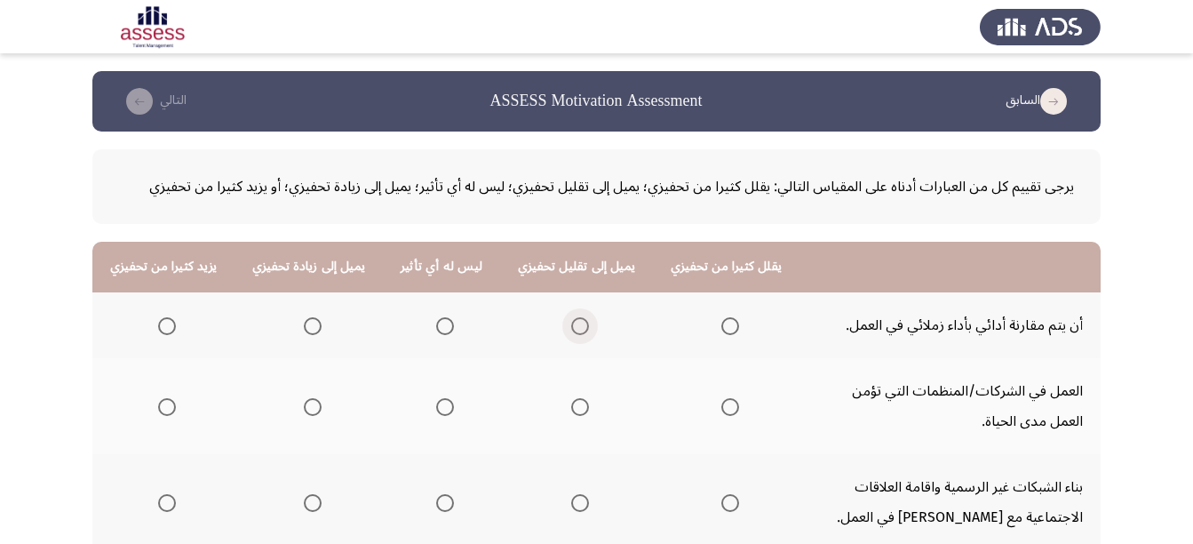
click at [572, 320] on span "Select an option" at bounding box center [580, 326] width 18 height 18
click at [572, 320] on input "Select an option" at bounding box center [580, 326] width 18 height 18
click at [436, 407] on span "Select an option" at bounding box center [445, 407] width 18 height 18
click at [436, 407] on input "Select an option" at bounding box center [445, 407] width 18 height 18
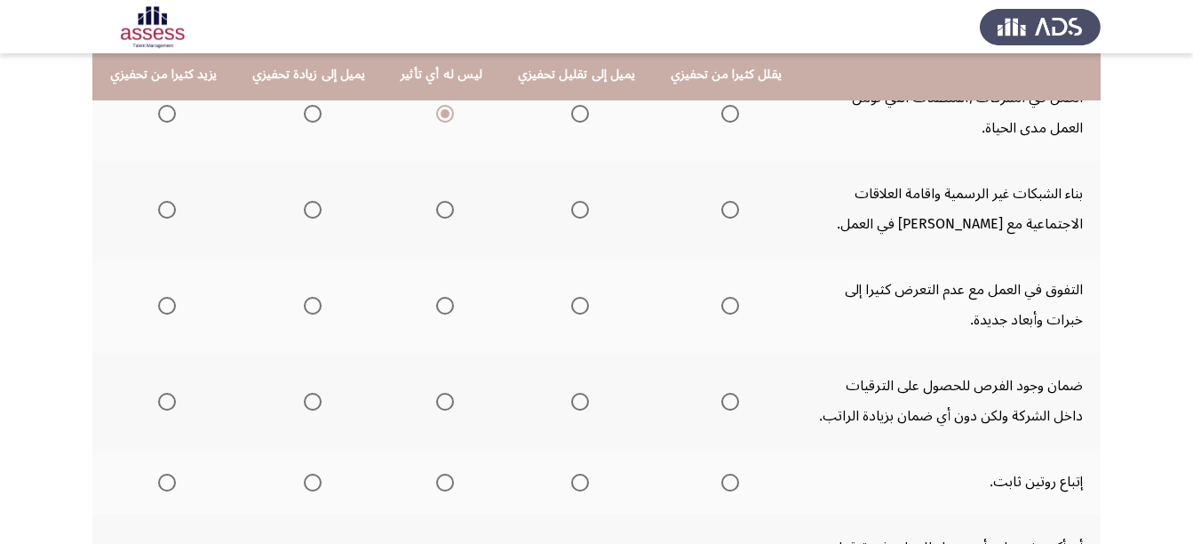
scroll to position [295, 0]
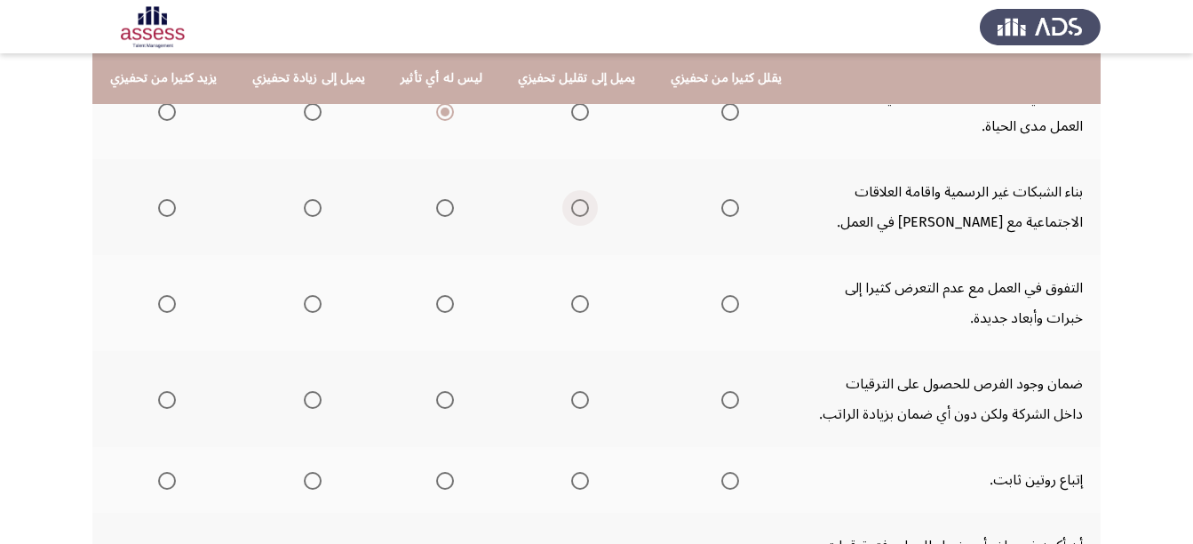
click at [571, 203] on span "Select an option" at bounding box center [580, 208] width 18 height 18
click at [571, 203] on input "Select an option" at bounding box center [580, 208] width 18 height 18
drag, startPoint x: 1192, startPoint y: 290, endPoint x: 1200, endPoint y: 329, distance: 39.7
click at [1193, 329] on html "السابق ASSESS Motivation Assessment التالي يرجى تقييم كل من العبارات أدناه على …" at bounding box center [596, 252] width 1193 height 1094
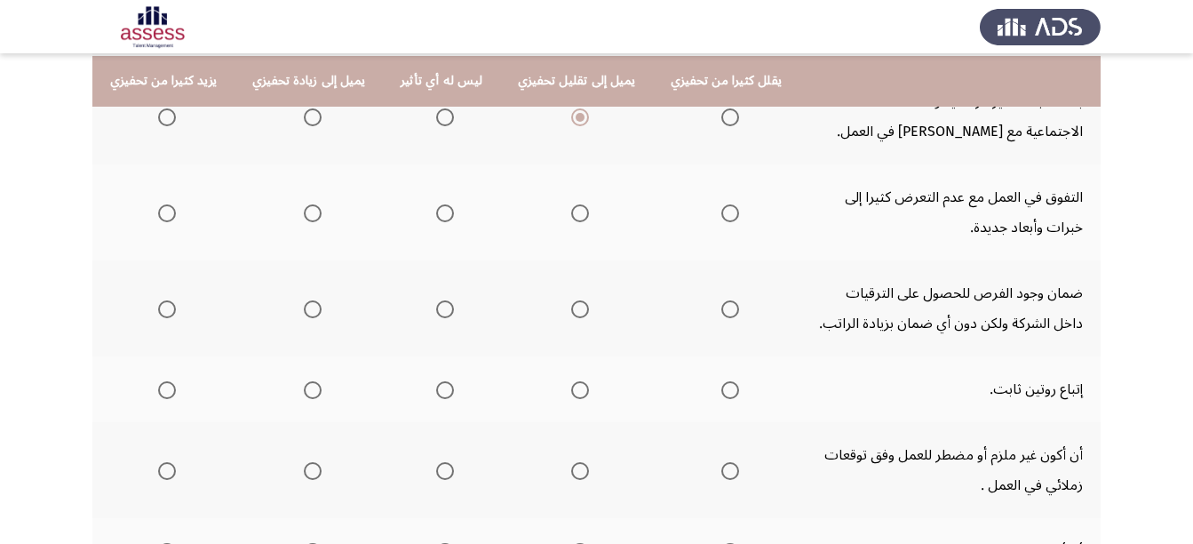
scroll to position [388, 0]
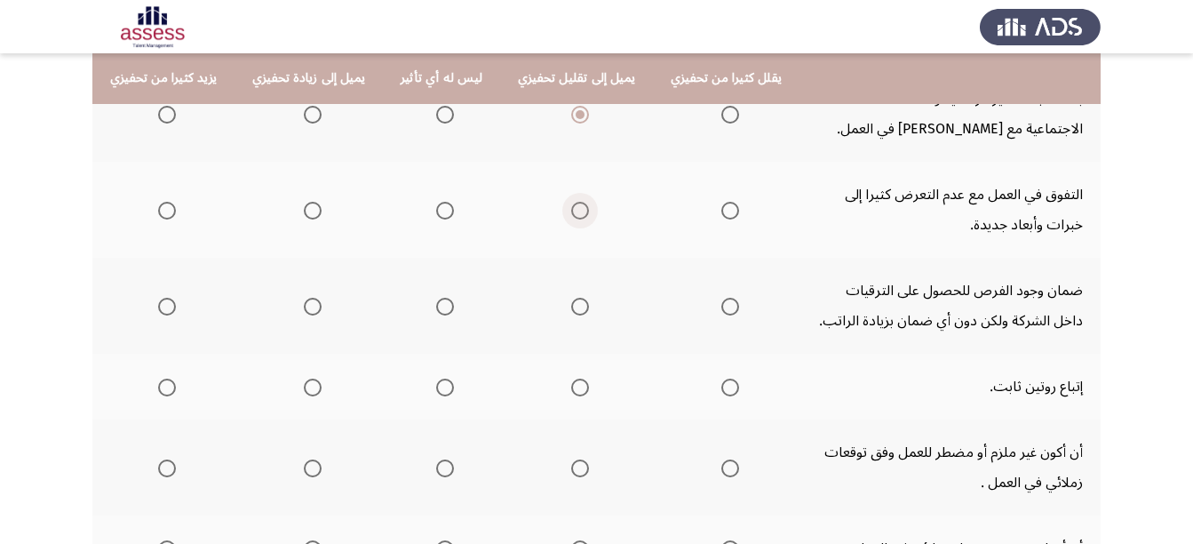
click at [571, 214] on span "Select an option" at bounding box center [580, 211] width 18 height 18
click at [571, 214] on input "Select an option" at bounding box center [580, 211] width 18 height 18
click at [438, 310] on span "Select an option" at bounding box center [445, 307] width 18 height 18
click at [438, 310] on input "Select an option" at bounding box center [445, 307] width 18 height 18
click at [436, 387] on span "Select an option" at bounding box center [445, 388] width 18 height 18
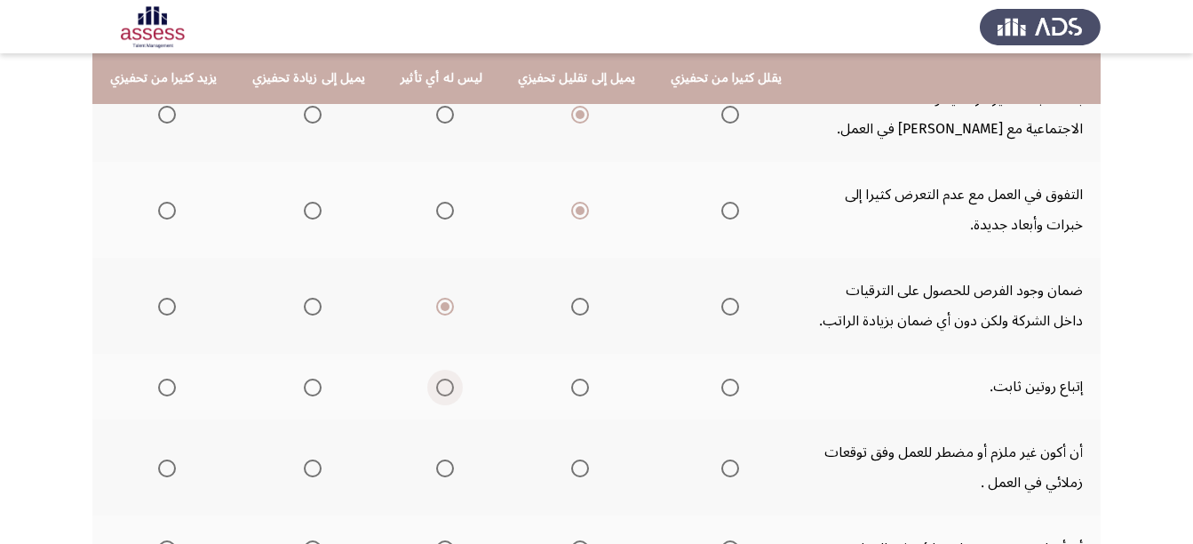
click at [436, 387] on input "Select an option" at bounding box center [445, 388] width 18 height 18
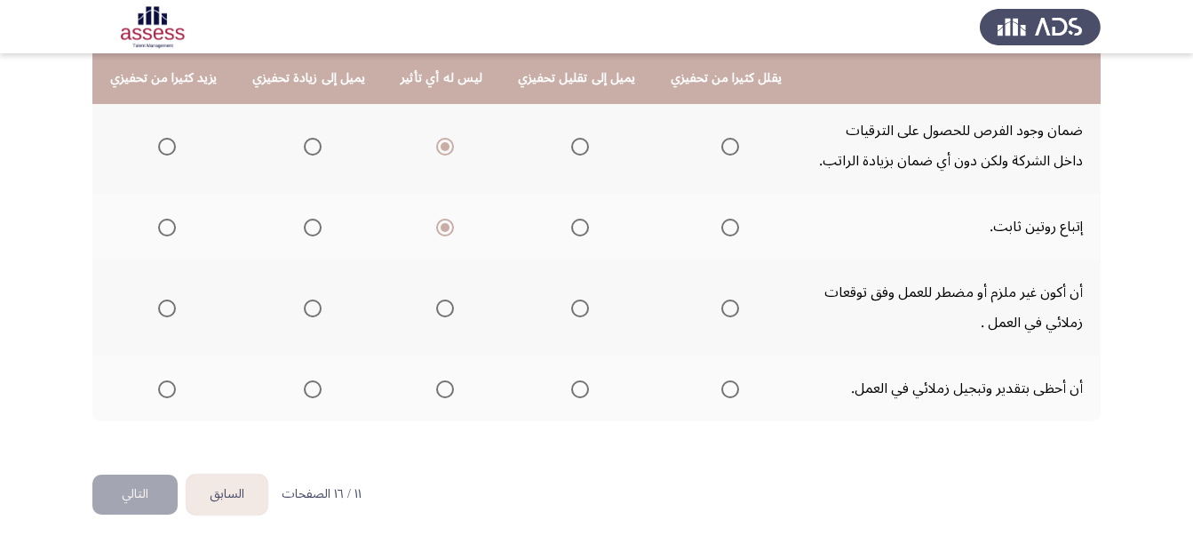
scroll to position [550, 0]
click at [445, 387] on span "Select an option" at bounding box center [445, 387] width 0 height 0
click at [436, 387] on input "Select an option" at bounding box center [445, 388] width 18 height 18
click at [436, 313] on span "Select an option" at bounding box center [445, 307] width 18 height 18
click at [436, 313] on input "Select an option" at bounding box center [445, 307] width 18 height 18
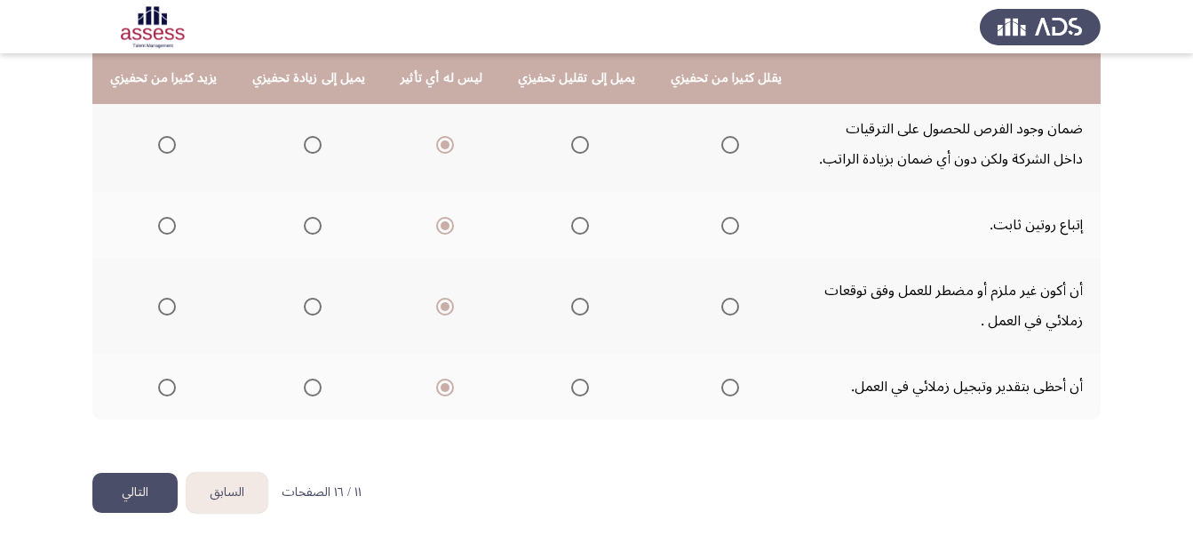
click at [129, 489] on button "التالي" at bounding box center [134, 493] width 85 height 40
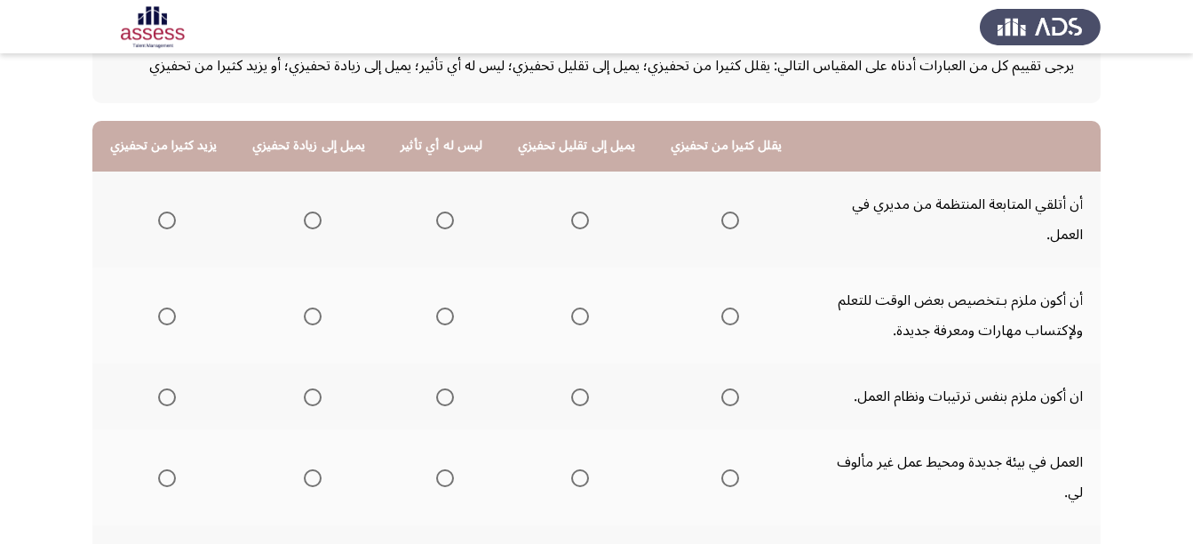
scroll to position [123, 0]
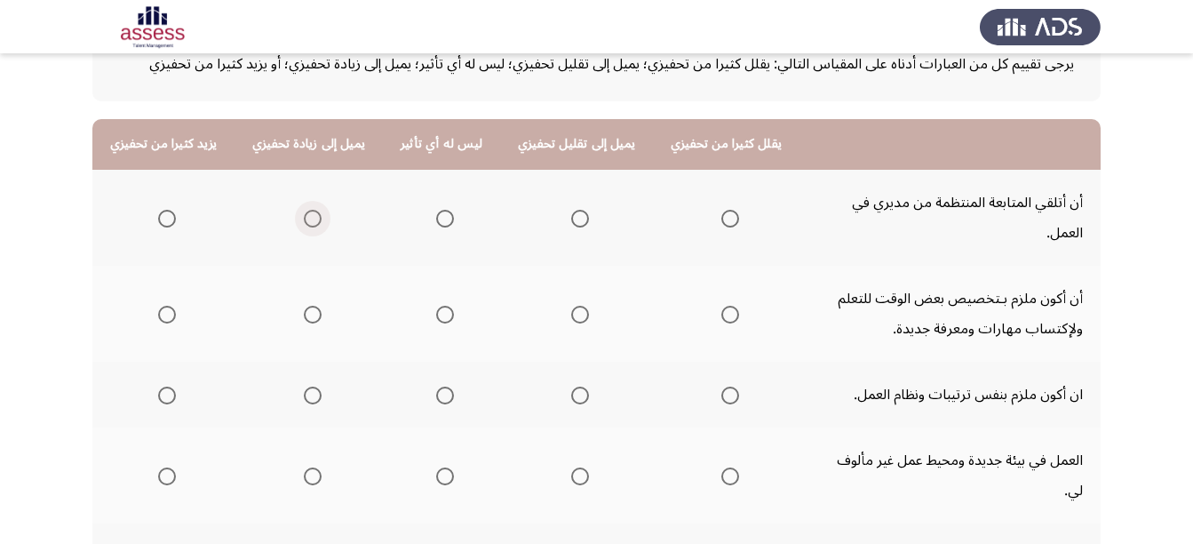
click at [305, 210] on span "Select an option" at bounding box center [313, 219] width 18 height 18
click at [305, 210] on input "Select an option" at bounding box center [313, 219] width 18 height 18
click at [310, 306] on span "Select an option" at bounding box center [313, 315] width 18 height 18
click at [310, 306] on input "Select an option" at bounding box center [313, 315] width 18 height 18
click at [308, 387] on span "Select an option" at bounding box center [313, 396] width 18 height 18
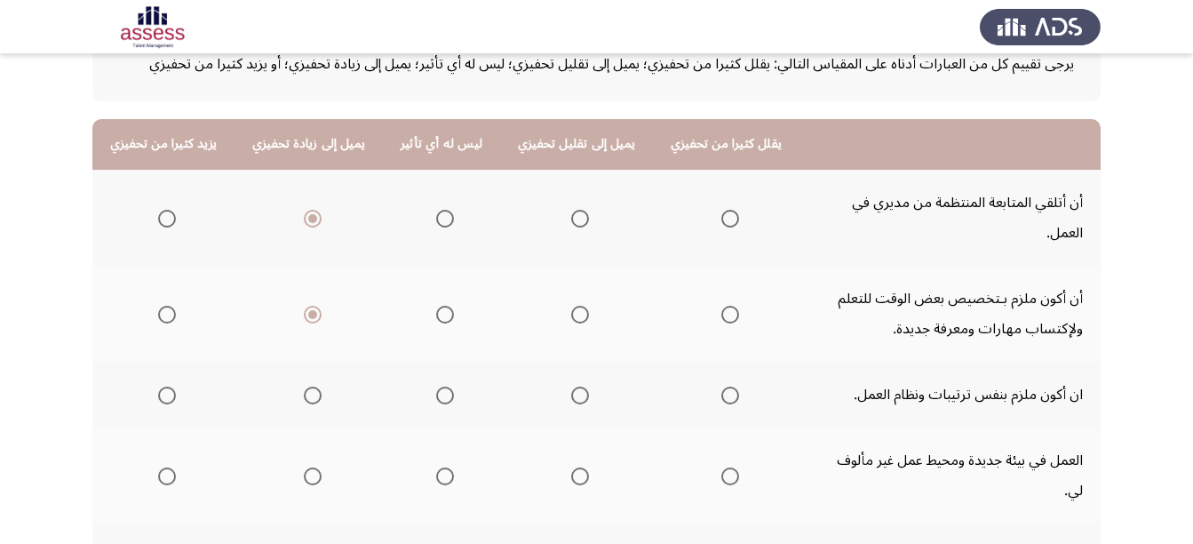
click at [308, 387] on input "Select an option" at bounding box center [313, 396] width 18 height 18
click at [436, 467] on span "Select an option" at bounding box center [445, 476] width 18 height 18
click at [436, 467] on input "Select an option" at bounding box center [445, 476] width 18 height 18
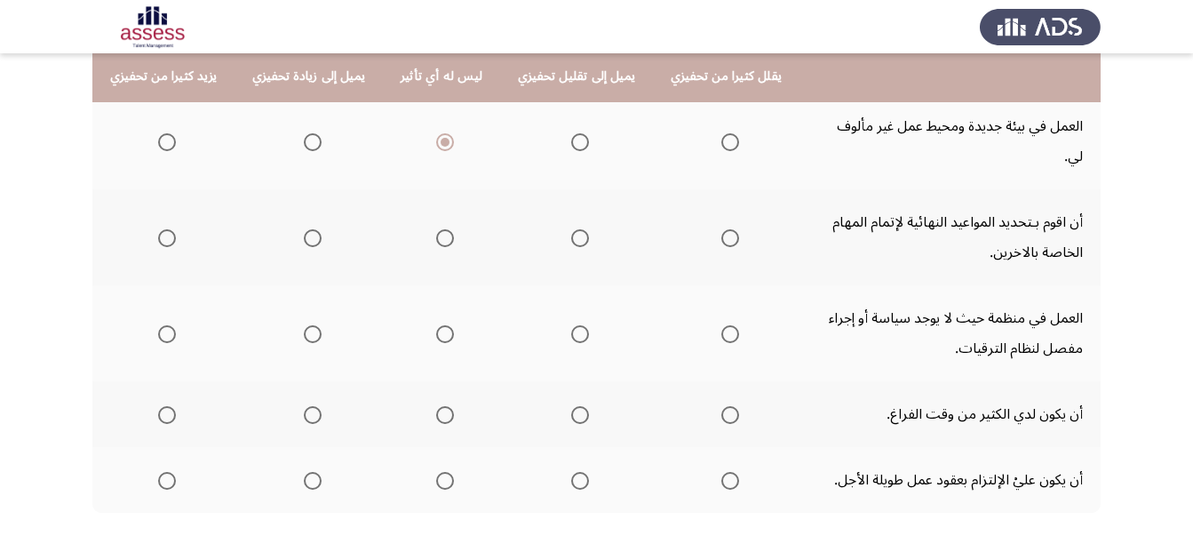
scroll to position [460, 0]
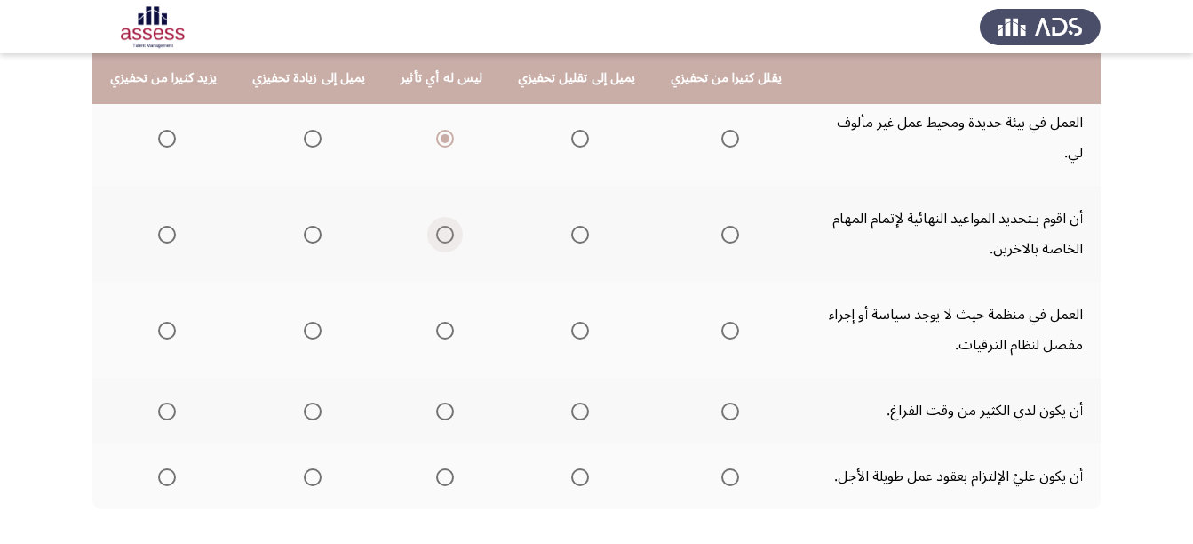
click at [436, 226] on span "Select an option" at bounding box center [445, 235] width 18 height 18
click at [436, 226] on input "Select an option" at bounding box center [445, 235] width 18 height 18
click at [437, 322] on span "Select an option" at bounding box center [445, 331] width 18 height 18
click at [437, 322] on input "Select an option" at bounding box center [445, 331] width 18 height 18
click at [571, 403] on span "Select an option" at bounding box center [580, 412] width 18 height 18
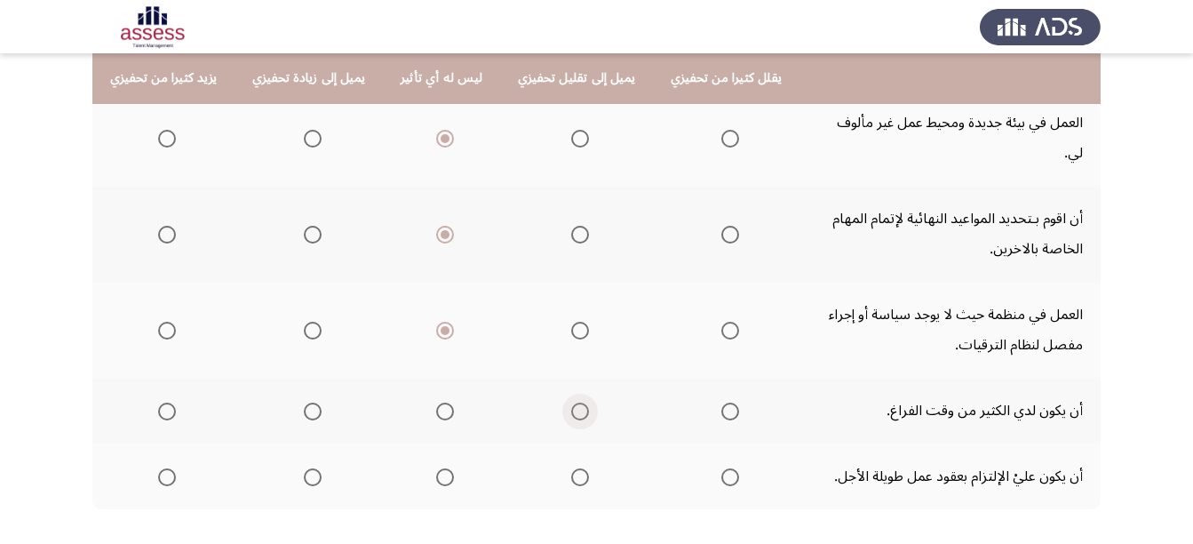
click at [571, 403] on input "Select an option" at bounding box center [580, 412] width 18 height 18
click at [442, 468] on span "Select an option" at bounding box center [445, 477] width 18 height 18
click at [442, 468] on input "Select an option" at bounding box center [445, 477] width 18 height 18
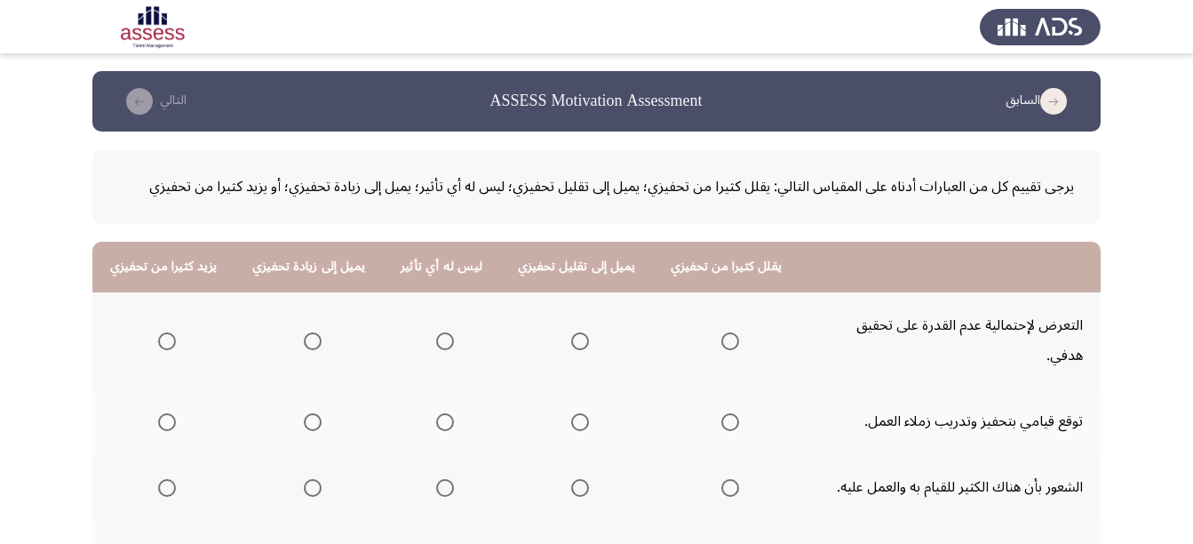
click at [1193, 228] on html "السابق ASSESS Motivation Assessment التالي يرجى تقييم كل من العبارات أدناه على …" at bounding box center [596, 547] width 1193 height 1094
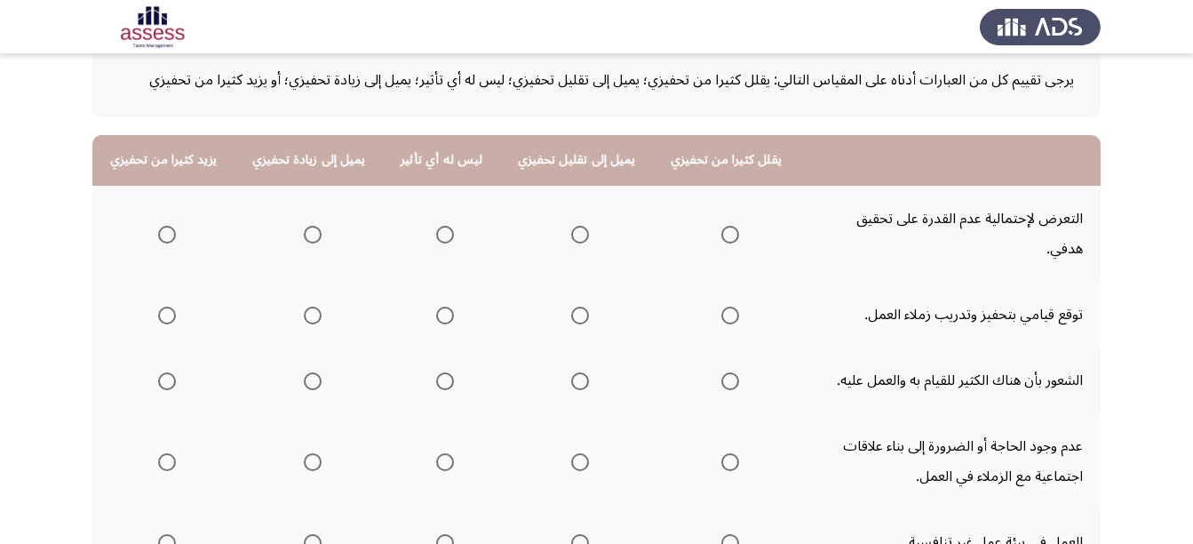
scroll to position [108, 0]
click at [571, 224] on span "Select an option" at bounding box center [580, 233] width 18 height 18
click at [571, 224] on input "Select an option" at bounding box center [580, 233] width 18 height 18
click at [315, 305] on span "Select an option" at bounding box center [313, 314] width 18 height 18
click at [315, 305] on input "Select an option" at bounding box center [313, 314] width 18 height 18
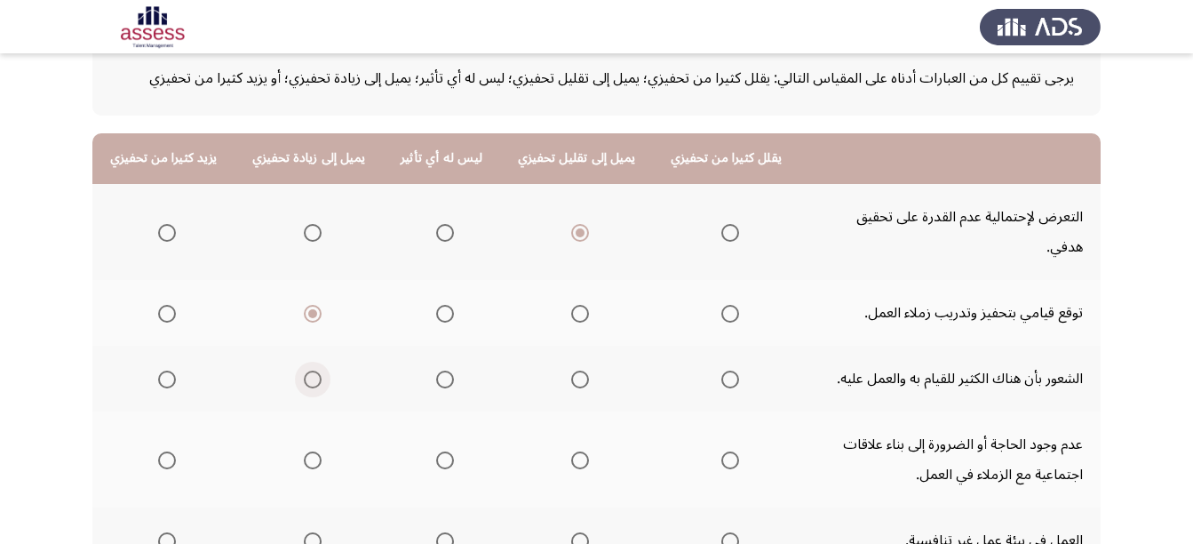
click at [304, 371] on span "Select an option" at bounding box center [313, 380] width 18 height 18
click at [304, 371] on input "Select an option" at bounding box center [313, 380] width 18 height 18
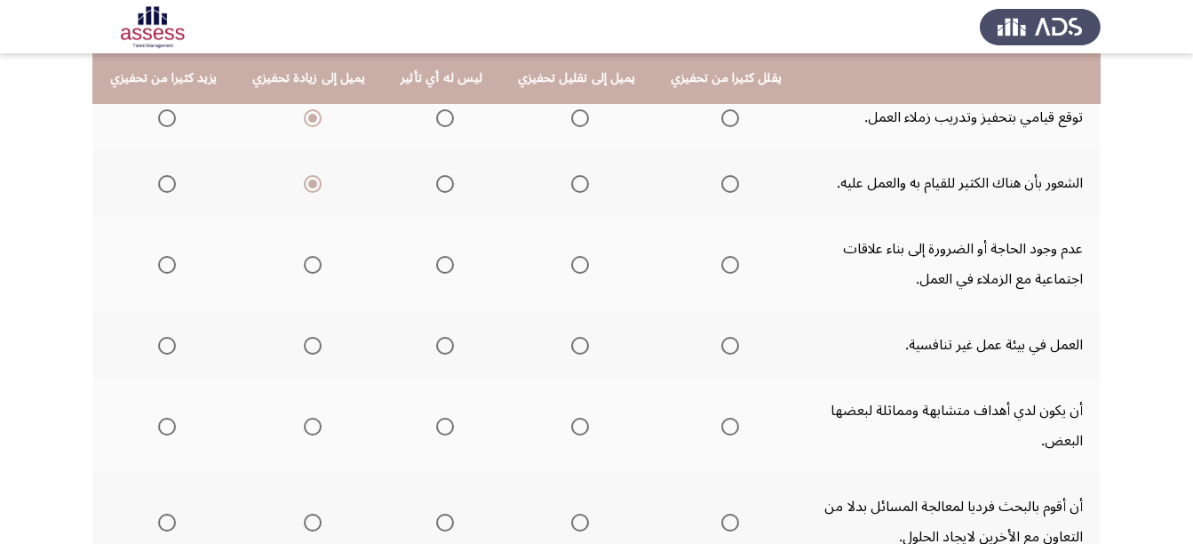
scroll to position [314, 0]
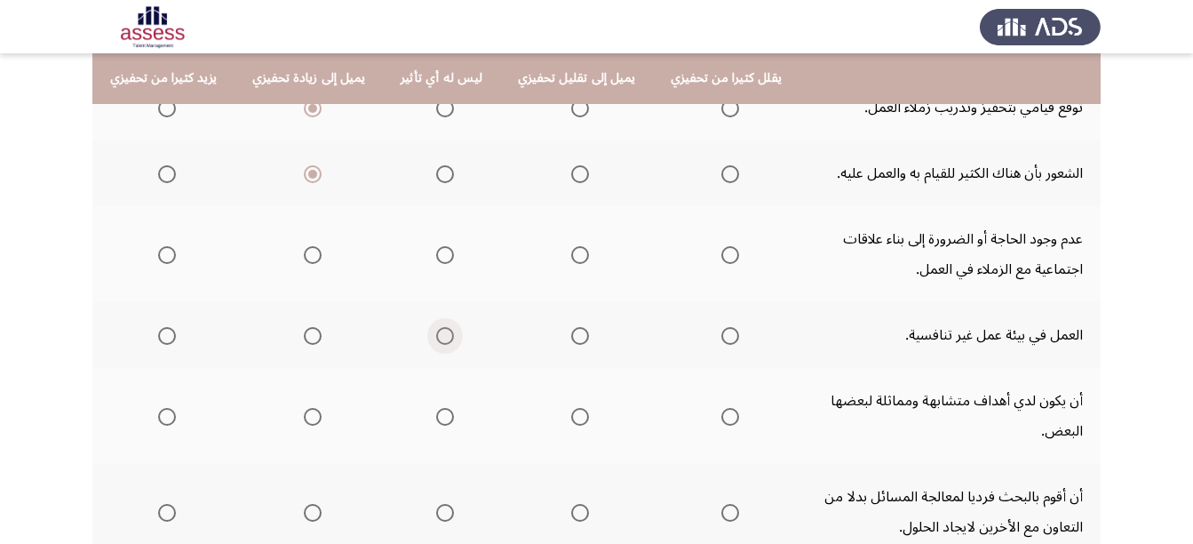
click at [442, 327] on span "Select an option" at bounding box center [445, 336] width 18 height 18
click at [442, 327] on input "Select an option" at bounding box center [445, 336] width 18 height 18
click at [310, 408] on span "Select an option" at bounding box center [313, 417] width 18 height 18
click at [310, 408] on input "Select an option" at bounding box center [313, 417] width 18 height 18
click at [436, 504] on span "Select an option" at bounding box center [445, 513] width 18 height 18
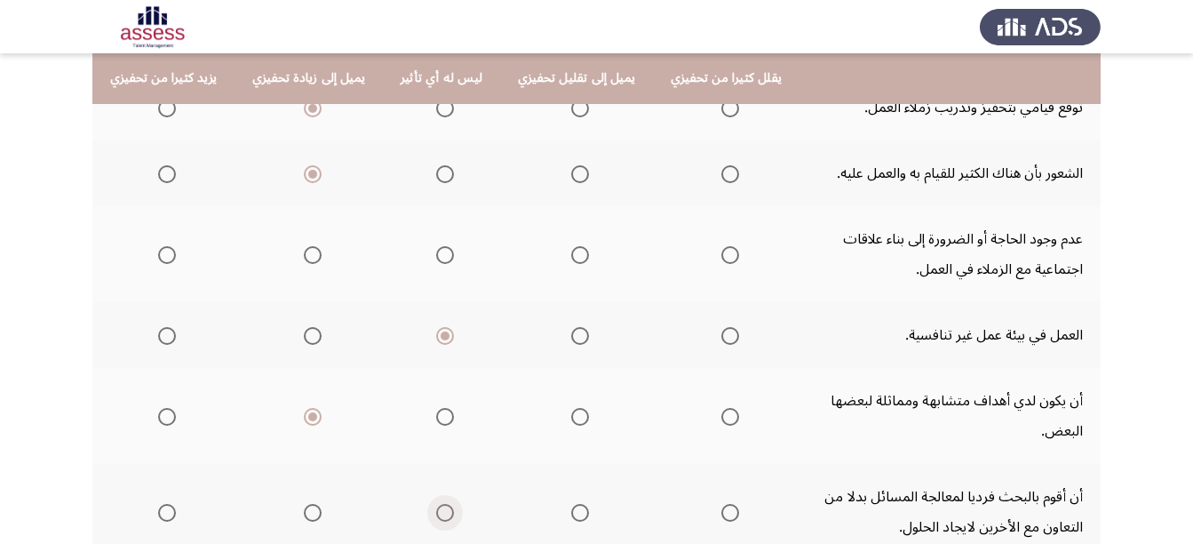
click at [436, 504] on input "Select an option" at bounding box center [445, 513] width 18 height 18
click at [571, 246] on span "Select an option" at bounding box center [580, 255] width 18 height 18
click at [571, 246] on input "Select an option" at bounding box center [580, 255] width 18 height 18
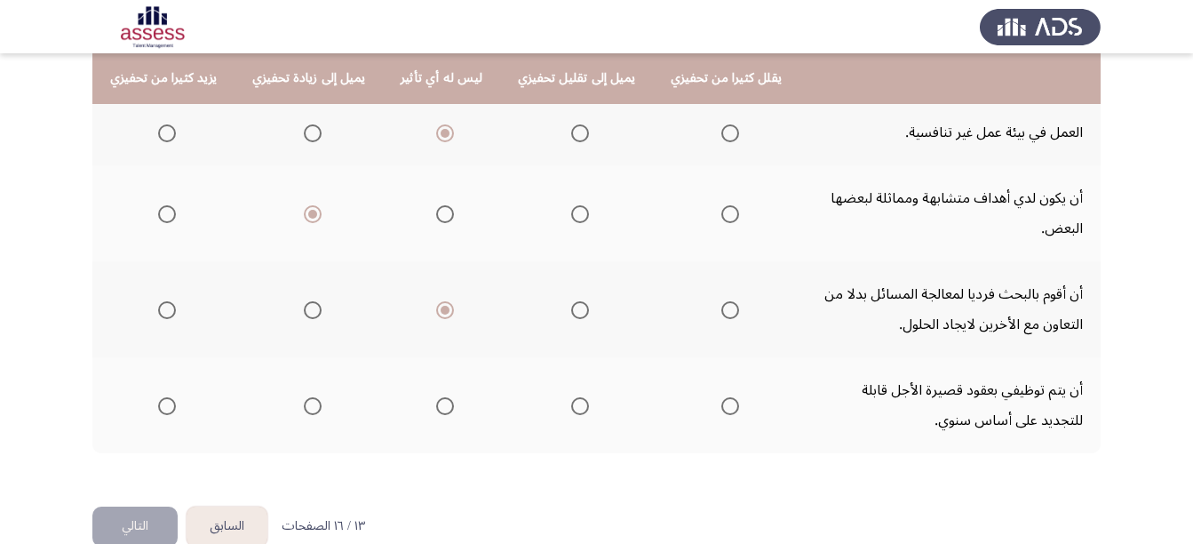
scroll to position [520, 0]
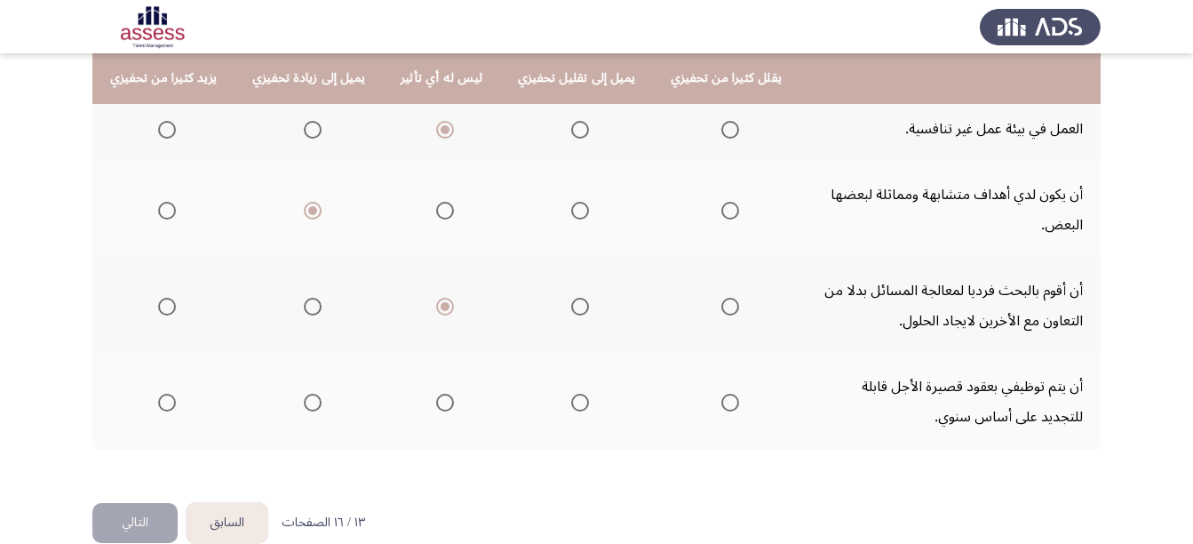
click at [436, 394] on span "Select an option" at bounding box center [445, 403] width 18 height 18
click at [436, 394] on input "Select an option" at bounding box center [445, 403] width 18 height 18
click at [108, 503] on button "التالي" at bounding box center [134, 523] width 85 height 40
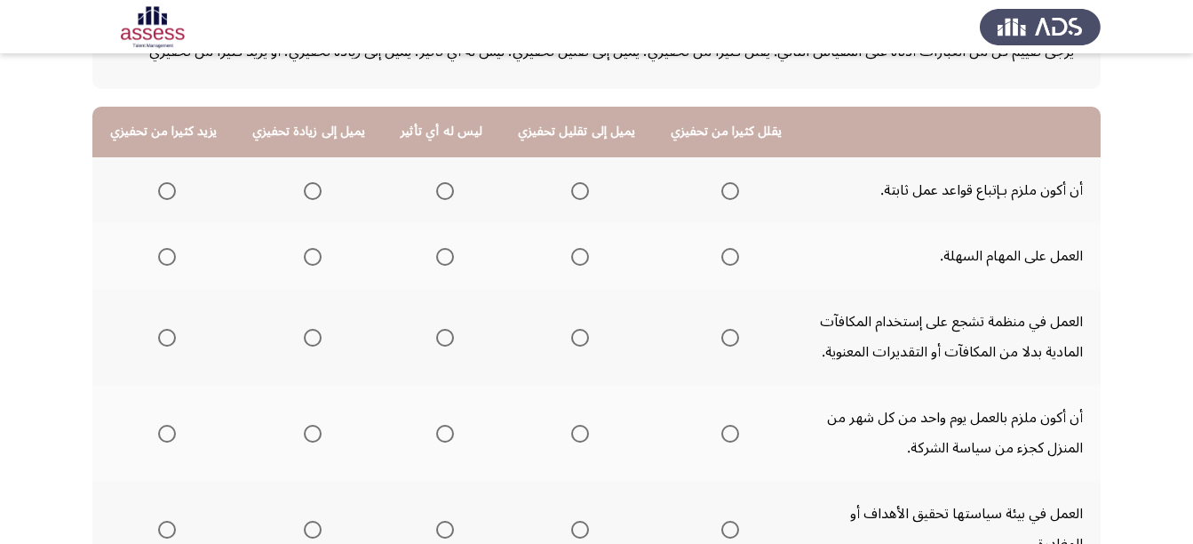
scroll to position [139, 0]
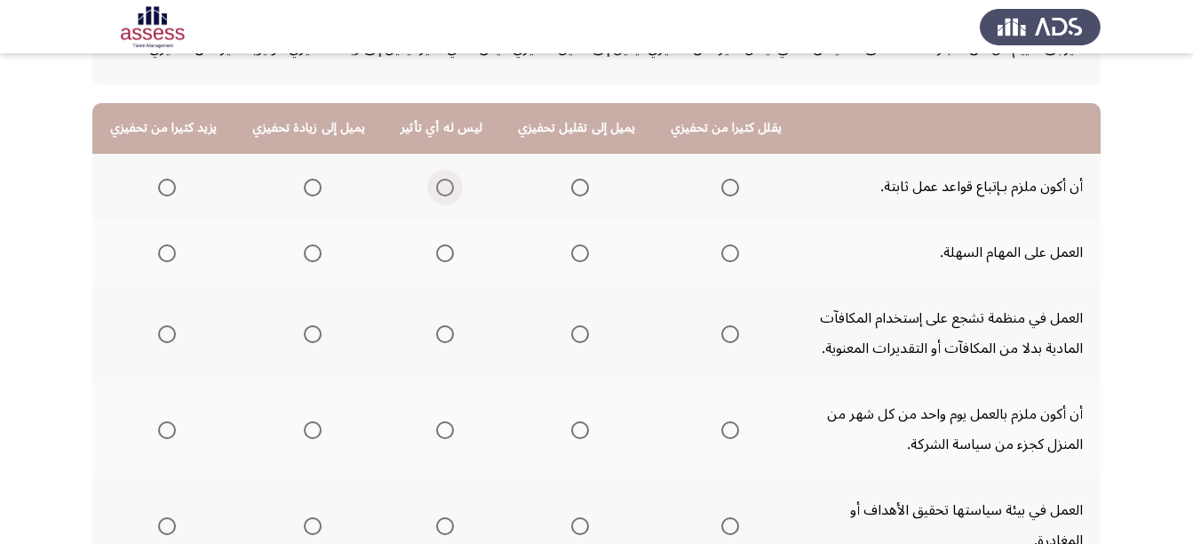
click at [445, 187] on span "Select an option" at bounding box center [445, 187] width 0 height 0
click at [436, 187] on input "Select an option" at bounding box center [445, 188] width 18 height 18
click at [436, 256] on span "Select an option" at bounding box center [445, 253] width 18 height 18
click at [436, 256] on input "Select an option" at bounding box center [445, 253] width 18 height 18
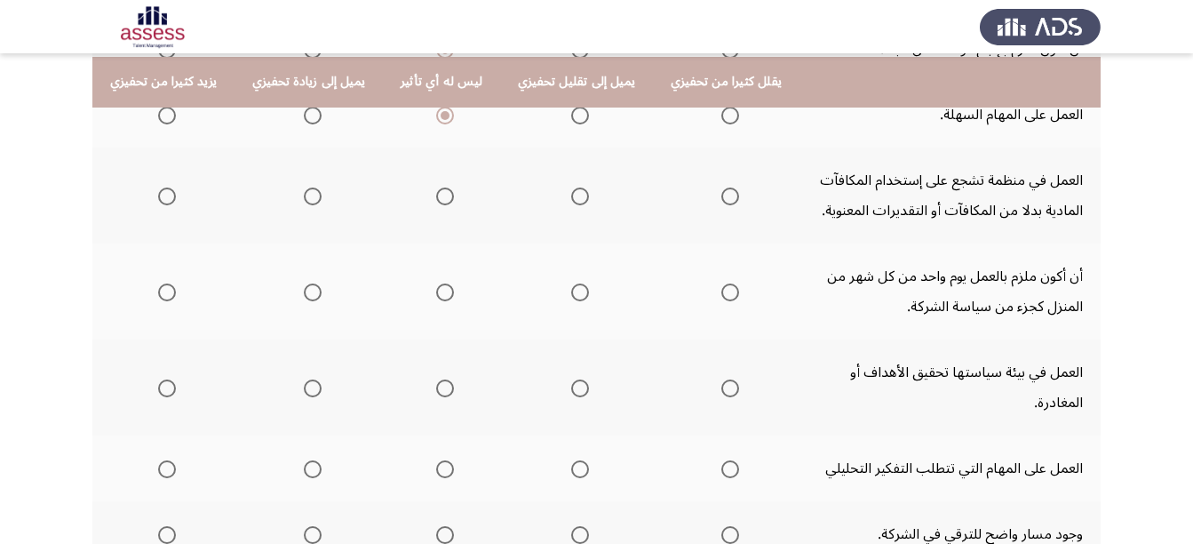
scroll to position [282, 0]
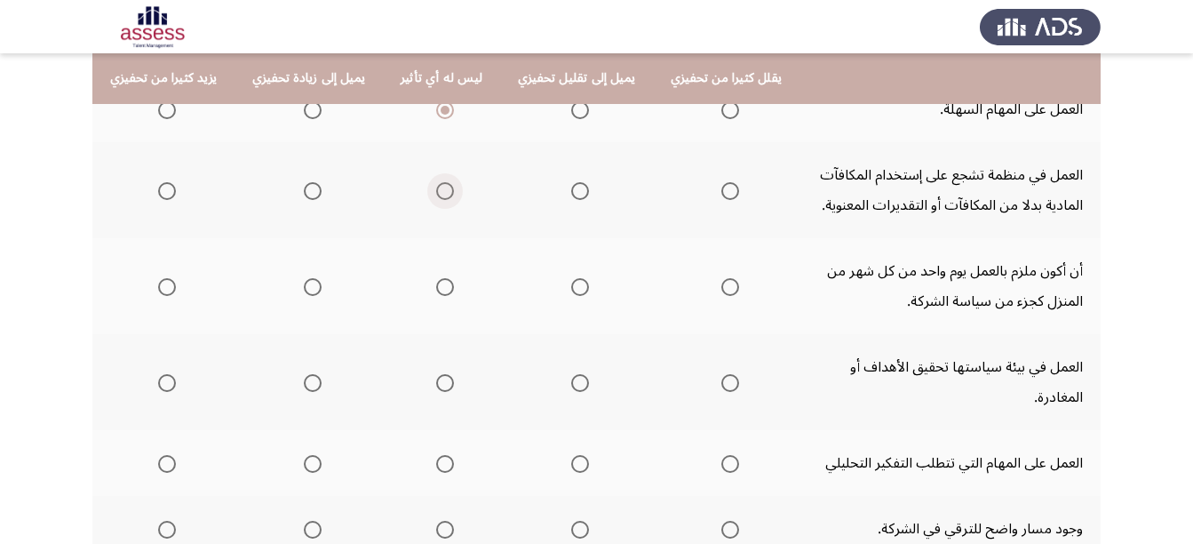
click at [436, 195] on span "Select an option" at bounding box center [445, 191] width 18 height 18
click at [436, 195] on input "Select an option" at bounding box center [445, 191] width 18 height 18
click at [304, 290] on span "Select an option" at bounding box center [313, 287] width 18 height 18
click at [304, 290] on input "Select an option" at bounding box center [313, 287] width 18 height 18
click at [311, 374] on span "Select an option" at bounding box center [313, 383] width 18 height 18
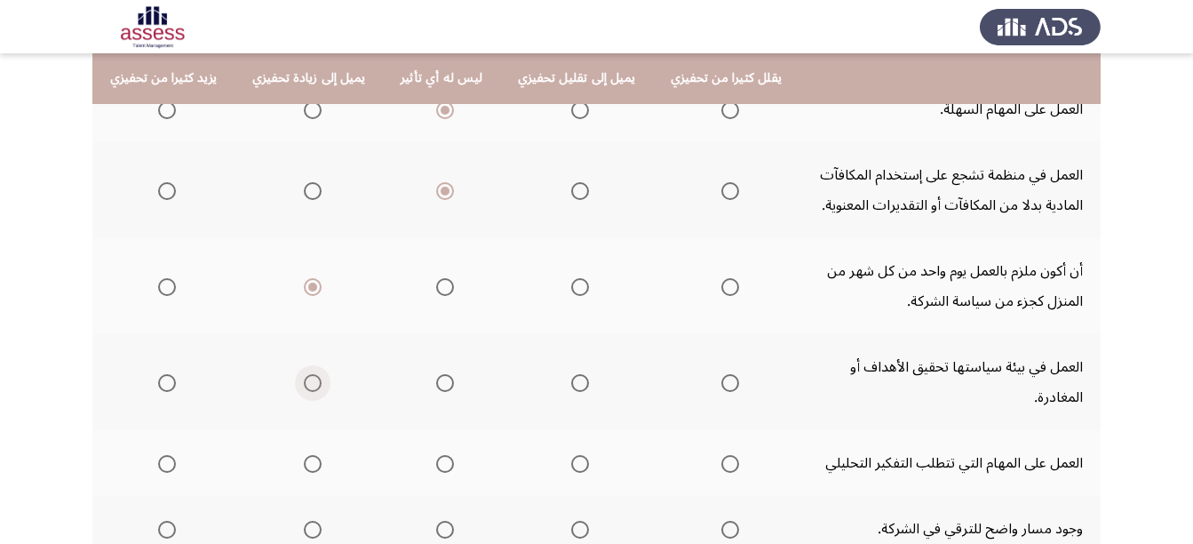
click at [311, 374] on input "Select an option" at bounding box center [313, 383] width 18 height 18
drag, startPoint x: 1192, startPoint y: 372, endPoint x: 1178, endPoint y: 456, distance: 84.7
click at [1178, 456] on app-assessment-container "السابق ASSESS Motivation Assessment التالي يرجى تقييم كل من العبارات أدناه على …" at bounding box center [596, 234] width 1193 height 891
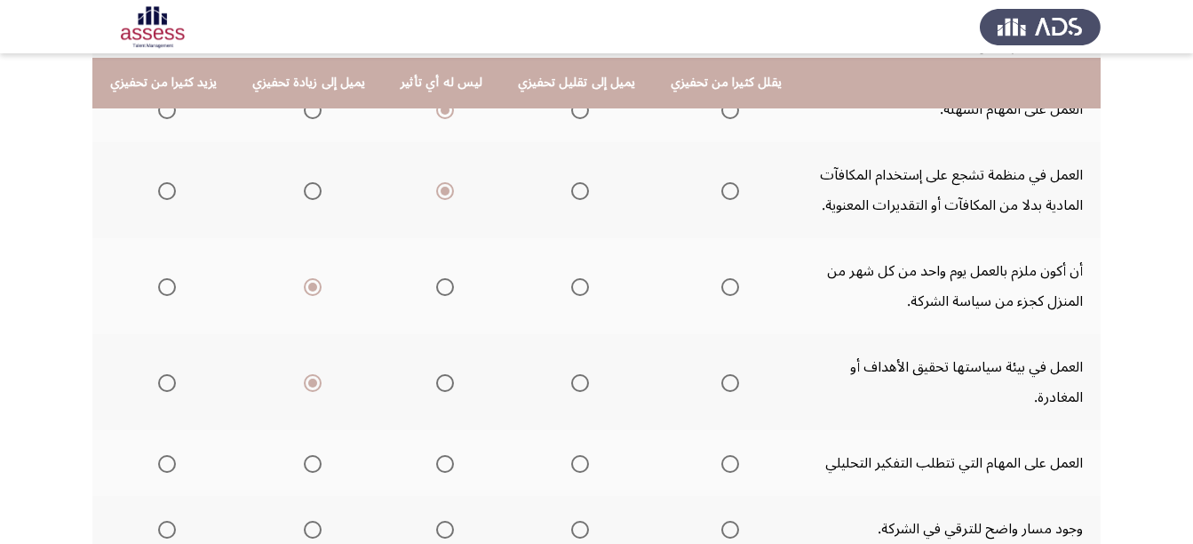
scroll to position [433, 0]
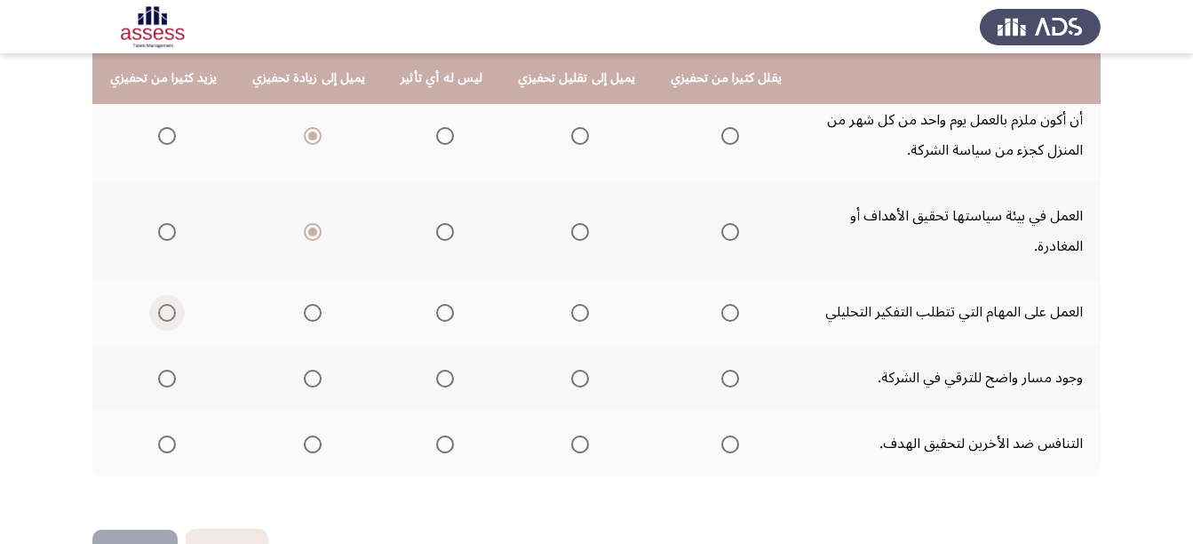
click at [162, 304] on span "Select an option" at bounding box center [167, 313] width 18 height 18
click at [162, 304] on input "Select an option" at bounding box center [167, 313] width 18 height 18
click at [314, 370] on span "Select an option" at bounding box center [313, 379] width 18 height 18
click at [314, 370] on input "Select an option" at bounding box center [313, 379] width 18 height 18
click at [571, 435] on span "Select an option" at bounding box center [580, 444] width 18 height 18
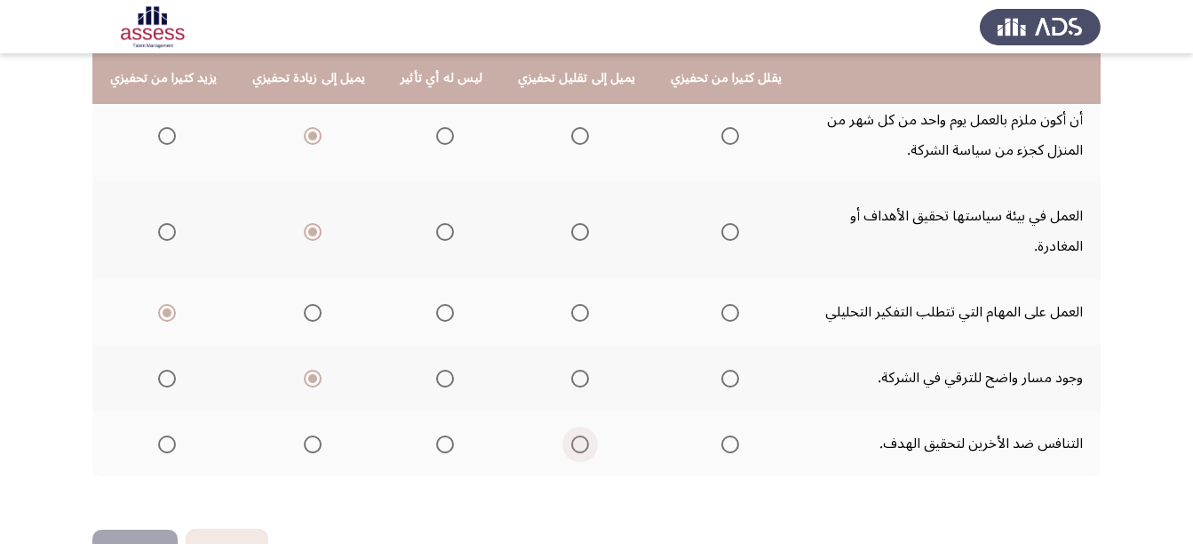
click at [571, 435] on input "Select an option" at bounding box center [580, 444] width 18 height 18
click at [135, 530] on button "التالي" at bounding box center [134, 550] width 85 height 40
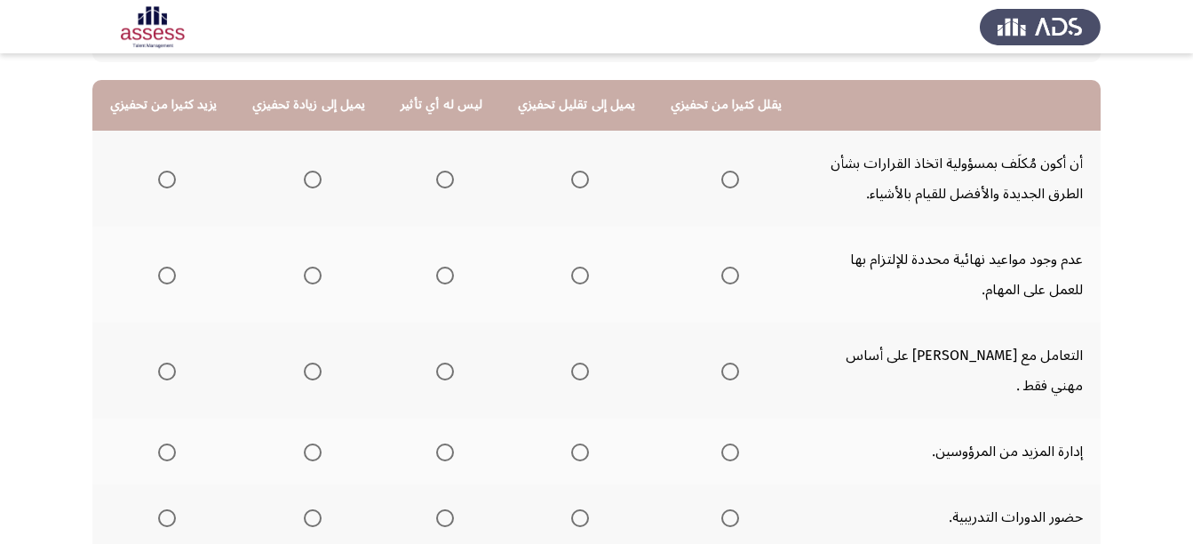
scroll to position [167, 0]
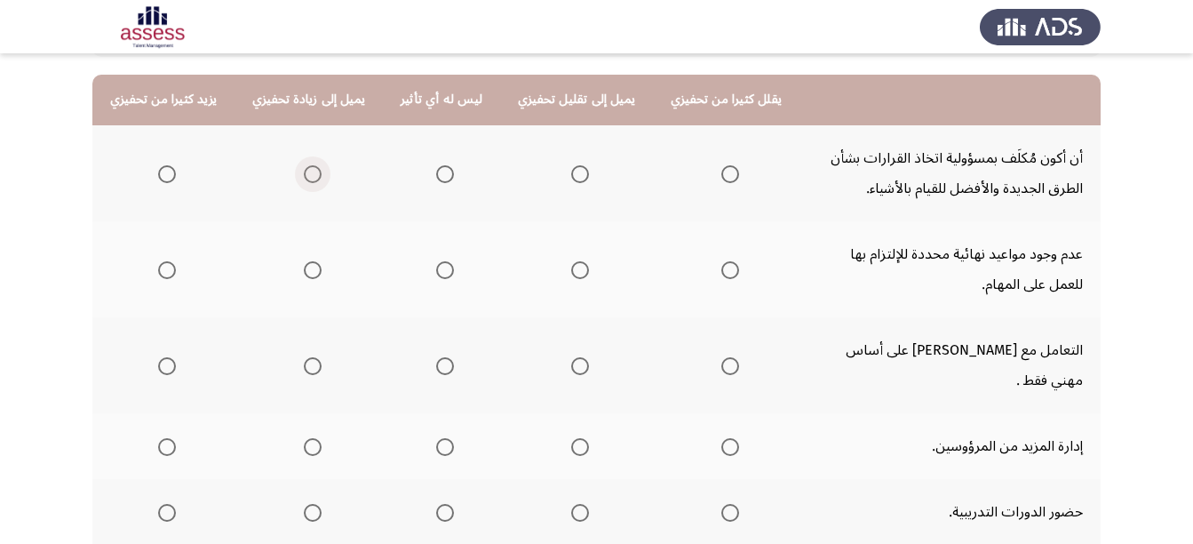
click at [311, 178] on span "Select an option" at bounding box center [313, 174] width 18 height 18
click at [311, 178] on input "Select an option" at bounding box center [313, 174] width 18 height 18
click at [436, 268] on span "Select an option" at bounding box center [445, 270] width 18 height 18
click at [436, 268] on input "Select an option" at bounding box center [445, 270] width 18 height 18
click at [311, 357] on span "Select an option" at bounding box center [313, 366] width 18 height 18
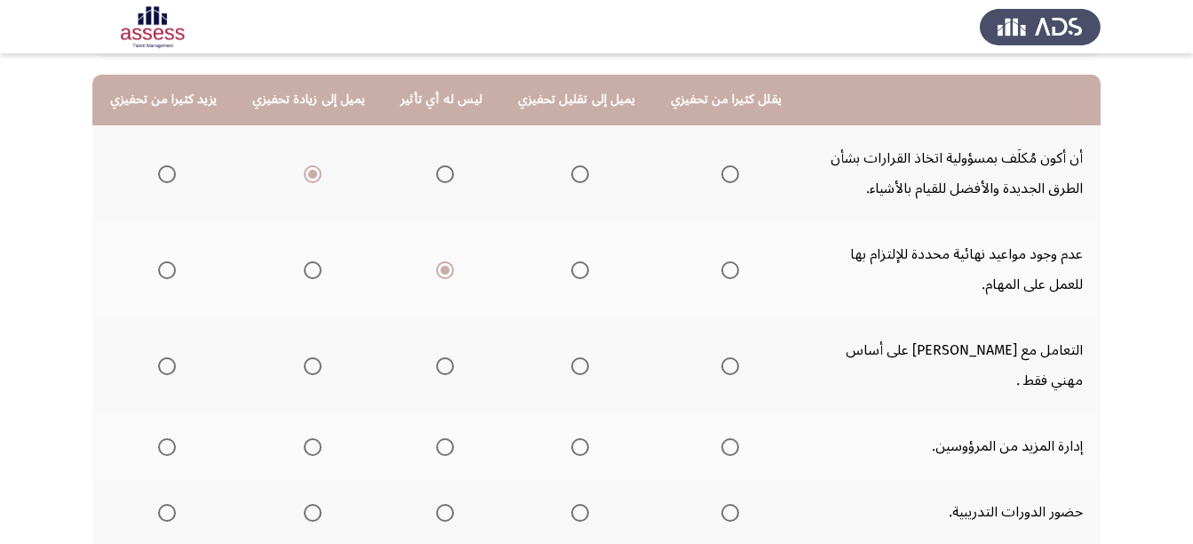
click at [311, 357] on input "Select an option" at bounding box center [313, 366] width 18 height 18
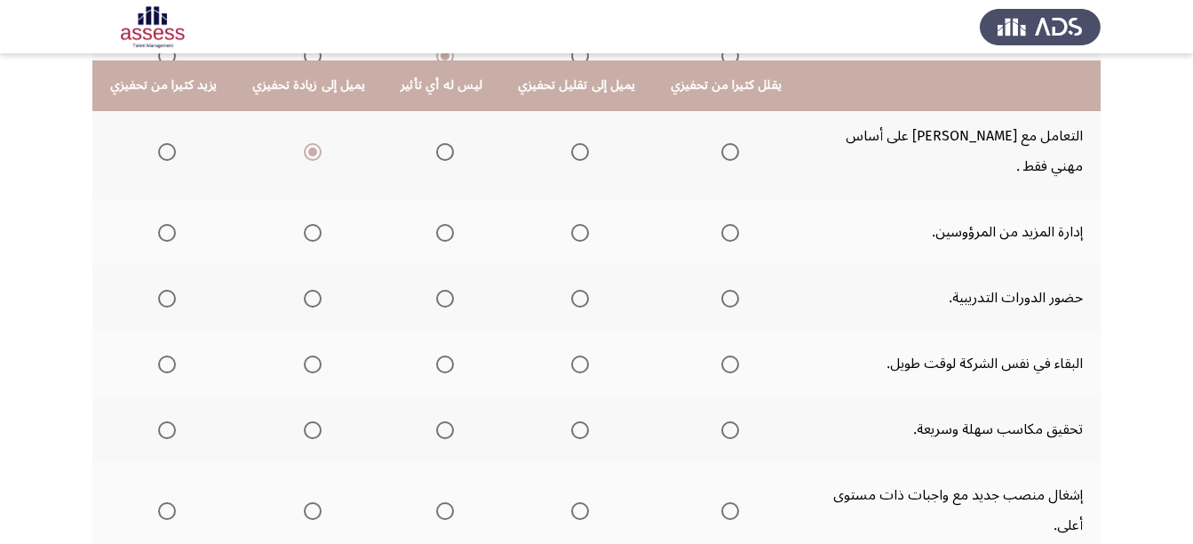
scroll to position [392, 0]
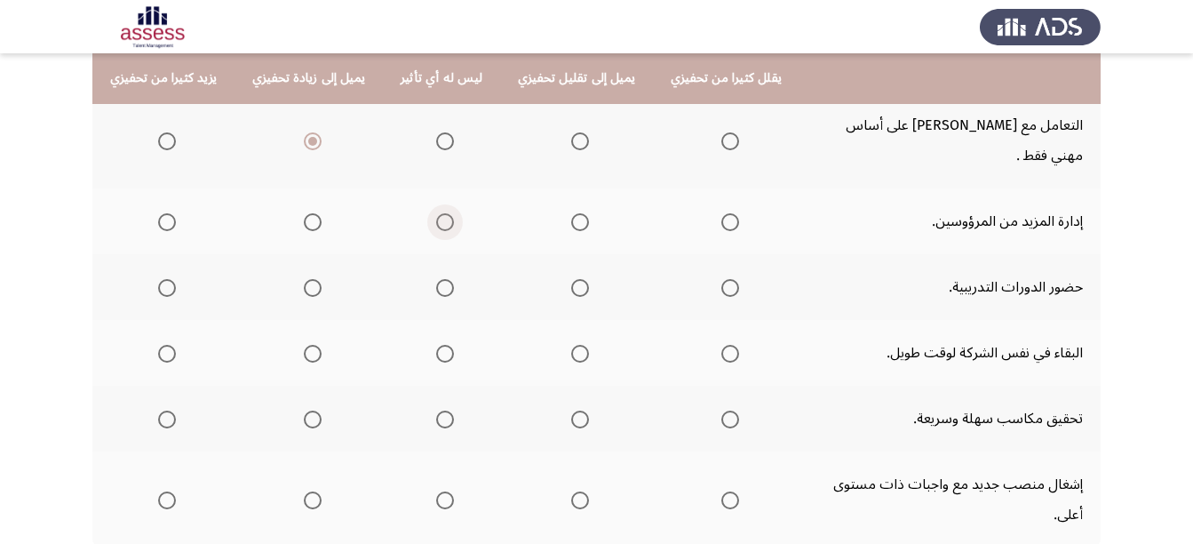
click at [436, 213] on span "Select an option" at bounding box center [445, 222] width 18 height 18
click at [436, 213] on input "Select an option" at bounding box center [445, 222] width 18 height 18
click at [310, 279] on span "Select an option" at bounding box center [313, 288] width 18 height 18
click at [310, 279] on input "Select an option" at bounding box center [313, 288] width 18 height 18
click at [304, 345] on span "Select an option" at bounding box center [313, 354] width 18 height 18
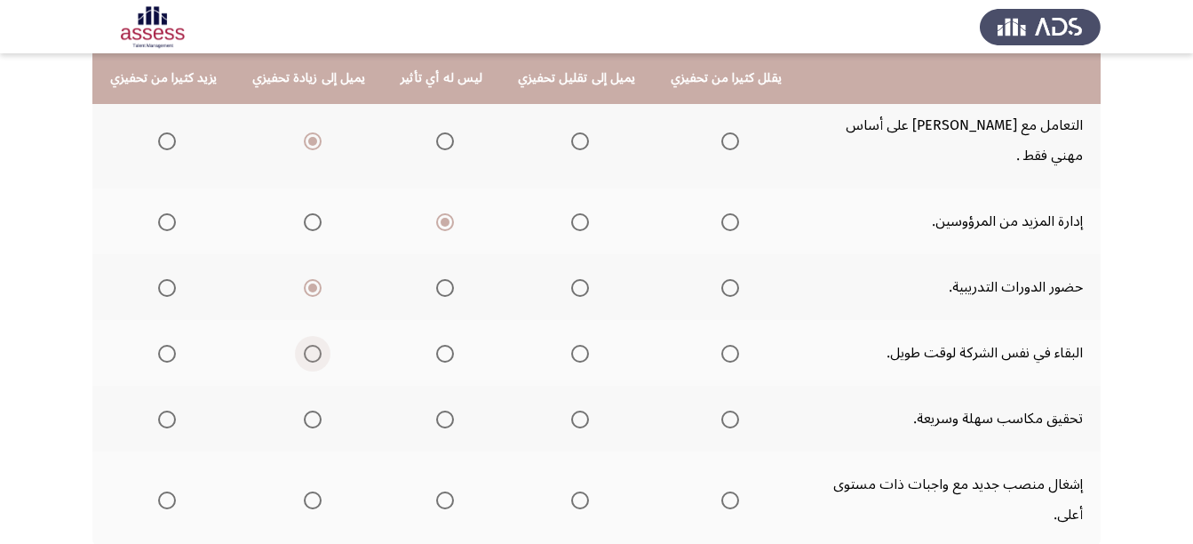
click at [304, 345] on input "Select an option" at bounding box center [313, 354] width 18 height 18
click at [436, 411] on span "Select an option" at bounding box center [445, 420] width 18 height 18
click at [436, 411] on input "Select an option" at bounding box center [445, 420] width 18 height 18
click at [311, 491] on span "Select an option" at bounding box center [313, 500] width 18 height 18
click at [311, 491] on input "Select an option" at bounding box center [313, 500] width 18 height 18
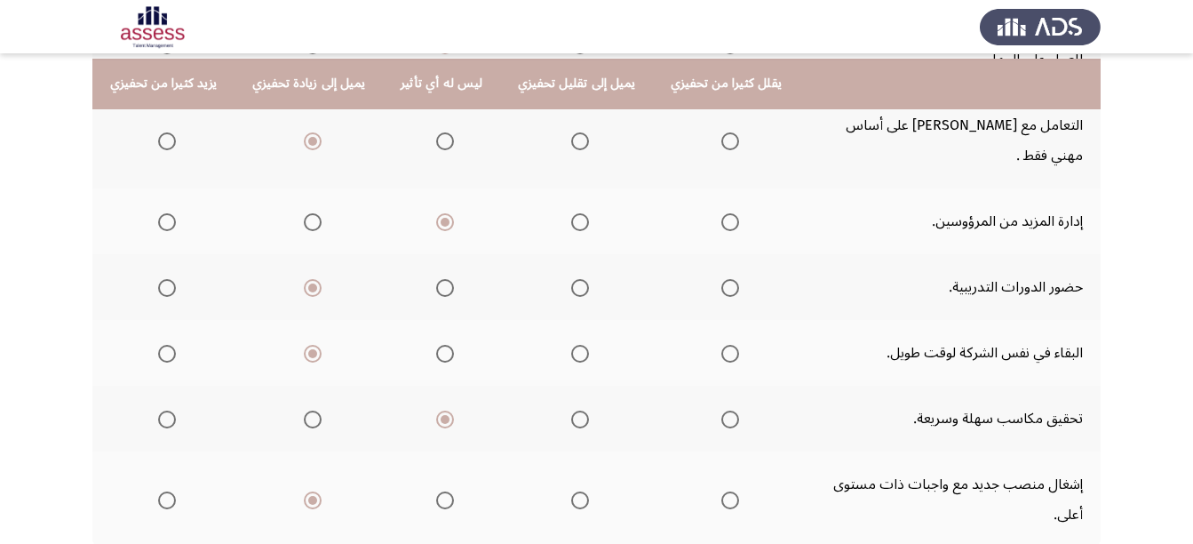
scroll to position [459, 0]
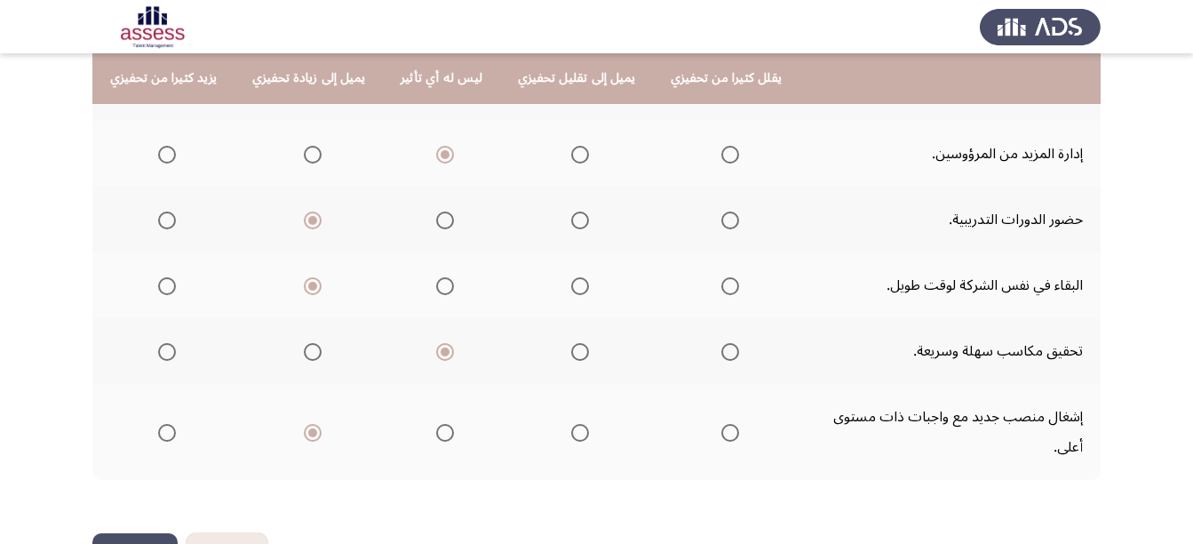
click at [100, 533] on button "التالي" at bounding box center [134, 553] width 85 height 40
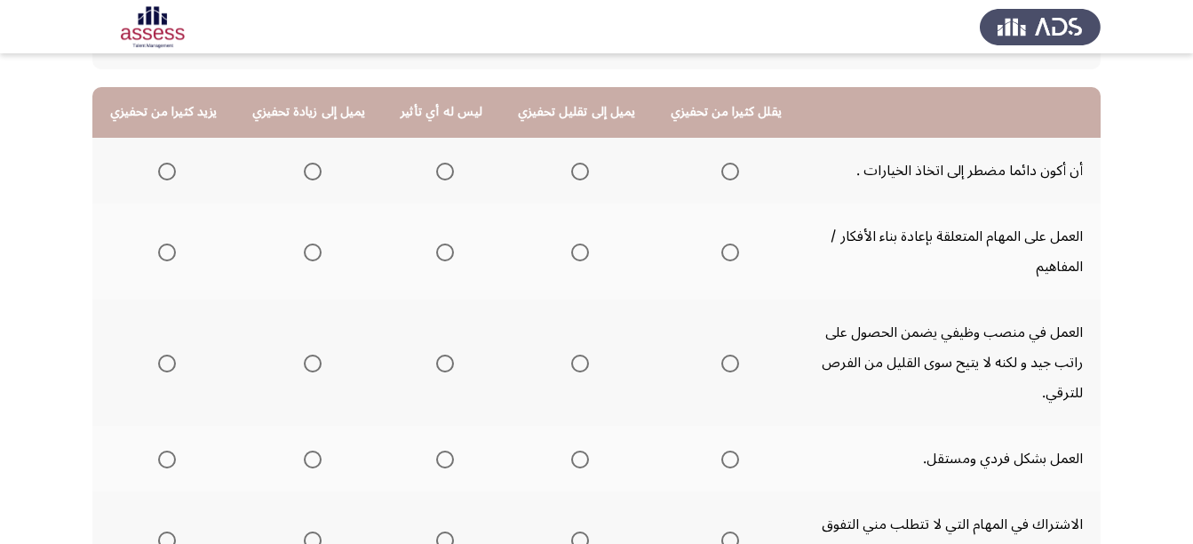
scroll to position [156, 0]
click at [307, 173] on span "Select an option" at bounding box center [313, 170] width 18 height 18
click at [307, 173] on input "Select an option" at bounding box center [313, 170] width 18 height 18
click at [306, 254] on span "Select an option" at bounding box center [313, 251] width 18 height 18
click at [306, 254] on input "Select an option" at bounding box center [313, 251] width 18 height 18
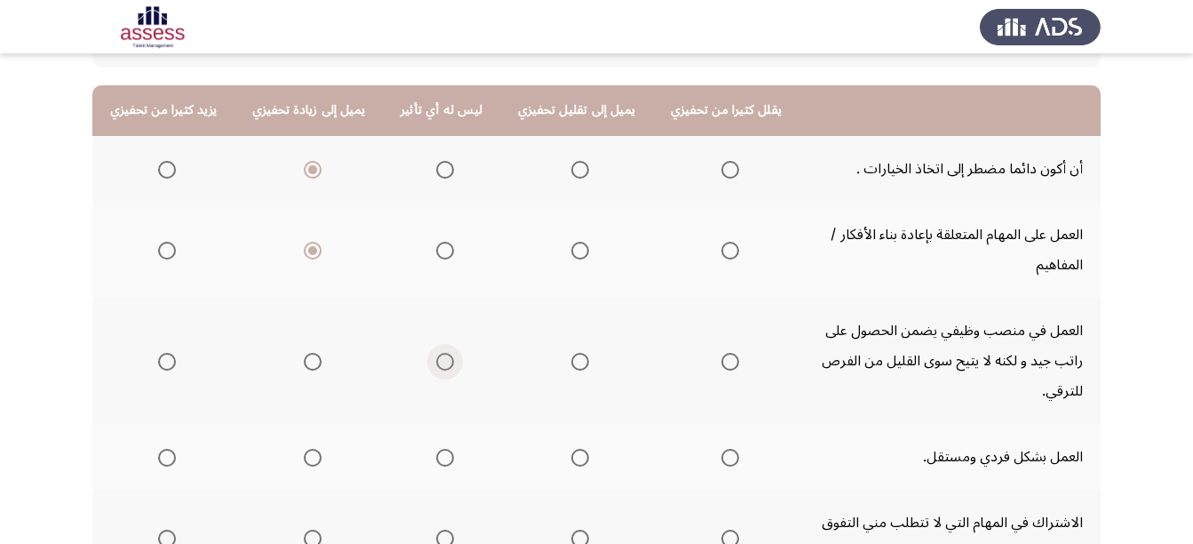
click at [443, 356] on span "Select an option" at bounding box center [445, 362] width 18 height 18
click at [443, 356] on input "Select an option" at bounding box center [445, 362] width 18 height 18
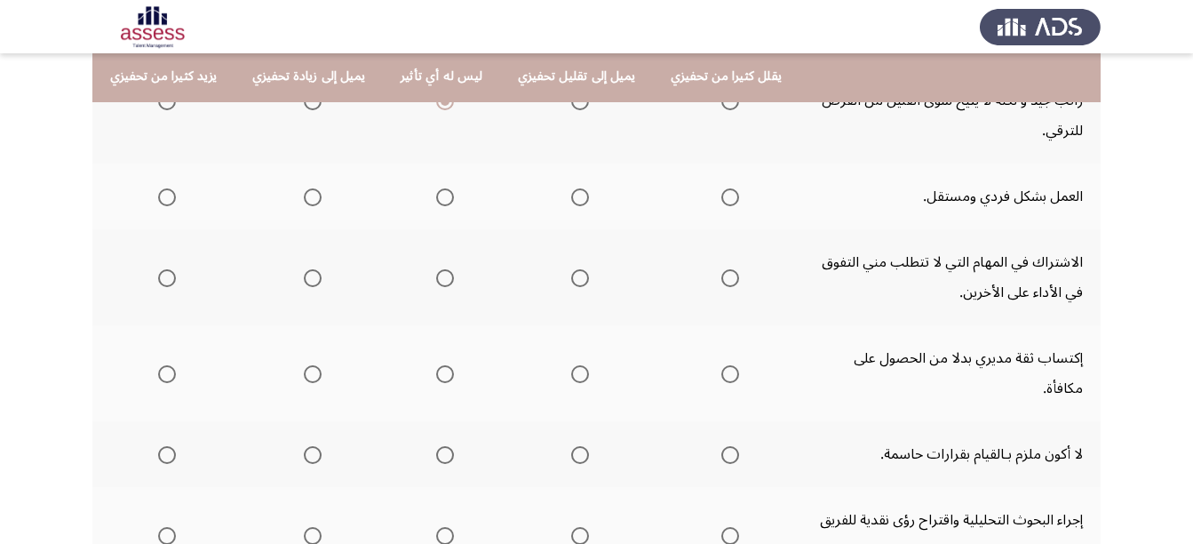
scroll to position [419, 0]
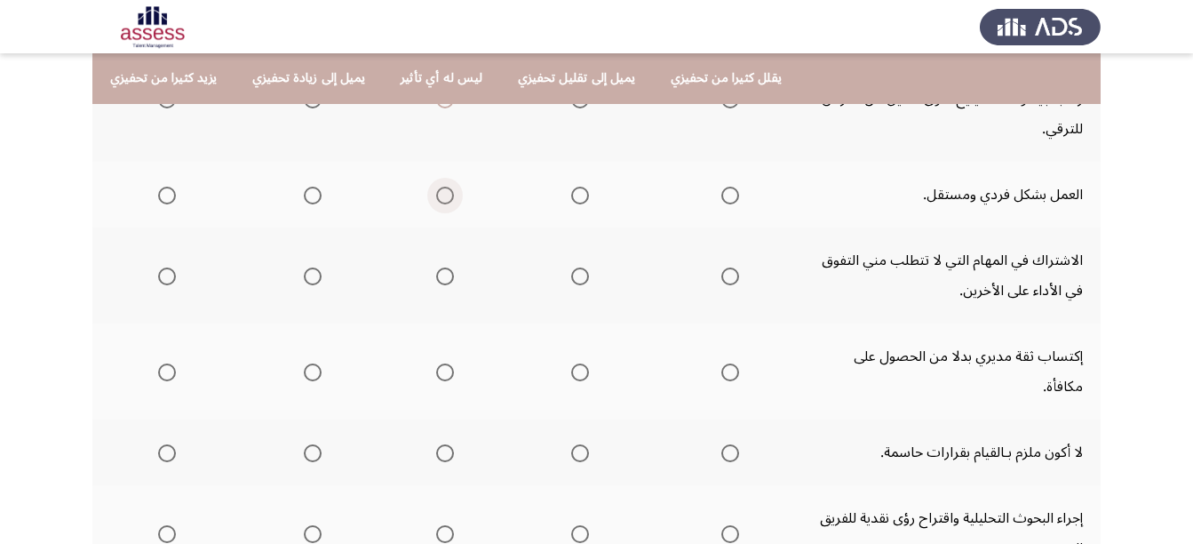
click at [438, 198] on span "Select an option" at bounding box center [445, 196] width 18 height 18
click at [438, 198] on input "Select an option" at bounding box center [445, 196] width 18 height 18
click at [571, 277] on span "Select an option" at bounding box center [580, 276] width 18 height 18
click at [571, 277] on input "Select an option" at bounding box center [580, 276] width 18 height 18
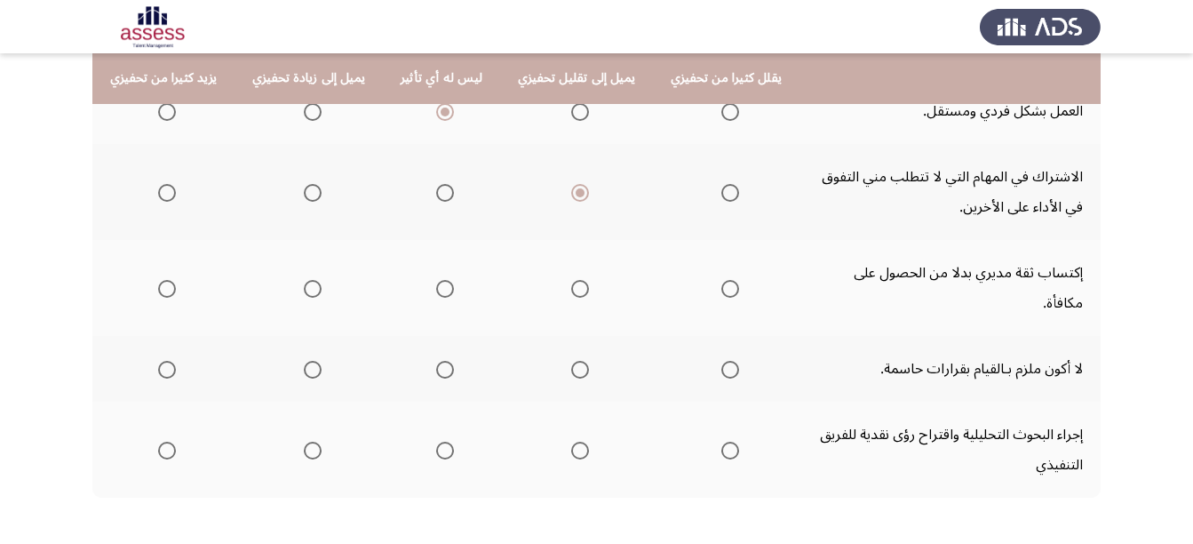
scroll to position [490, 0]
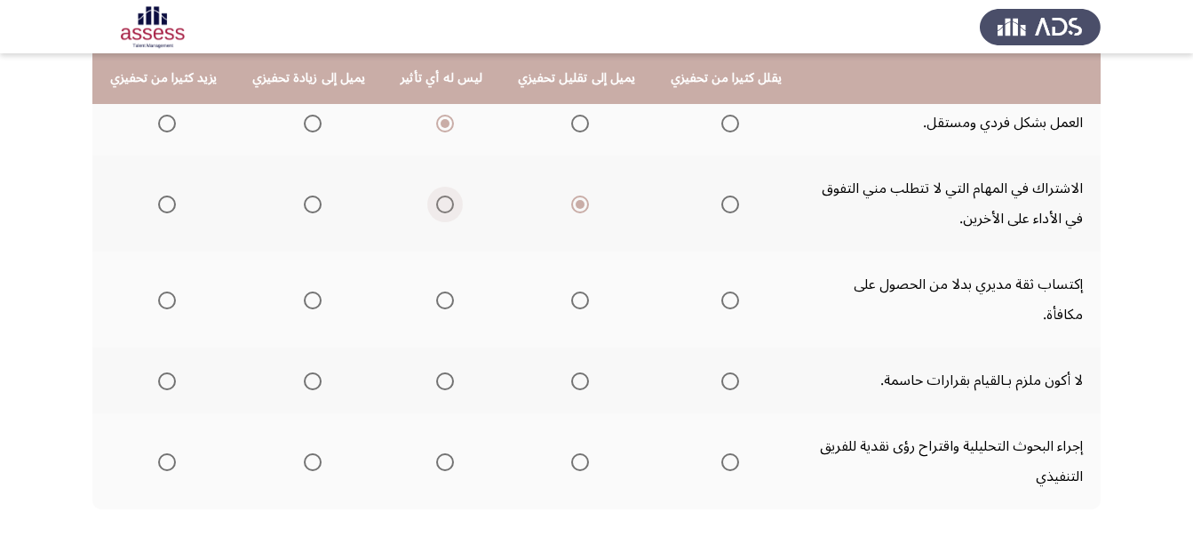
click at [436, 203] on span "Select an option" at bounding box center [445, 204] width 18 height 18
click at [436, 203] on input "Select an option" at bounding box center [445, 204] width 18 height 18
click at [436, 291] on span "Select an option" at bounding box center [445, 300] width 18 height 18
click at [436, 291] on input "Select an option" at bounding box center [445, 300] width 18 height 18
click at [722, 372] on span "Select an option" at bounding box center [731, 381] width 18 height 18
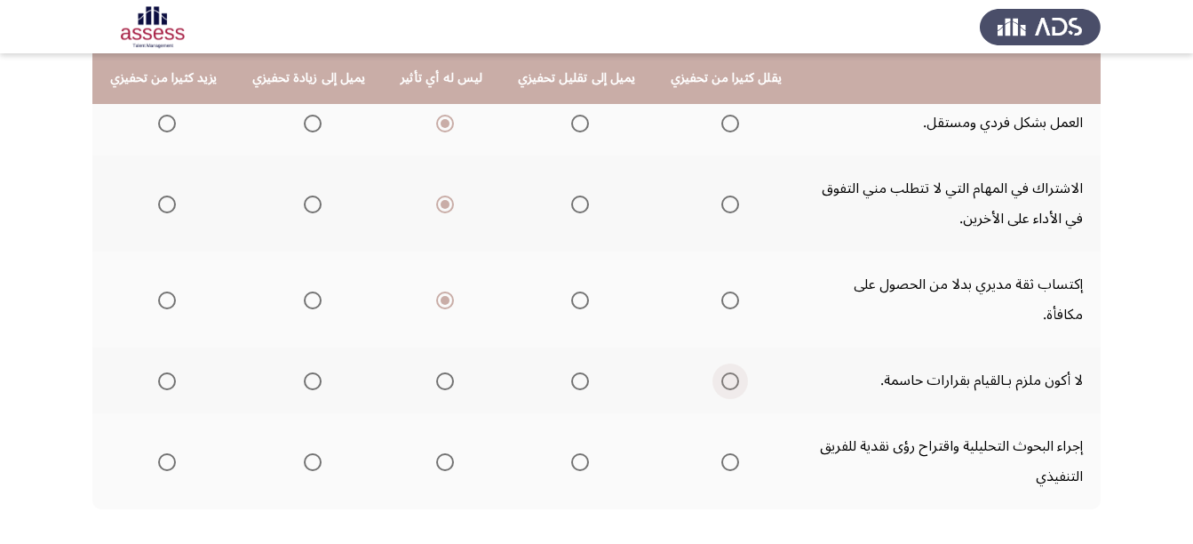
click at [722, 372] on input "Select an option" at bounding box center [731, 381] width 18 height 18
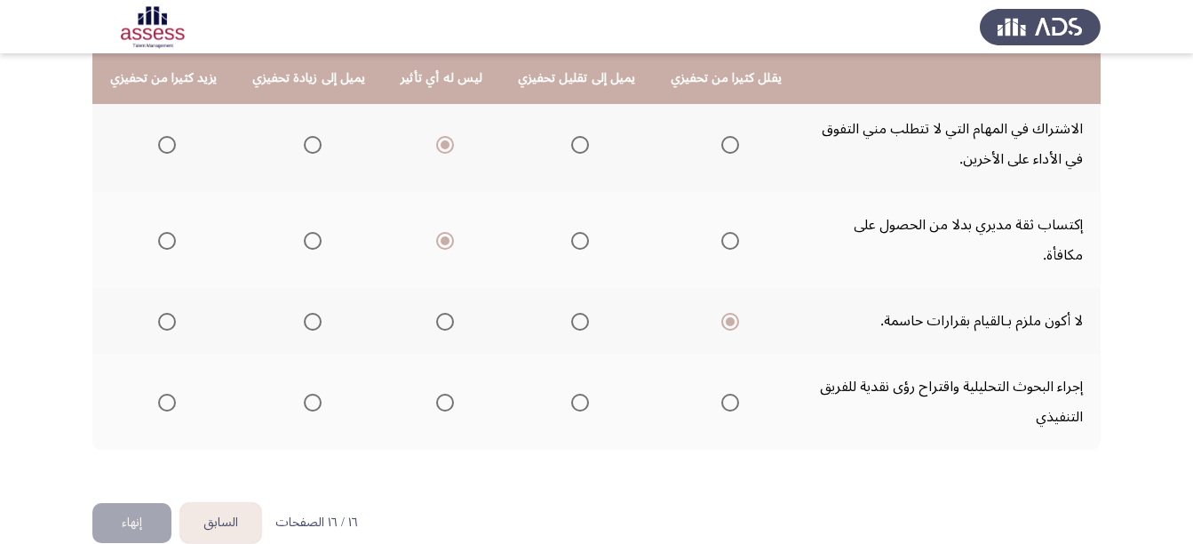
drag, startPoint x: 177, startPoint y: 374, endPoint x: 158, endPoint y: 372, distance: 18.7
click at [158, 372] on th at bounding box center [163, 402] width 142 height 96
click at [158, 394] on span "Select an option" at bounding box center [167, 403] width 18 height 18
click at [158, 394] on input "Select an option" at bounding box center [167, 403] width 18 height 18
click at [121, 503] on button "إنهاء" at bounding box center [131, 523] width 79 height 40
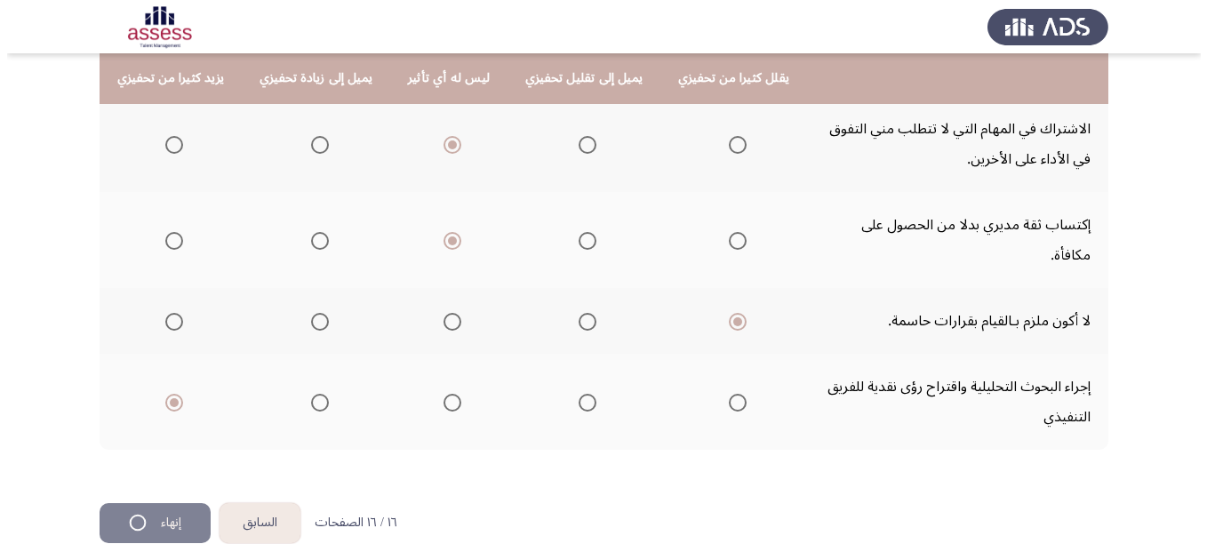
scroll to position [0, 0]
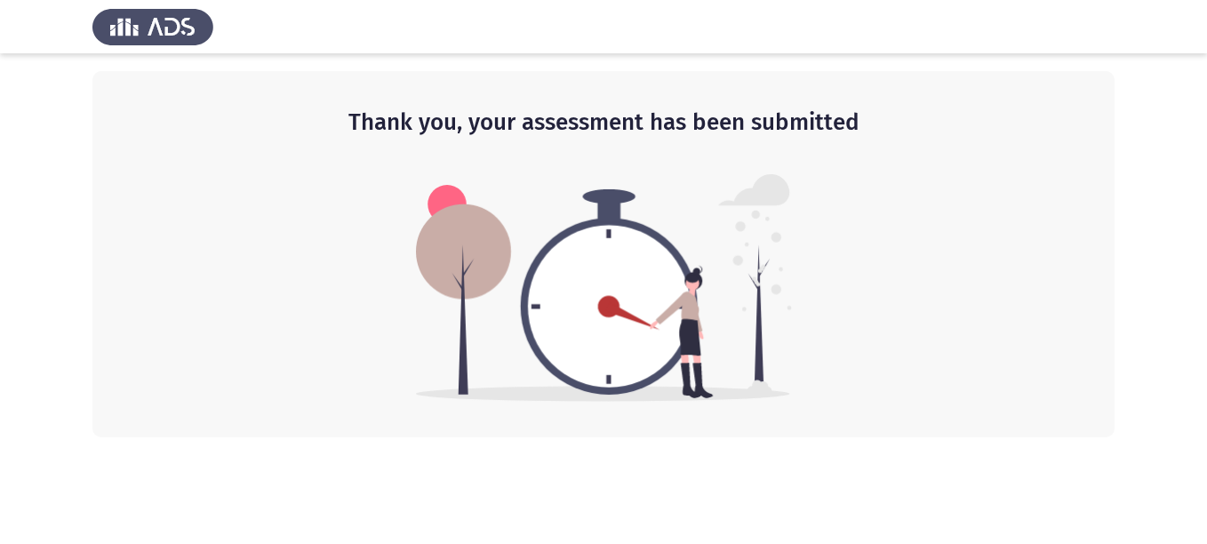
click at [155, 27] on img at bounding box center [152, 27] width 121 height 50
